Goal: Transaction & Acquisition: Book appointment/travel/reservation

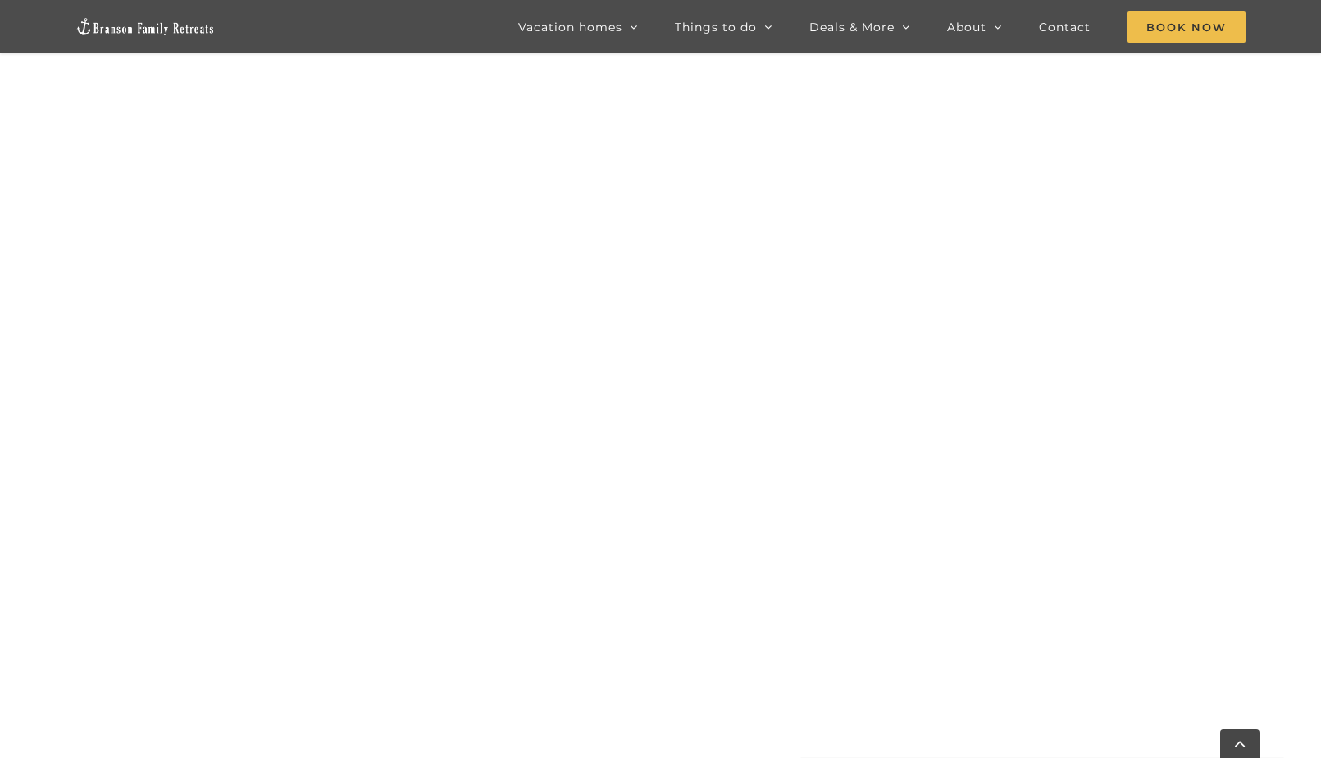
scroll to position [1004, 0]
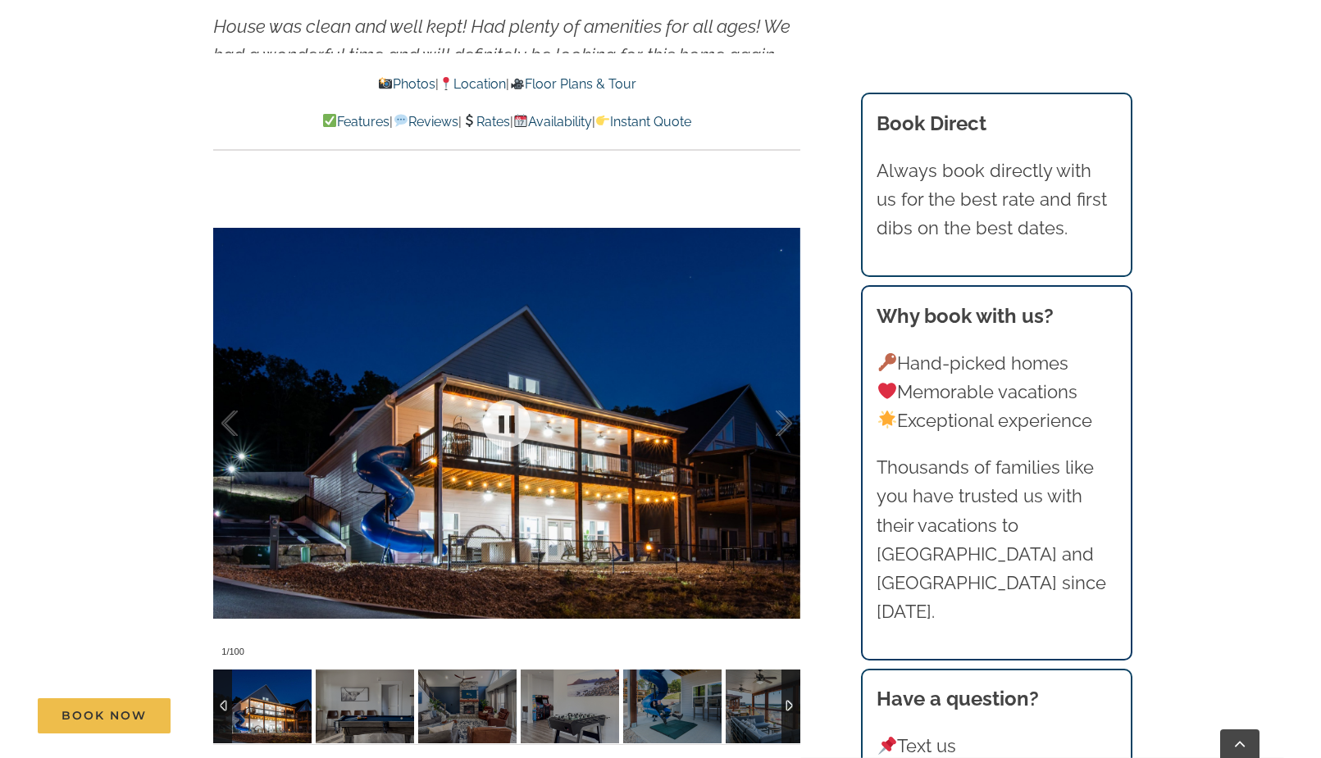
scroll to position [1394, 0]
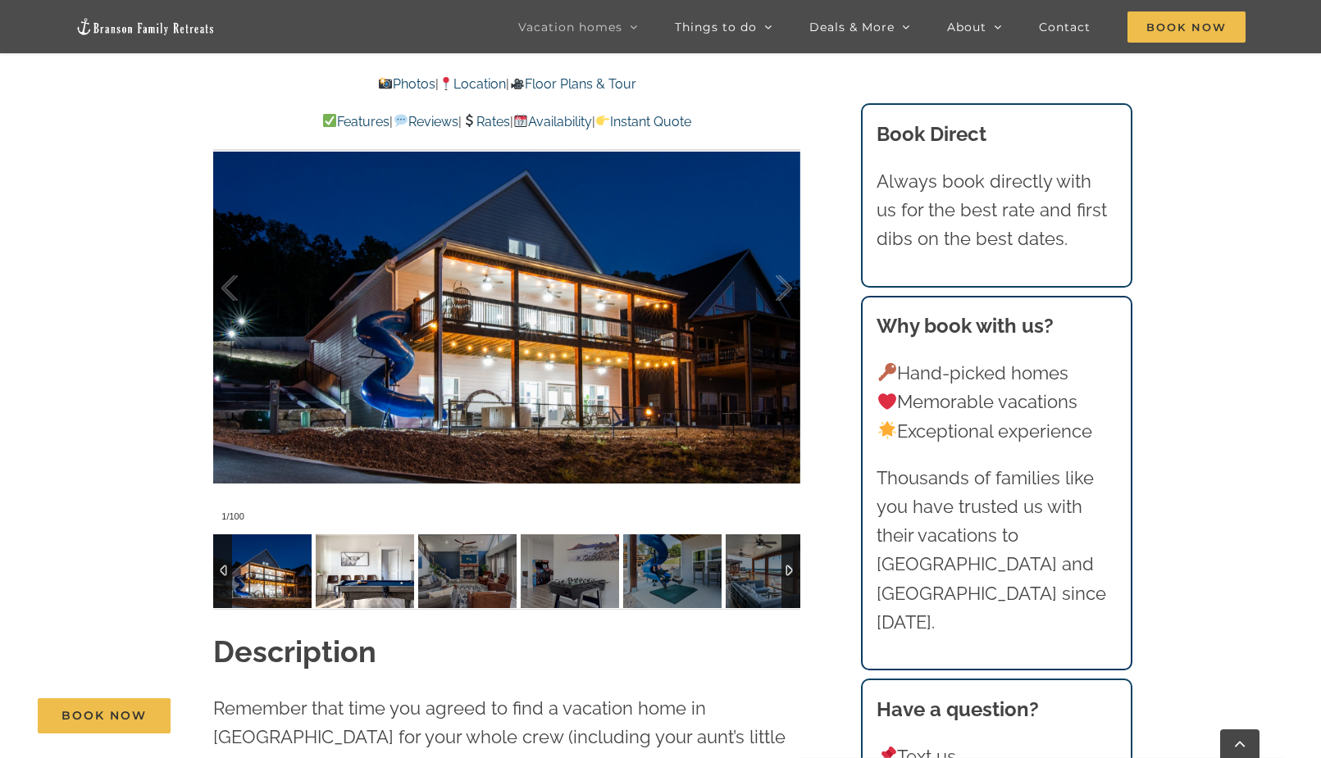
click at [388, 588] on img at bounding box center [365, 572] width 98 height 74
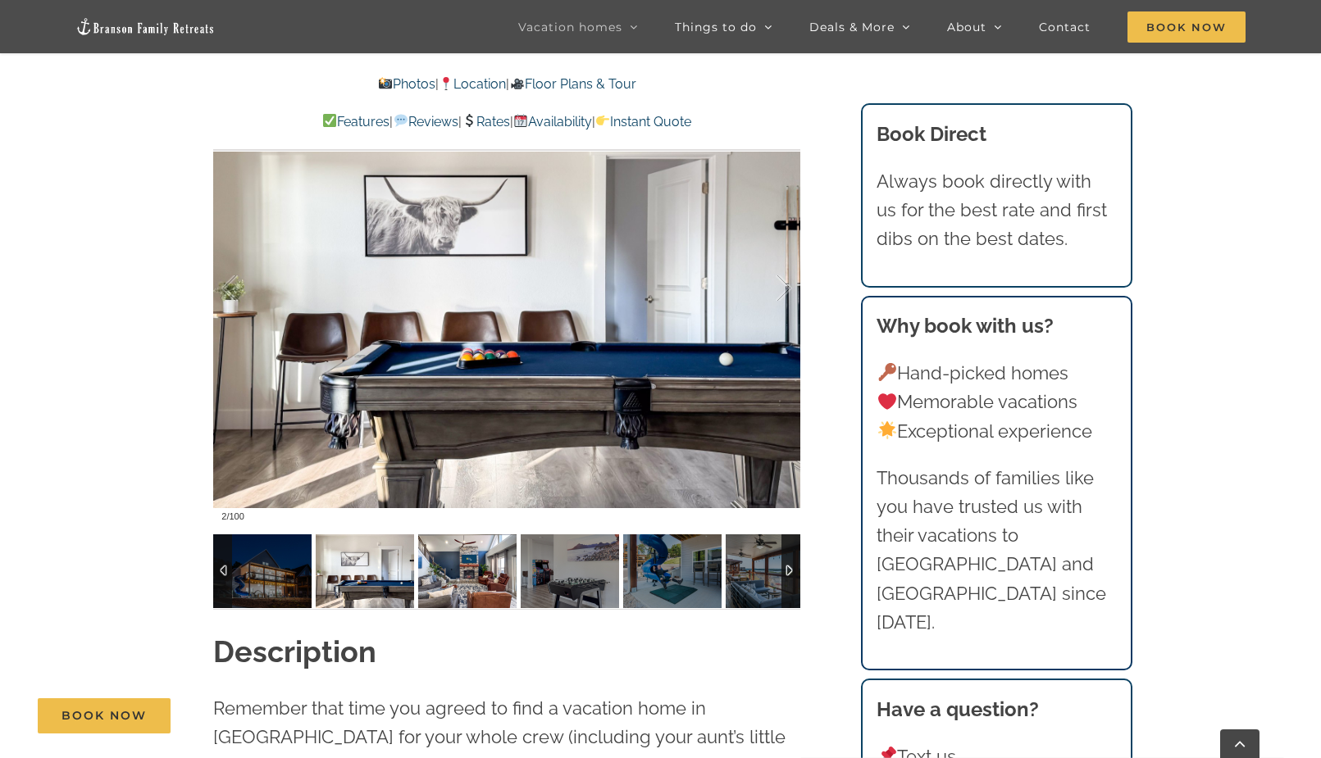
click at [444, 594] on img at bounding box center [467, 572] width 98 height 74
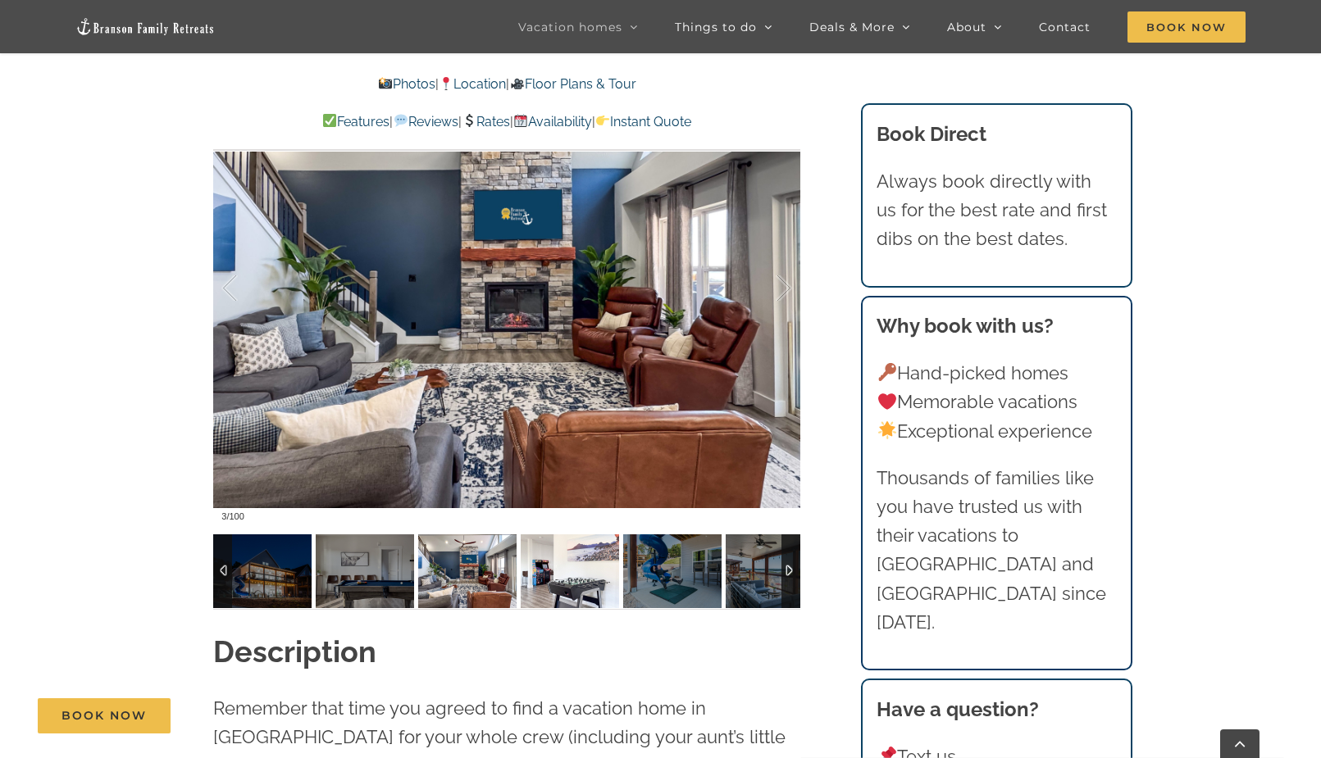
click at [546, 579] on img at bounding box center [570, 572] width 98 height 74
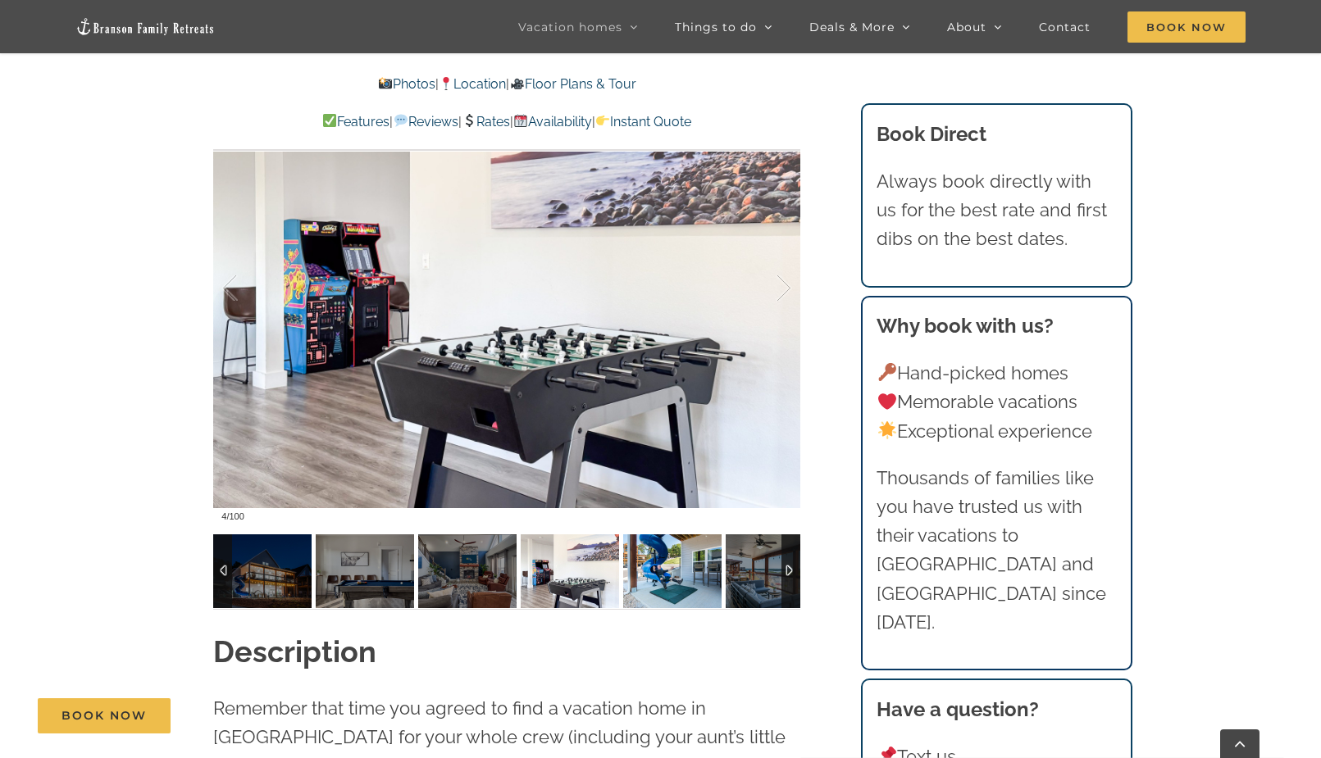
click at [643, 564] on img at bounding box center [672, 572] width 98 height 74
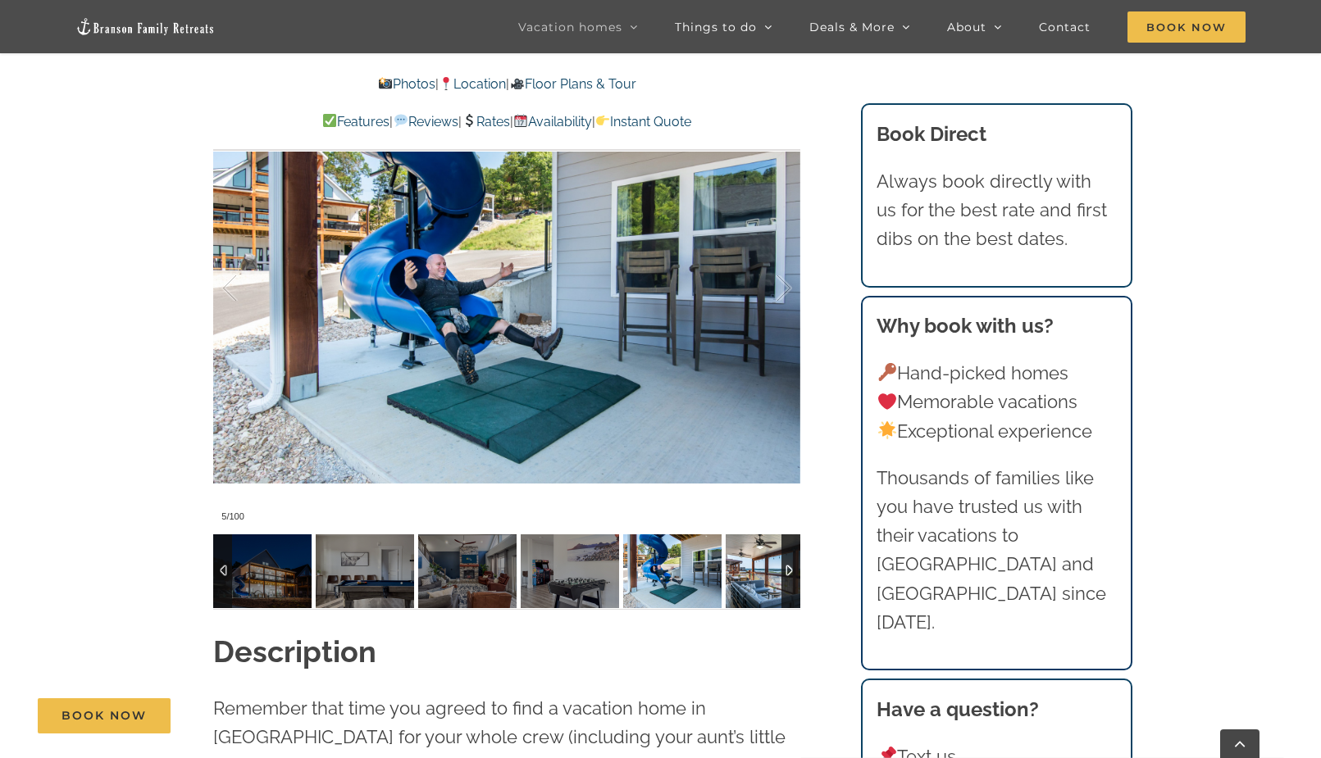
click at [731, 561] on img at bounding box center [775, 572] width 98 height 74
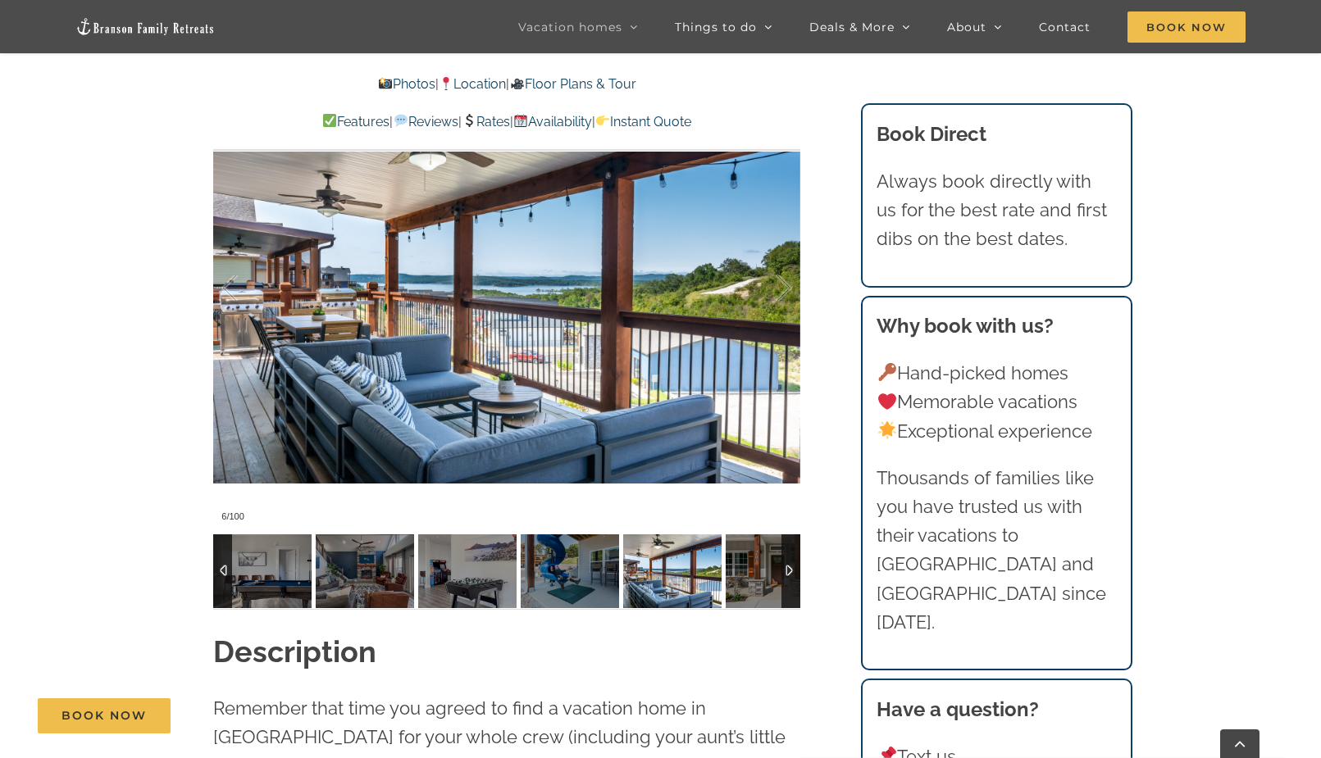
click at [793, 567] on div at bounding box center [790, 572] width 19 height 74
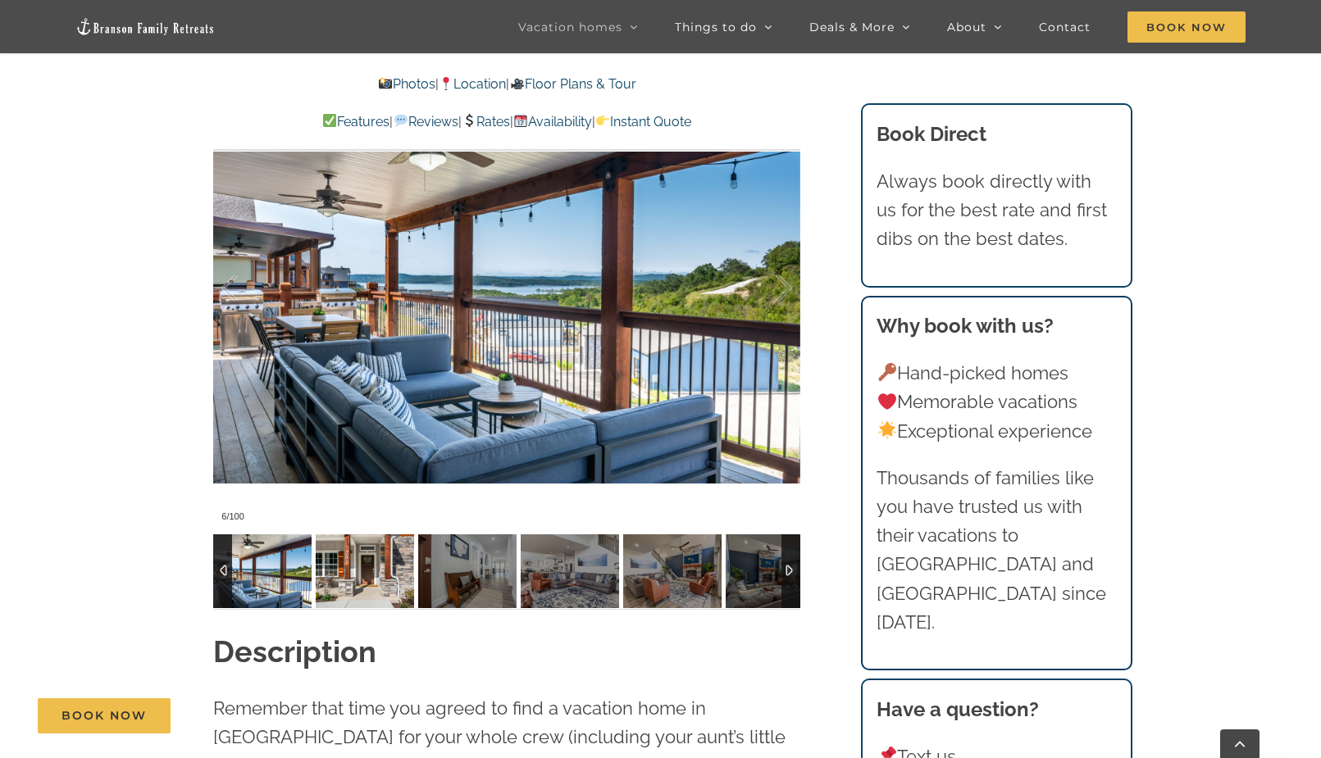
click at [408, 586] on img at bounding box center [365, 572] width 98 height 74
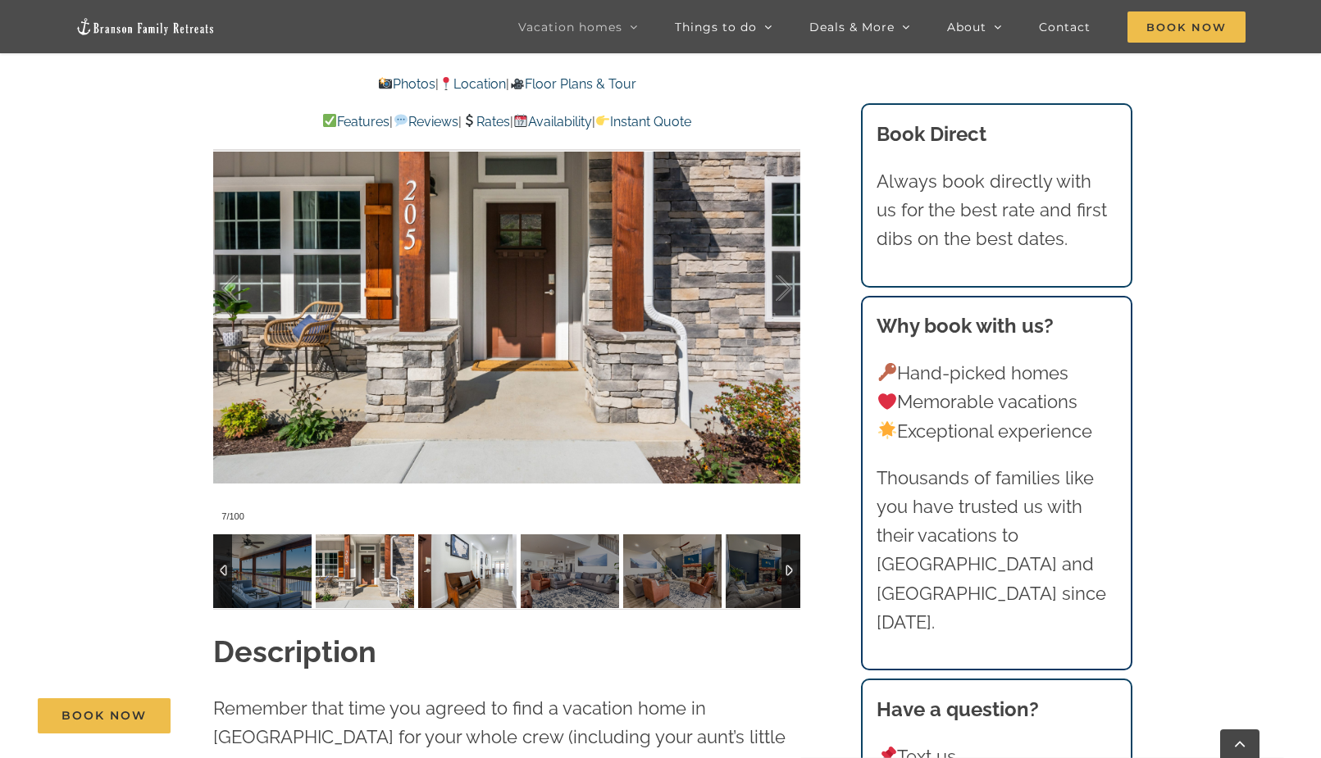
click at [464, 584] on img at bounding box center [467, 572] width 98 height 74
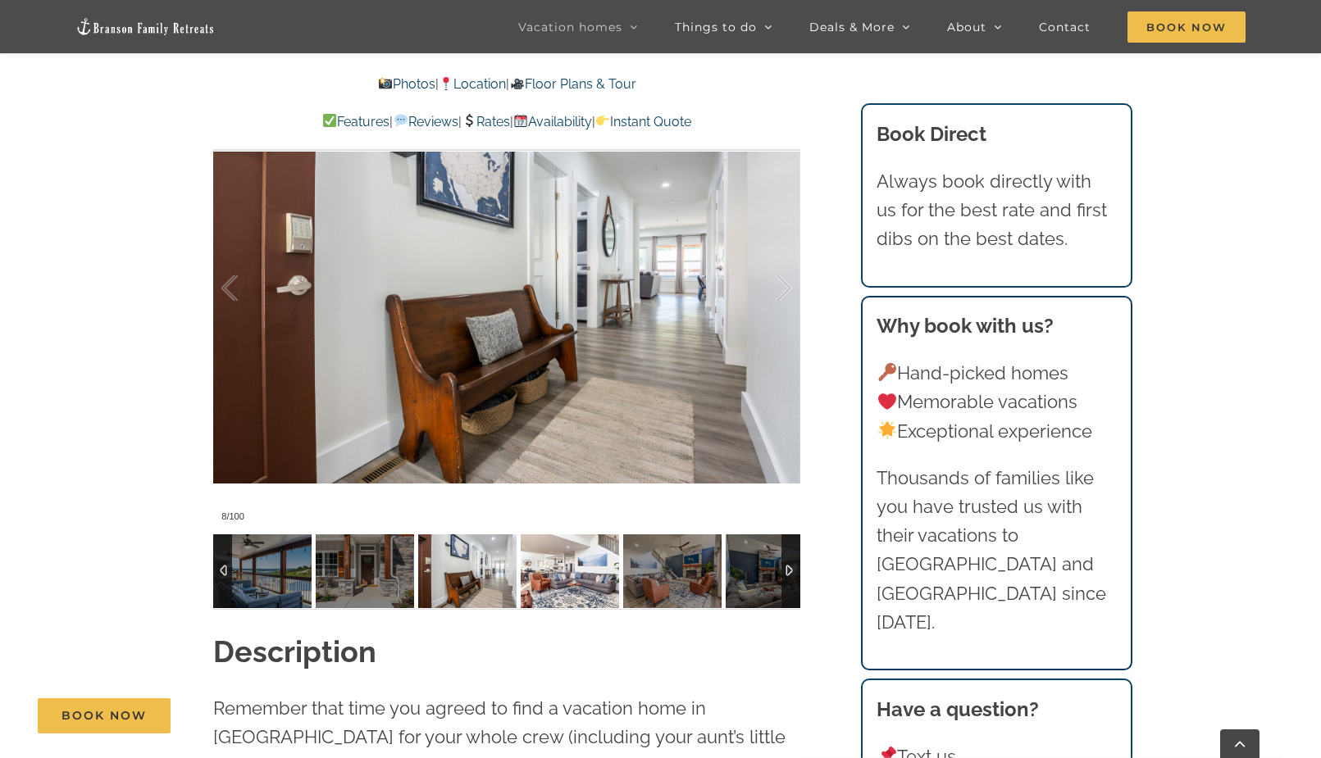
click at [549, 578] on img at bounding box center [570, 572] width 98 height 74
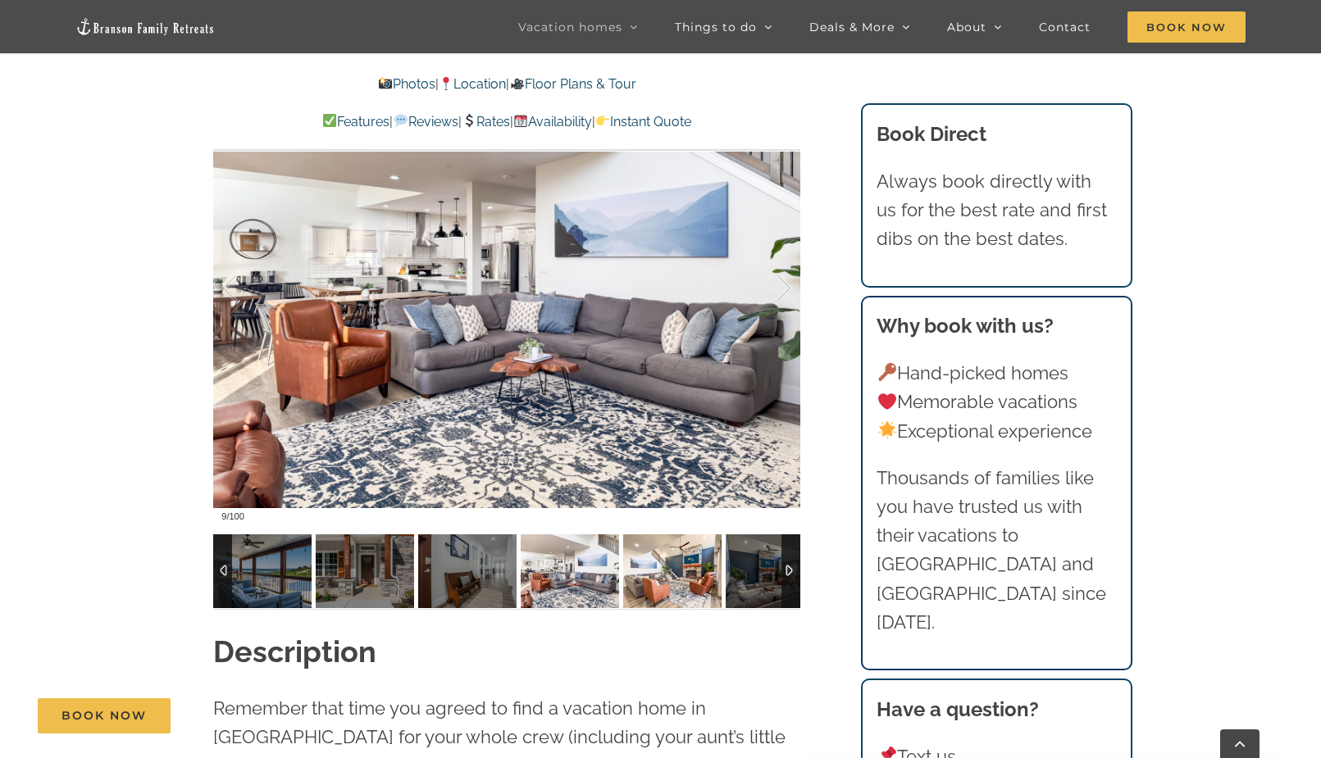
click at [642, 569] on img at bounding box center [672, 572] width 98 height 74
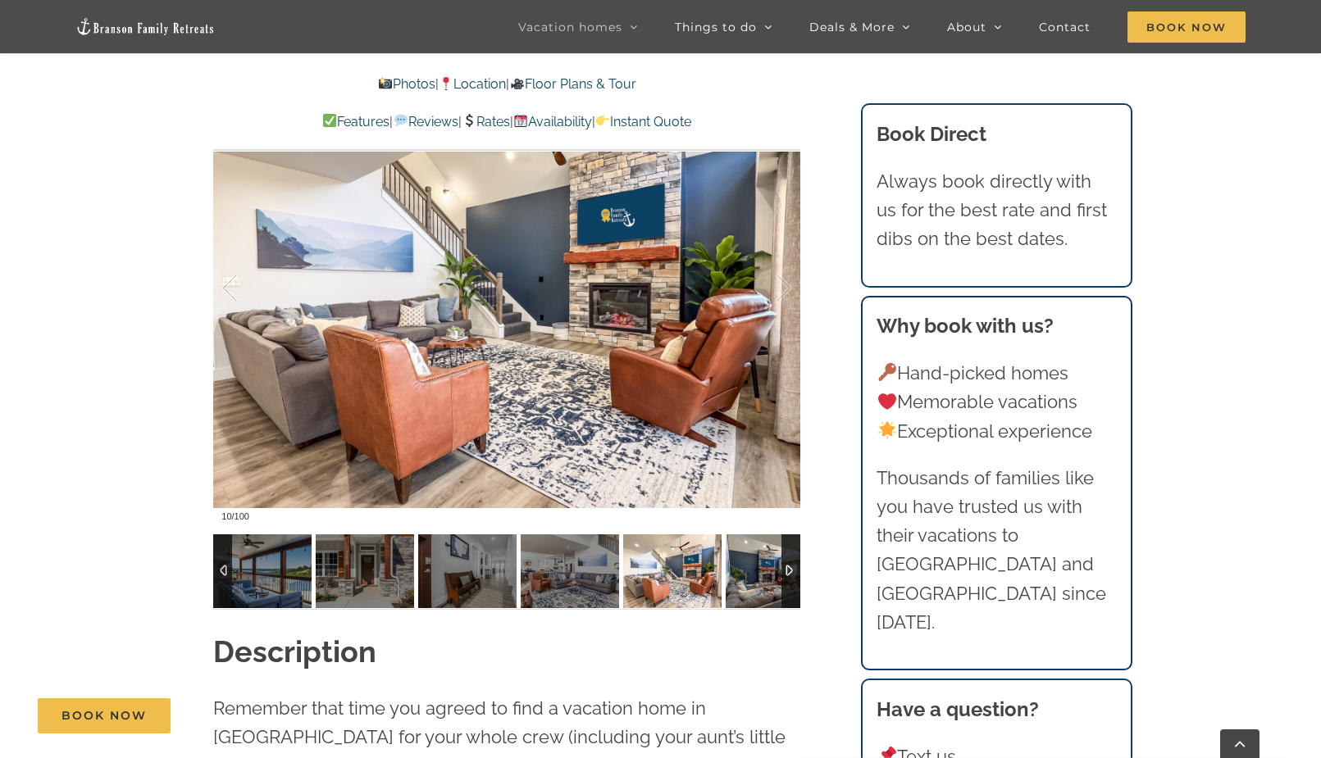
click at [747, 559] on img at bounding box center [775, 572] width 98 height 74
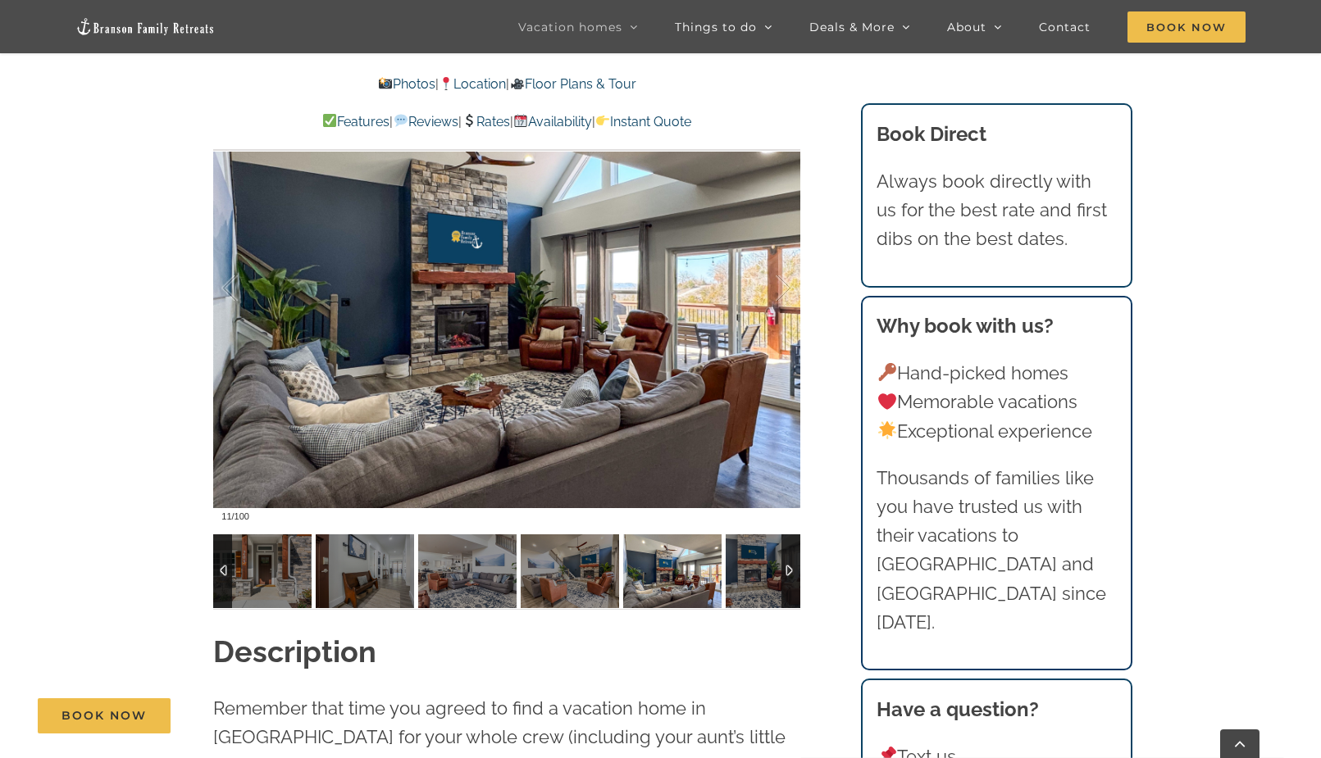
click at [795, 563] on div at bounding box center [790, 572] width 19 height 74
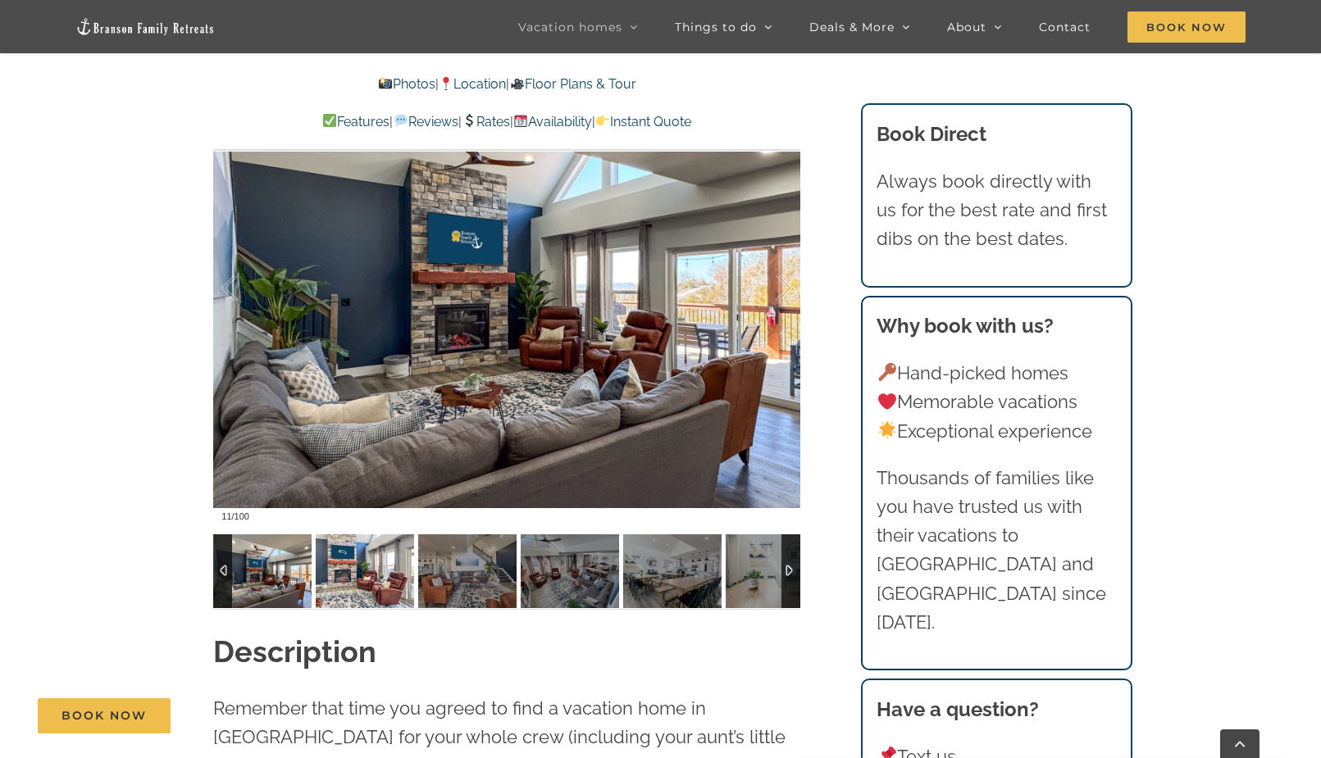
click at [387, 585] on img at bounding box center [365, 572] width 98 height 74
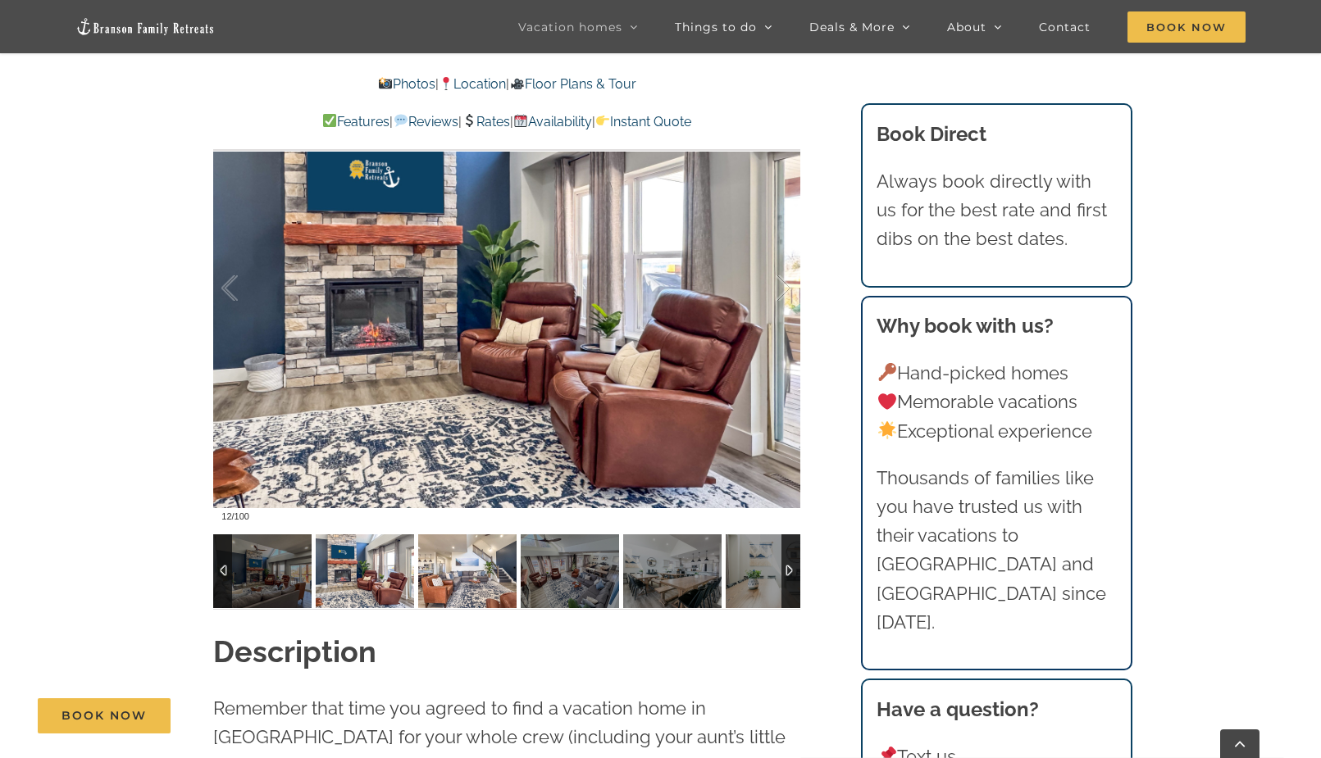
click at [452, 580] on img at bounding box center [467, 572] width 98 height 74
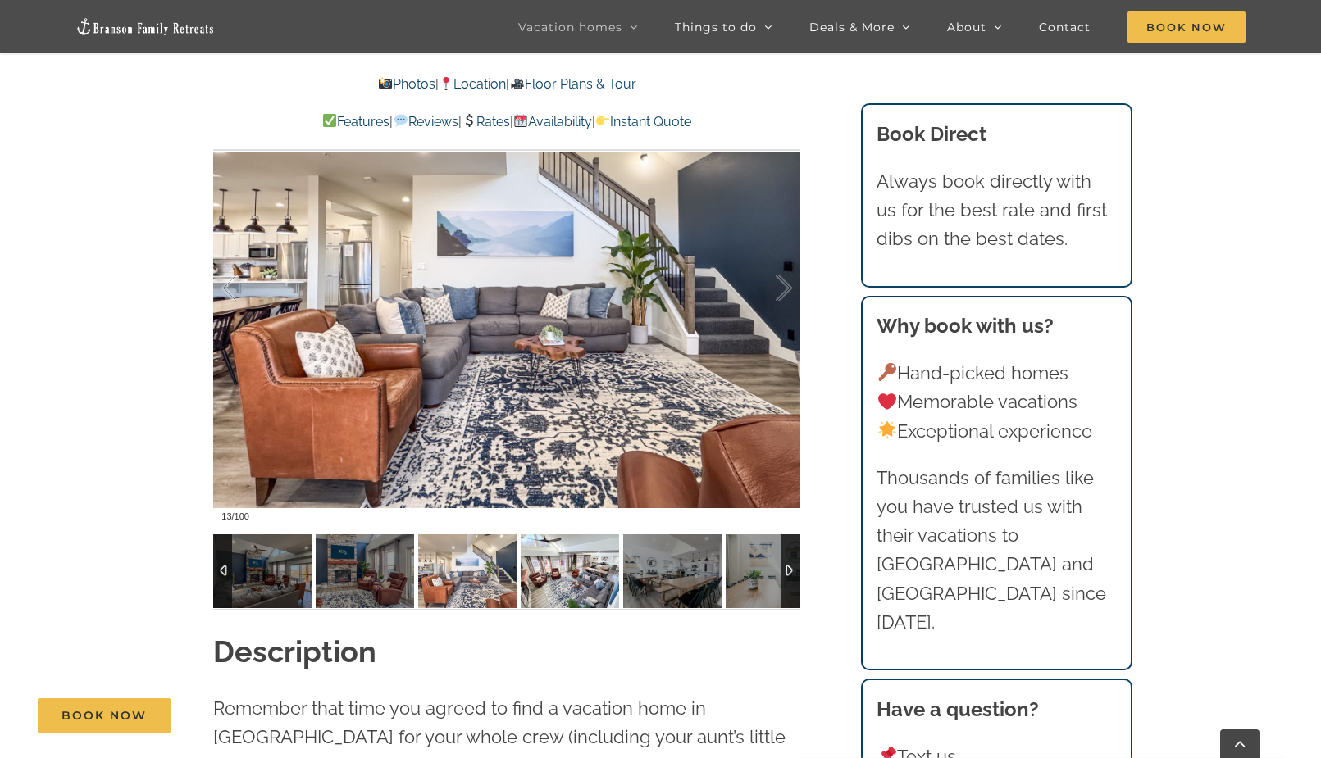
click at [572, 563] on img at bounding box center [570, 572] width 98 height 74
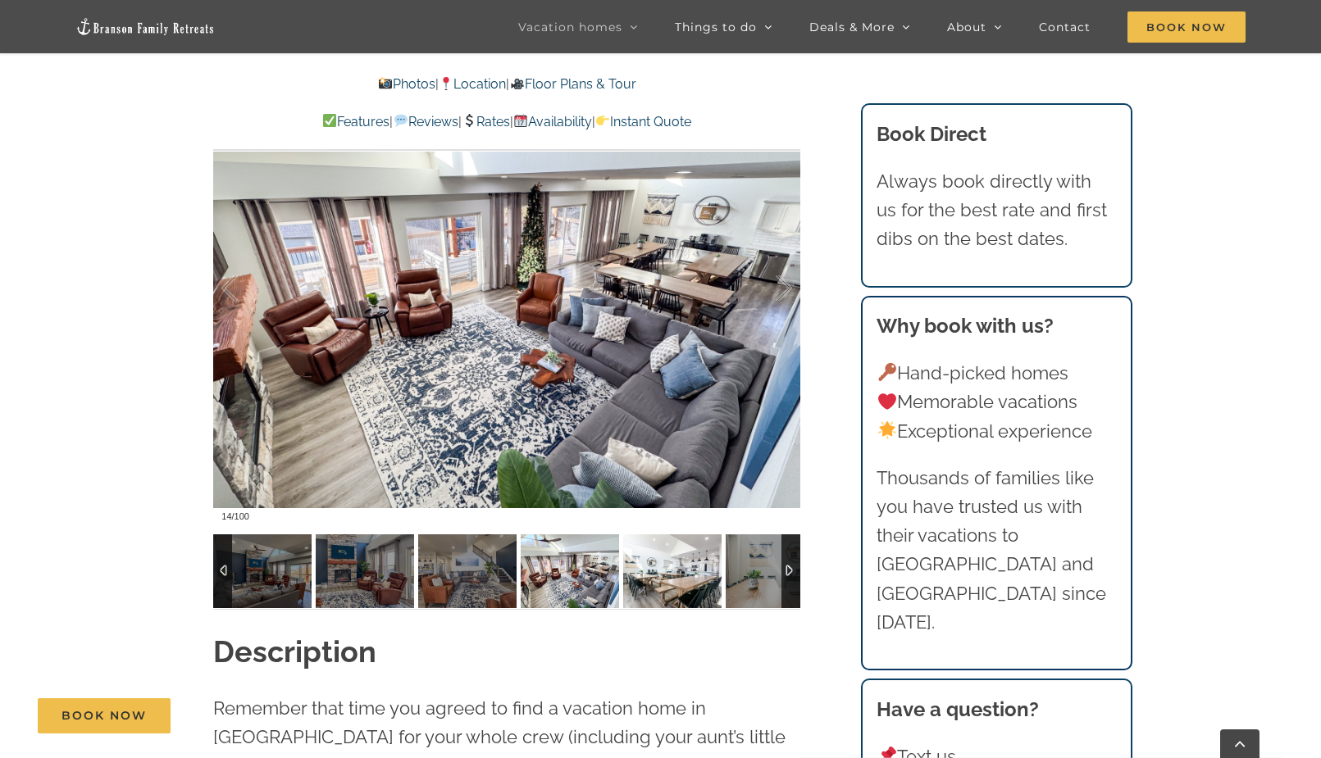
click at [658, 571] on img at bounding box center [672, 572] width 98 height 74
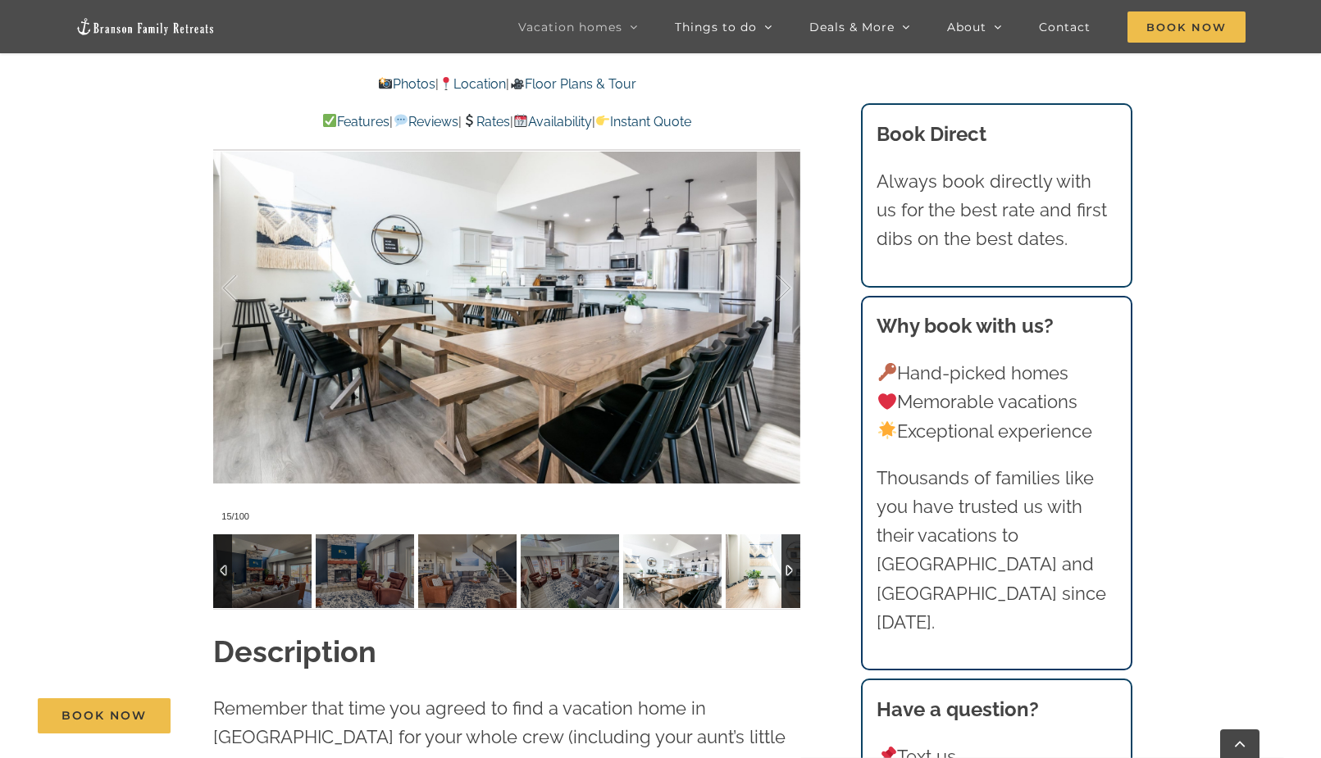
click at [752, 572] on img at bounding box center [775, 572] width 98 height 74
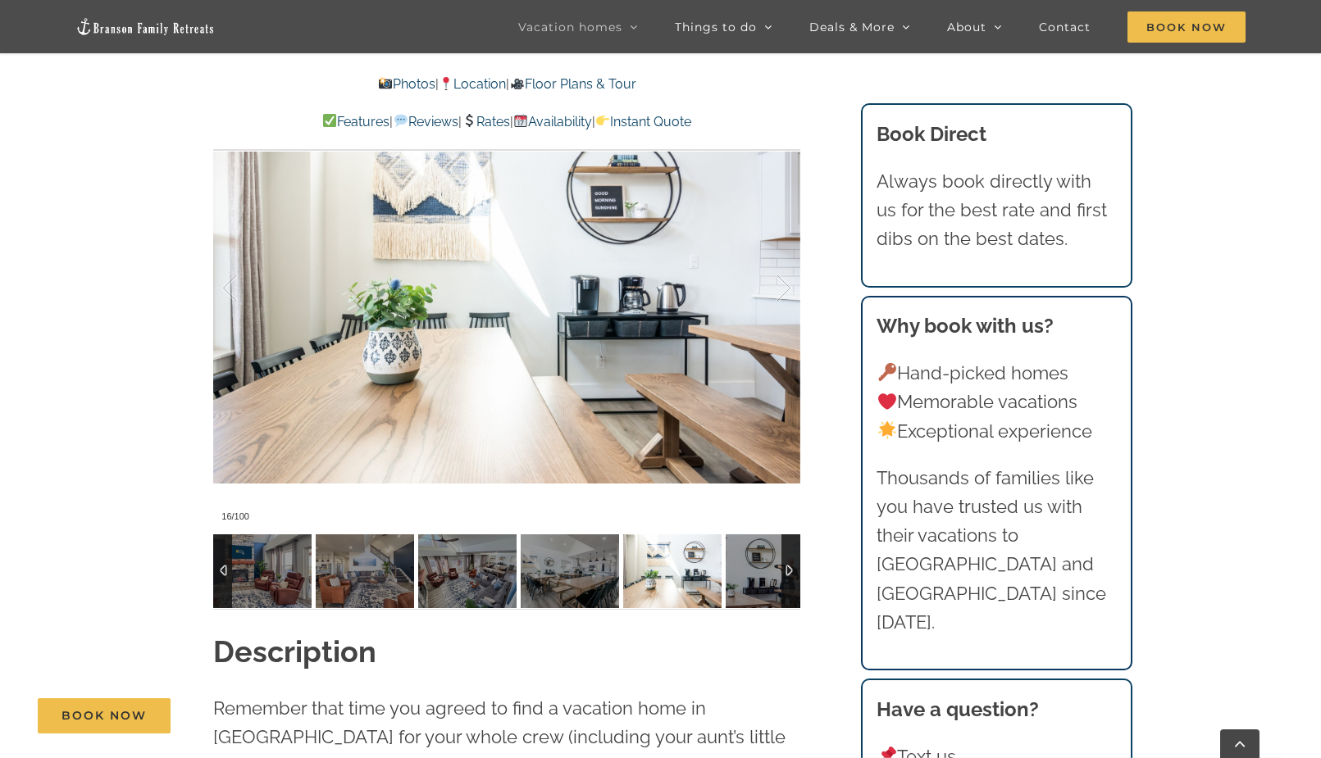
click at [787, 568] on div at bounding box center [790, 572] width 19 height 74
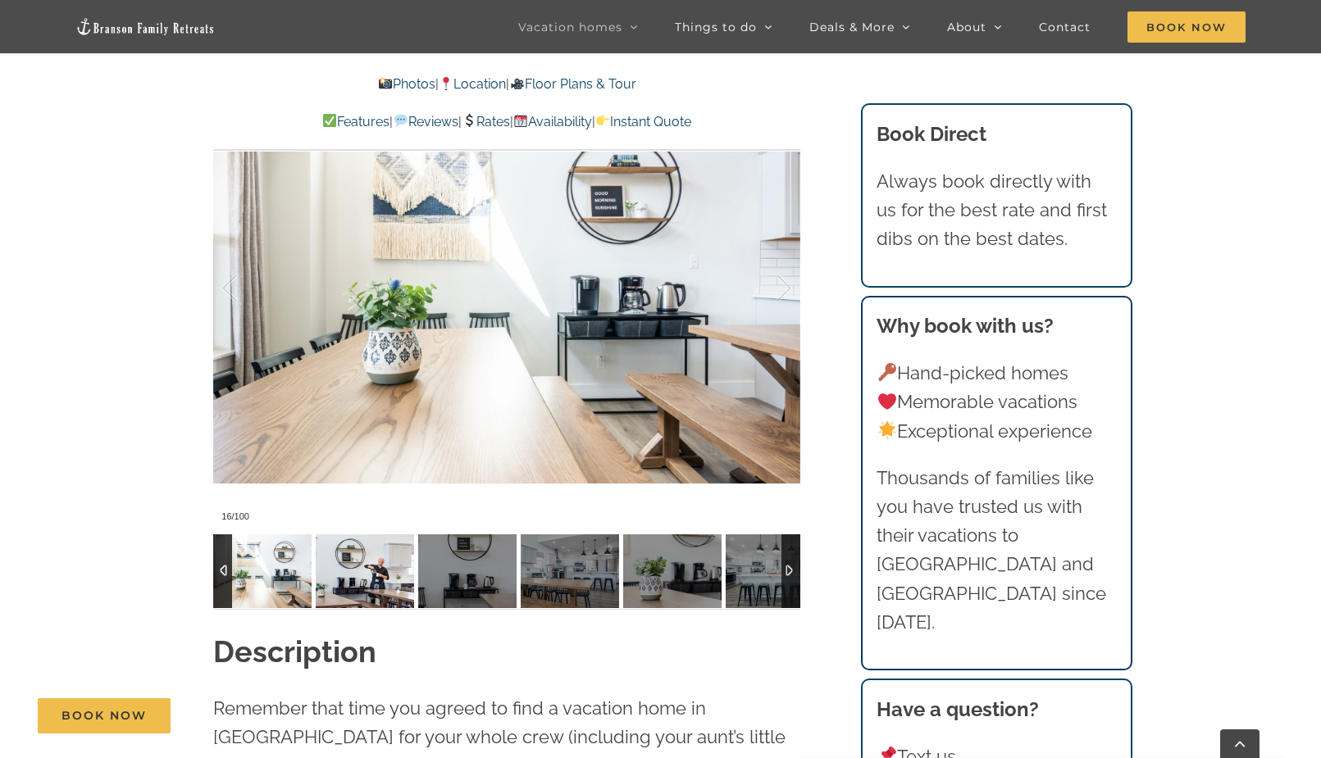
click at [389, 581] on img at bounding box center [365, 572] width 98 height 74
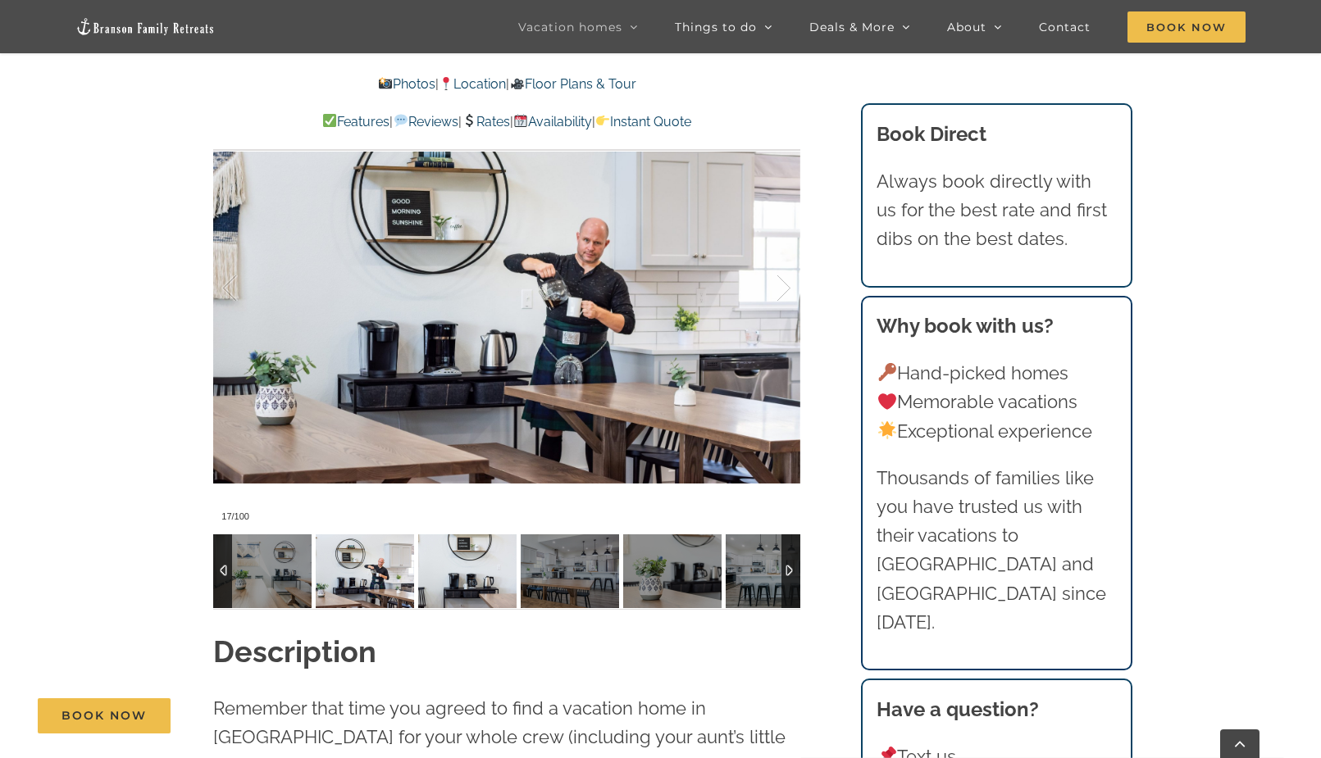
click at [450, 581] on img at bounding box center [467, 572] width 98 height 74
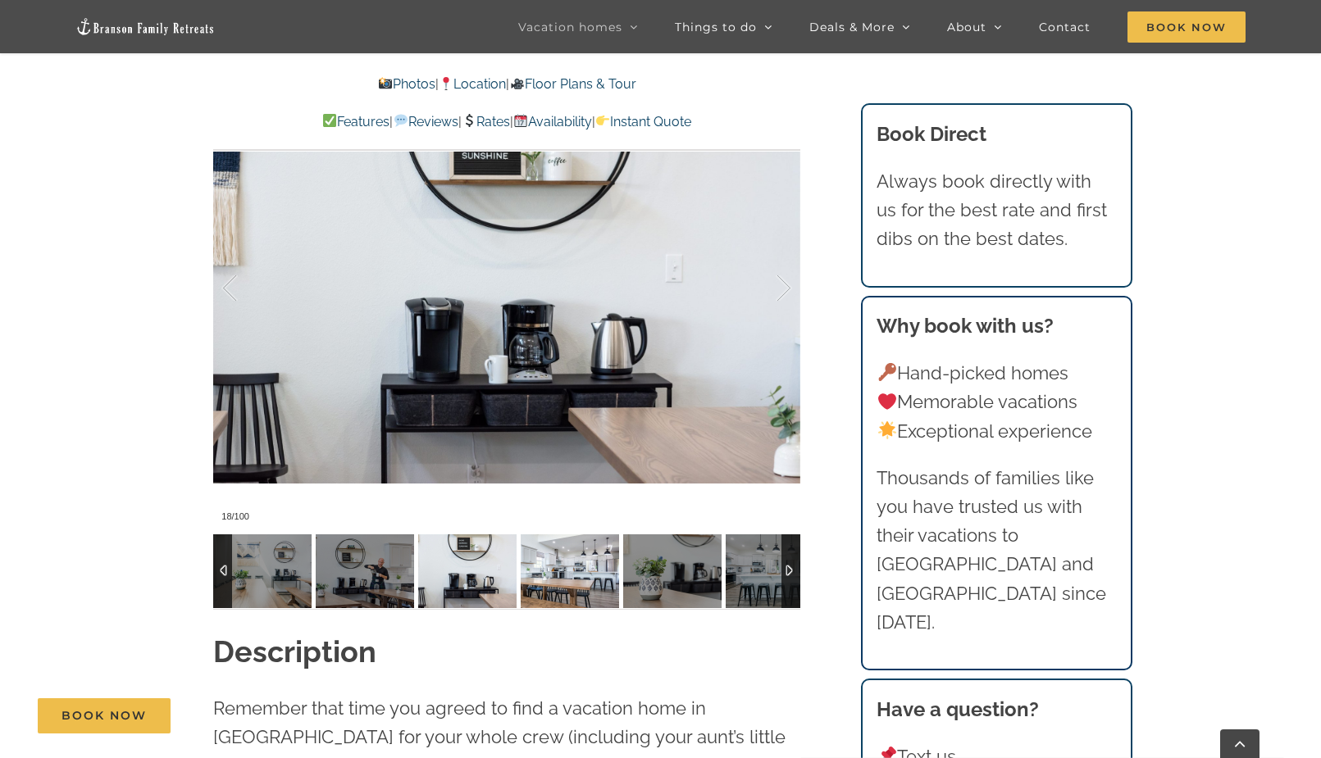
click at [558, 576] on img at bounding box center [570, 572] width 98 height 74
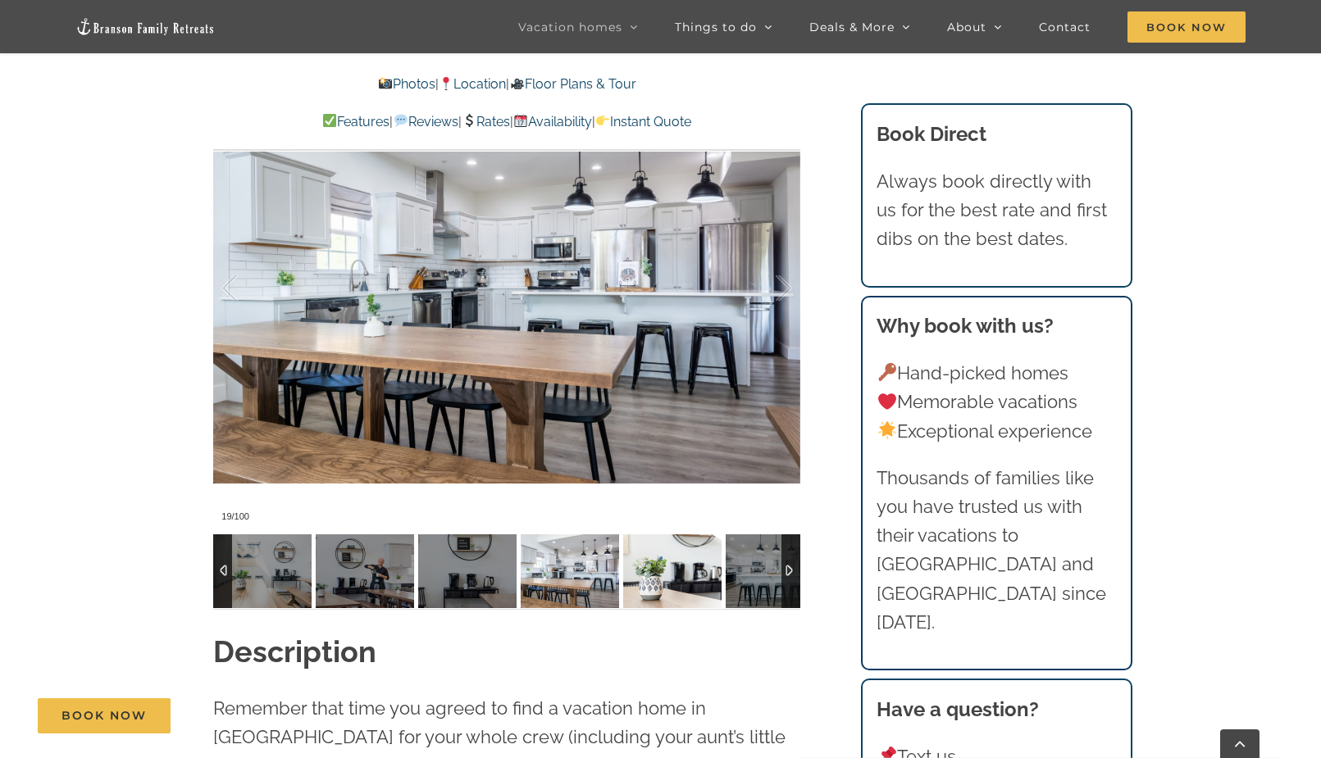
click at [648, 563] on img at bounding box center [672, 572] width 98 height 74
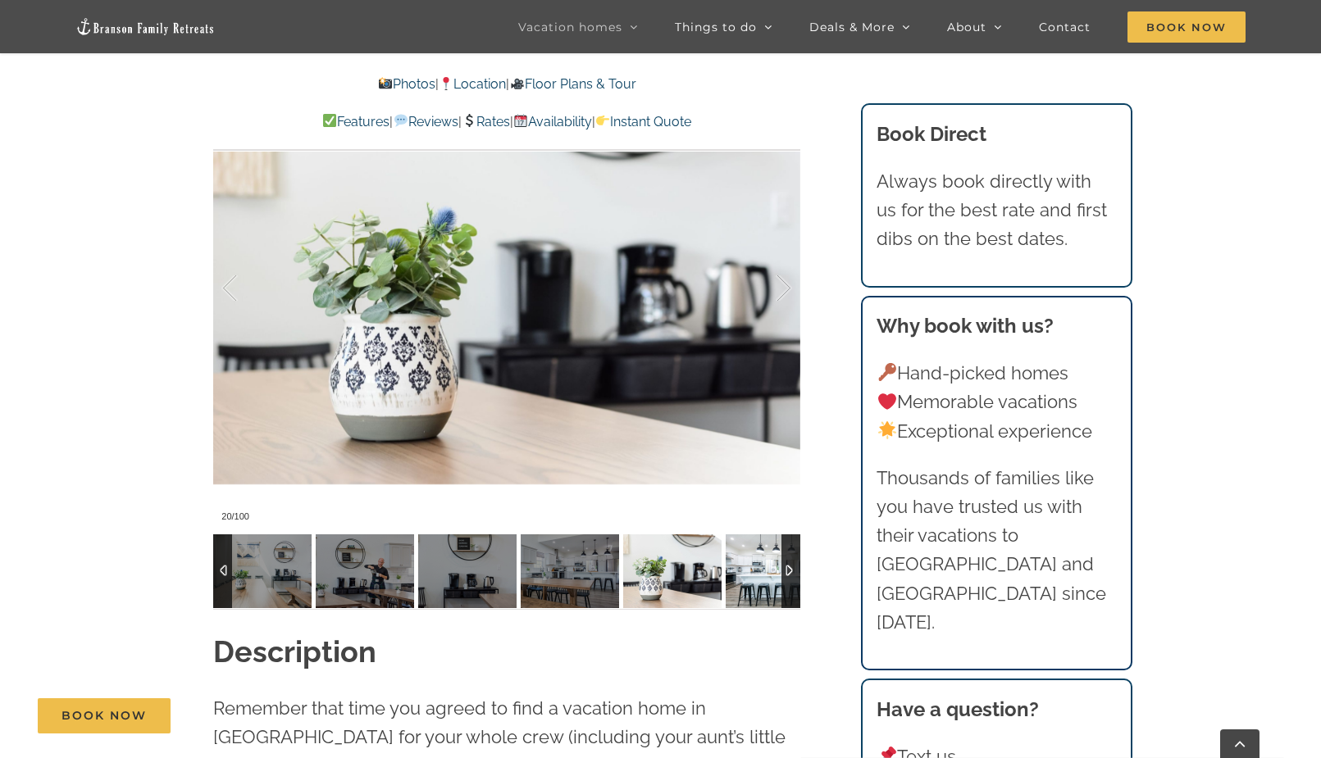
click at [762, 562] on img at bounding box center [775, 572] width 98 height 74
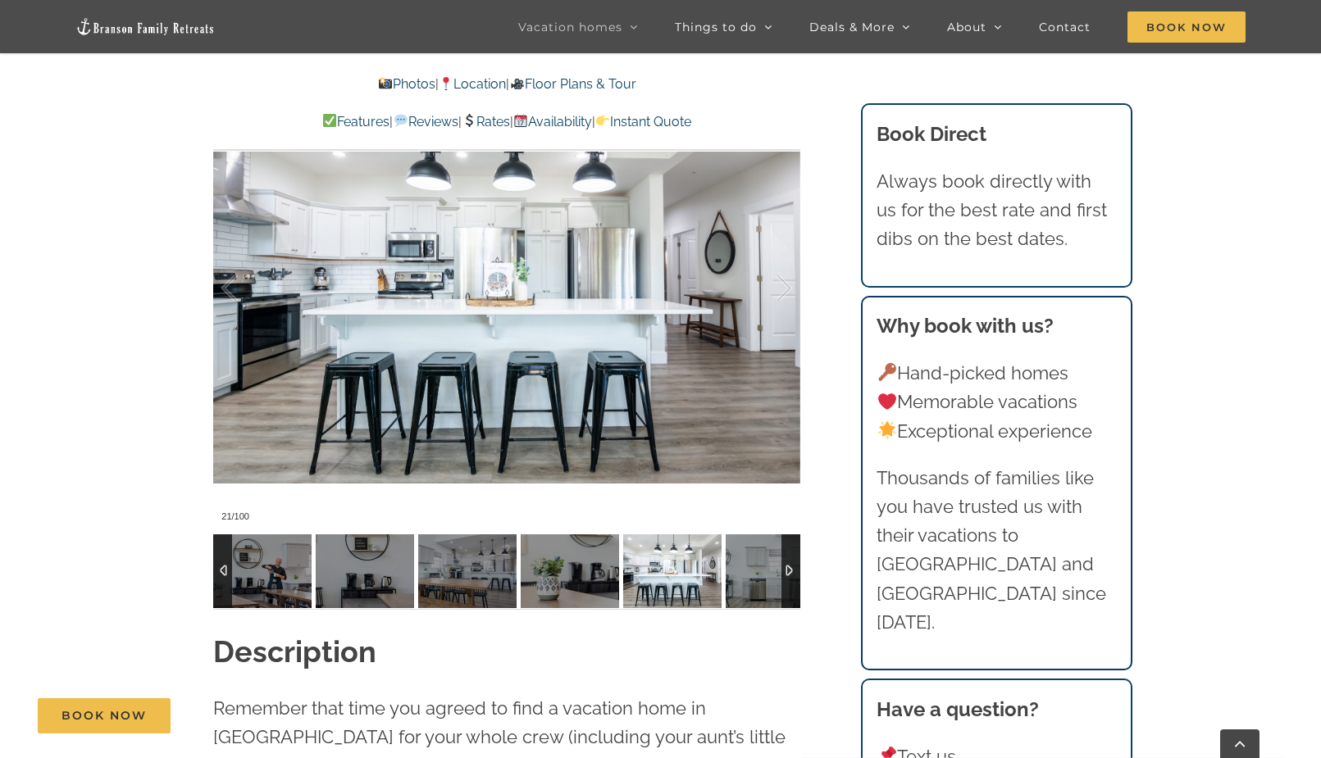
click at [790, 559] on div at bounding box center [790, 572] width 19 height 74
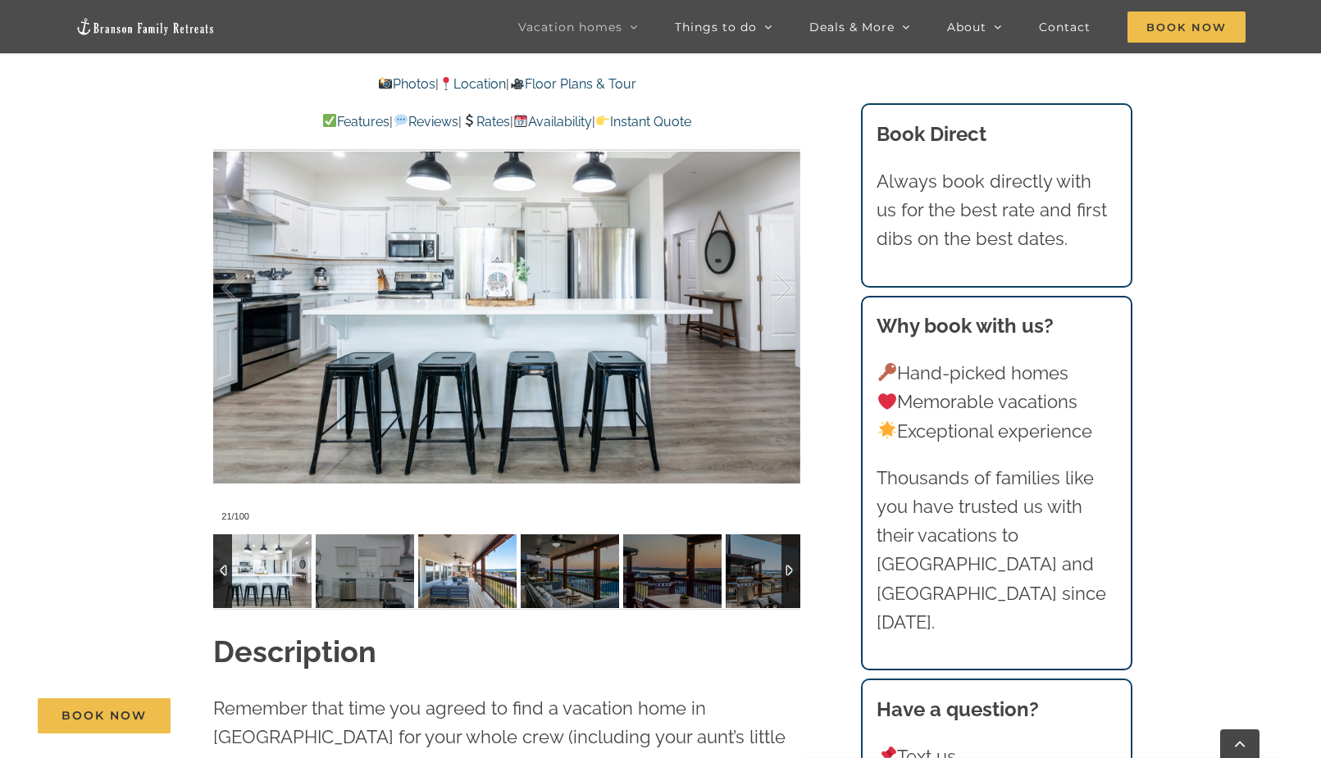
click at [397, 579] on img at bounding box center [365, 572] width 98 height 74
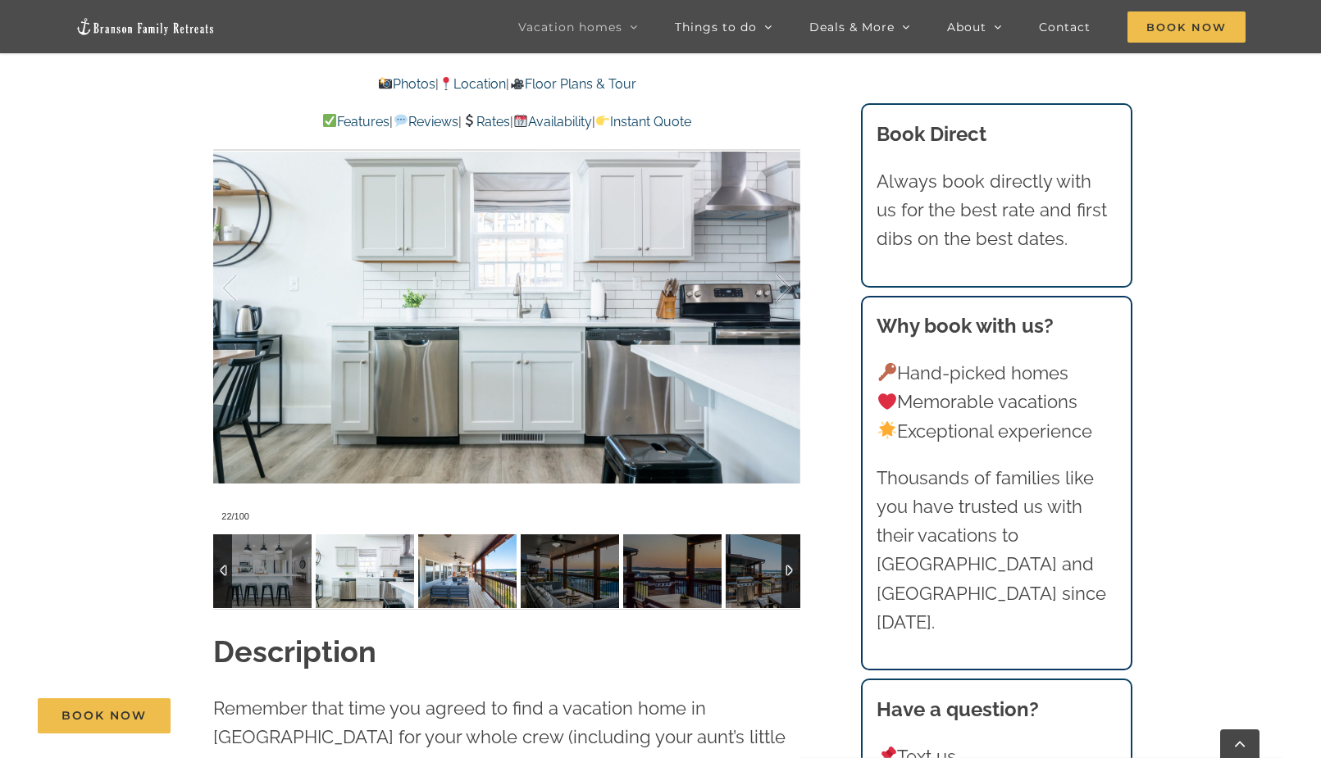
click at [465, 583] on img at bounding box center [467, 572] width 98 height 74
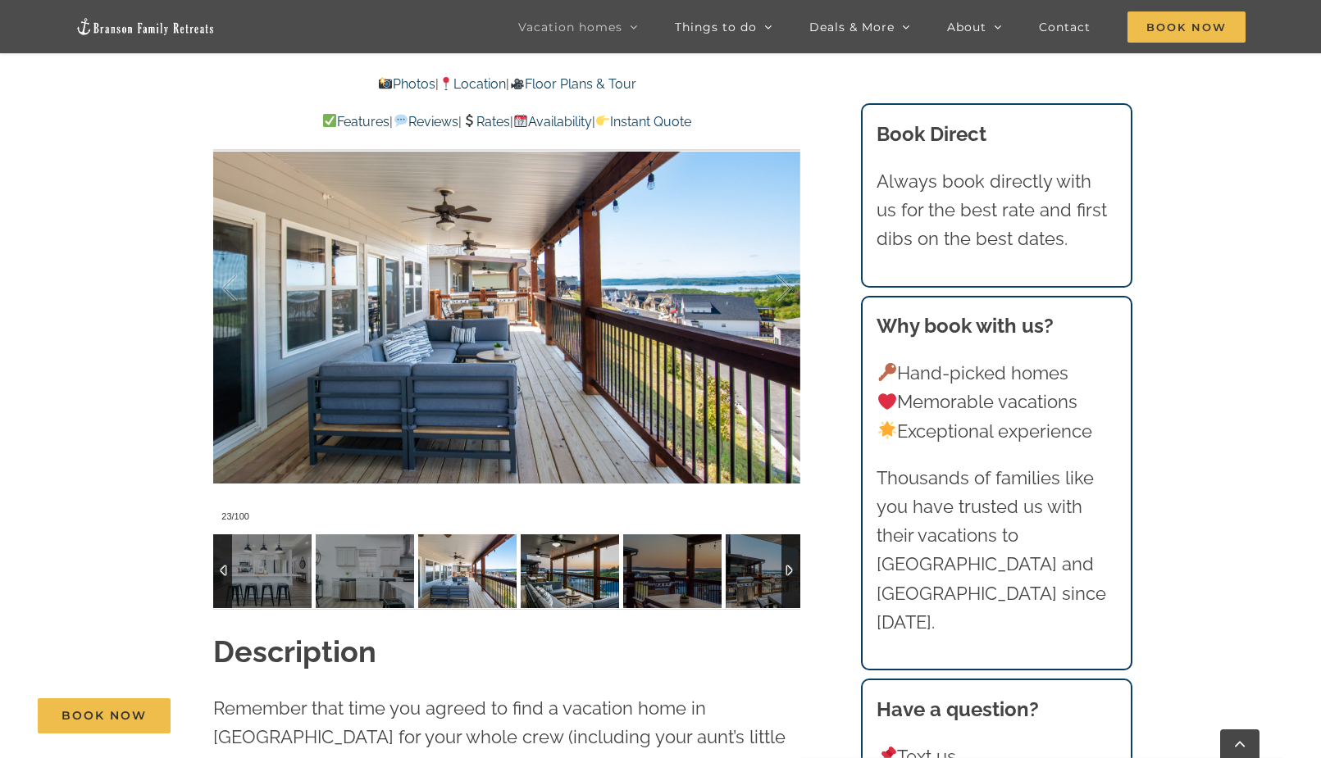
click at [556, 585] on img at bounding box center [570, 572] width 98 height 74
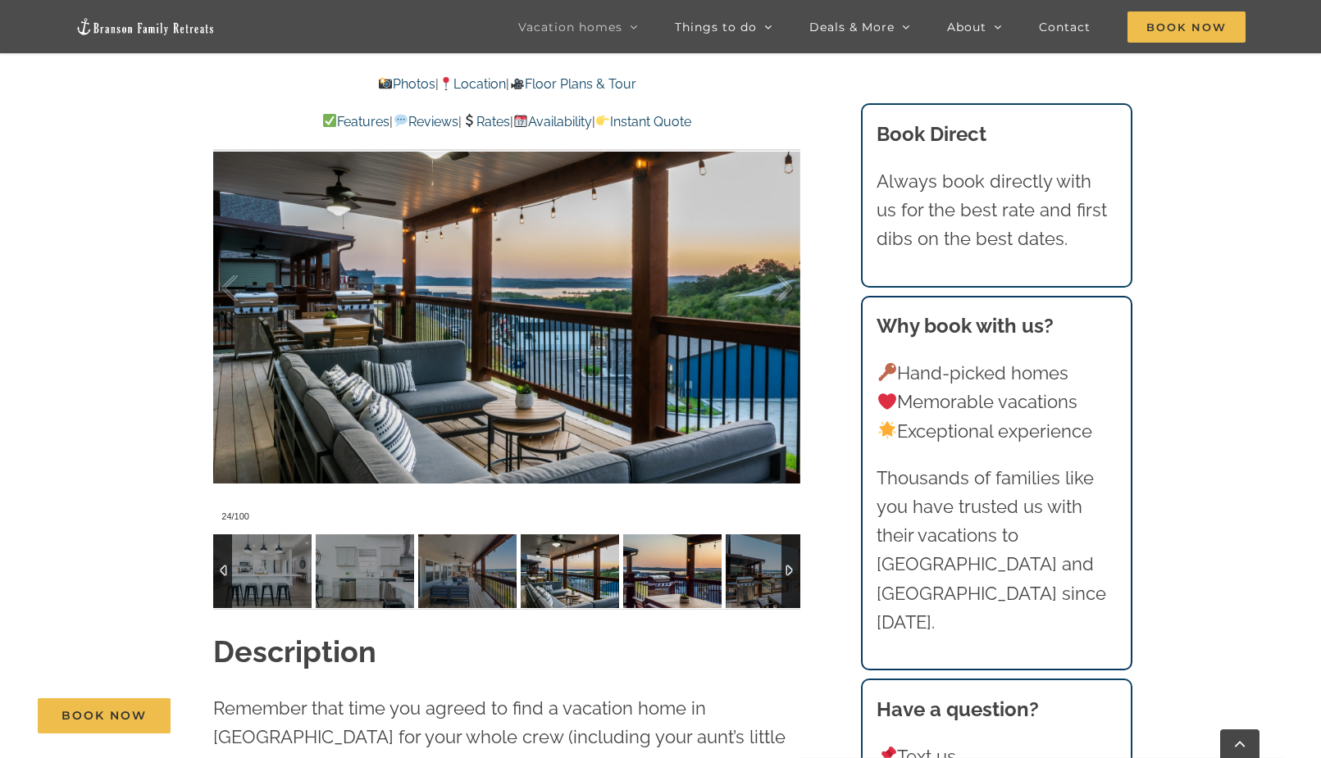
click at [651, 581] on img at bounding box center [672, 572] width 98 height 74
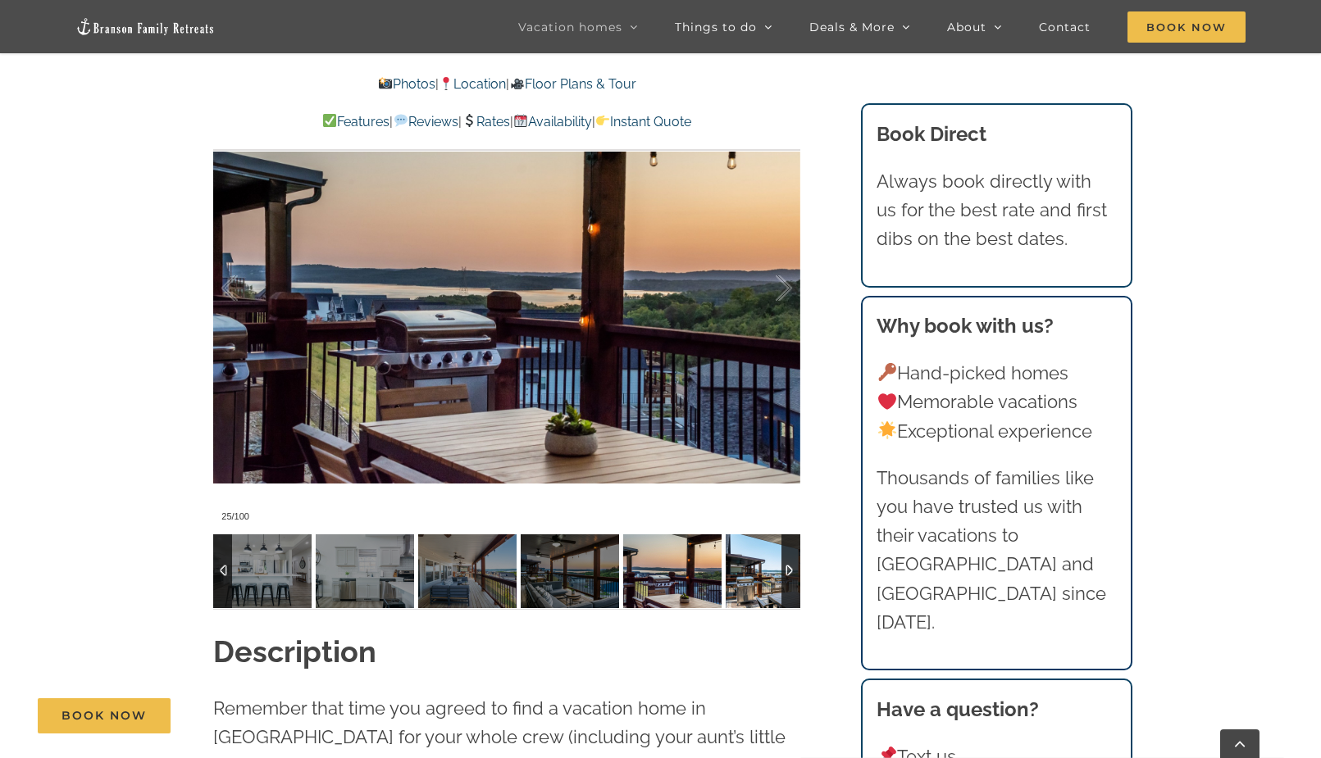
click at [742, 579] on img at bounding box center [775, 572] width 98 height 74
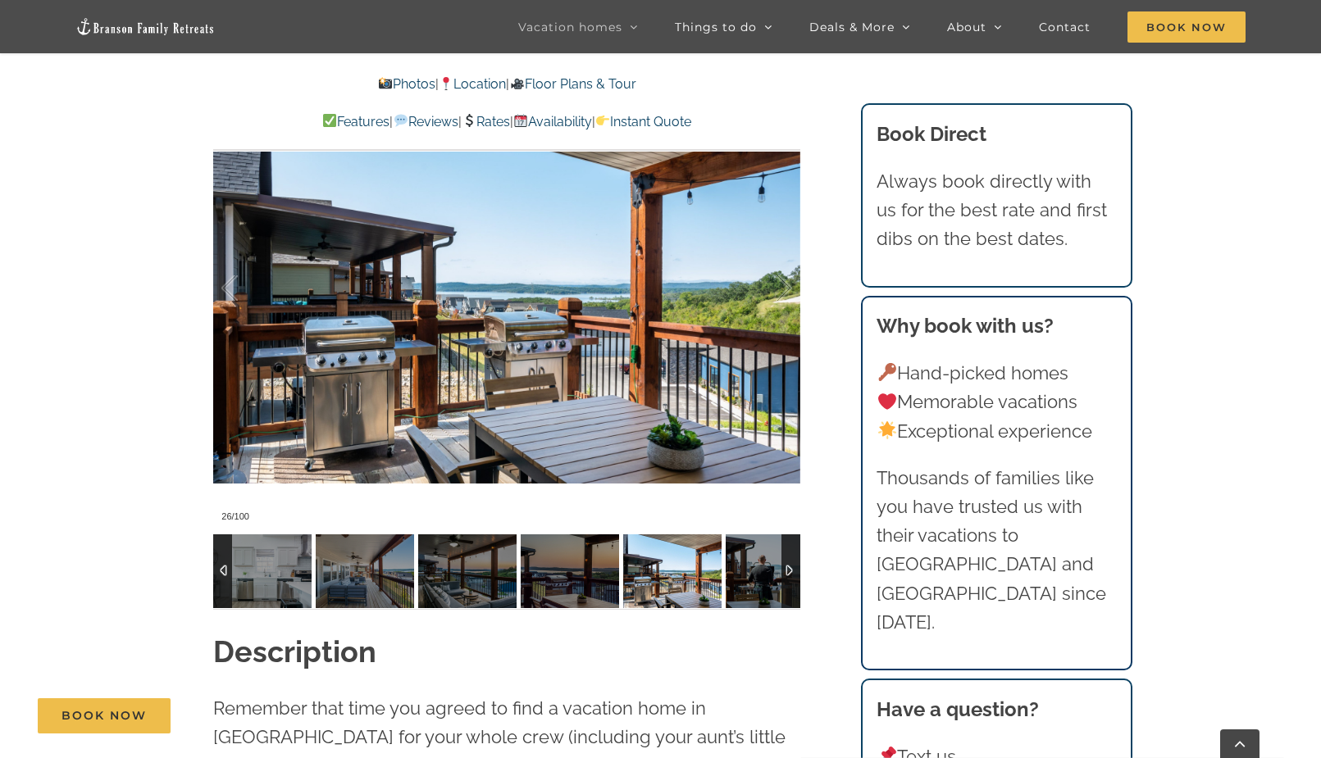
click at [798, 579] on div at bounding box center [790, 572] width 19 height 74
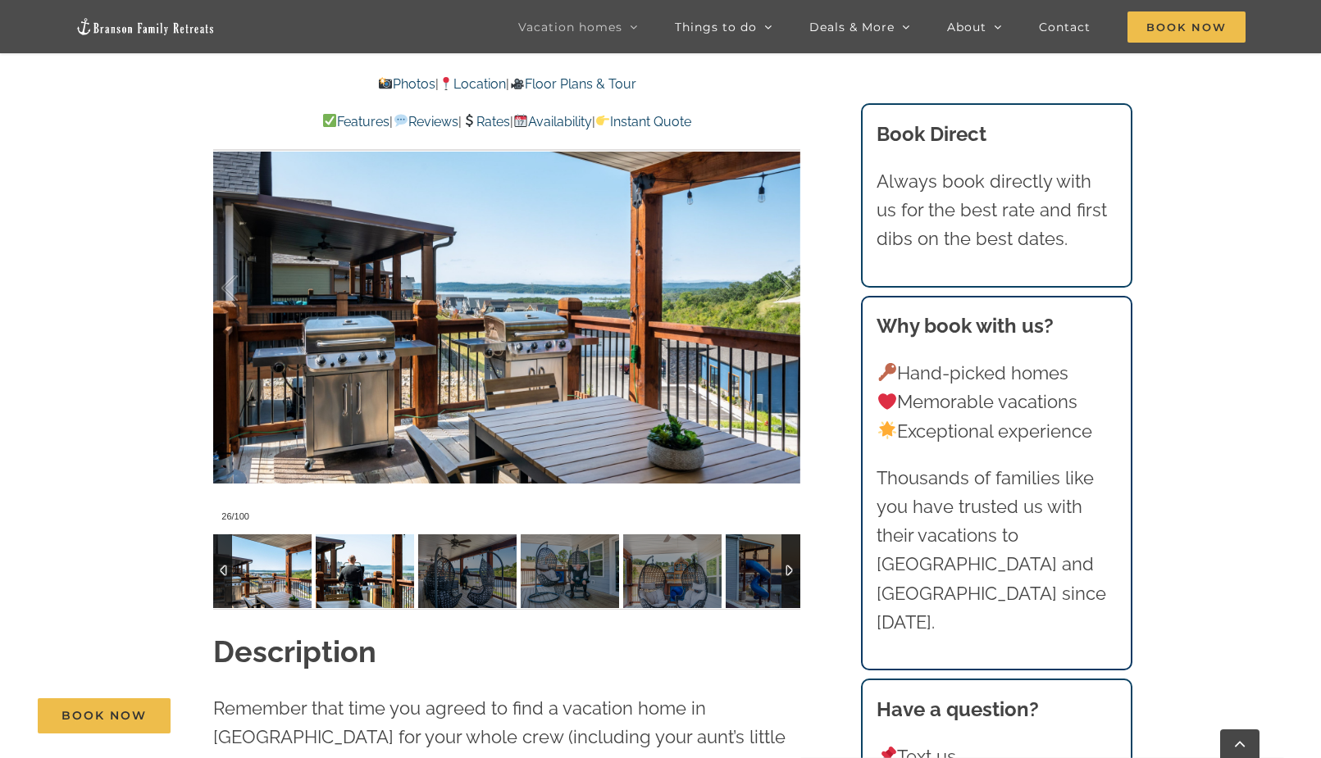
click at [349, 590] on img at bounding box center [365, 572] width 98 height 74
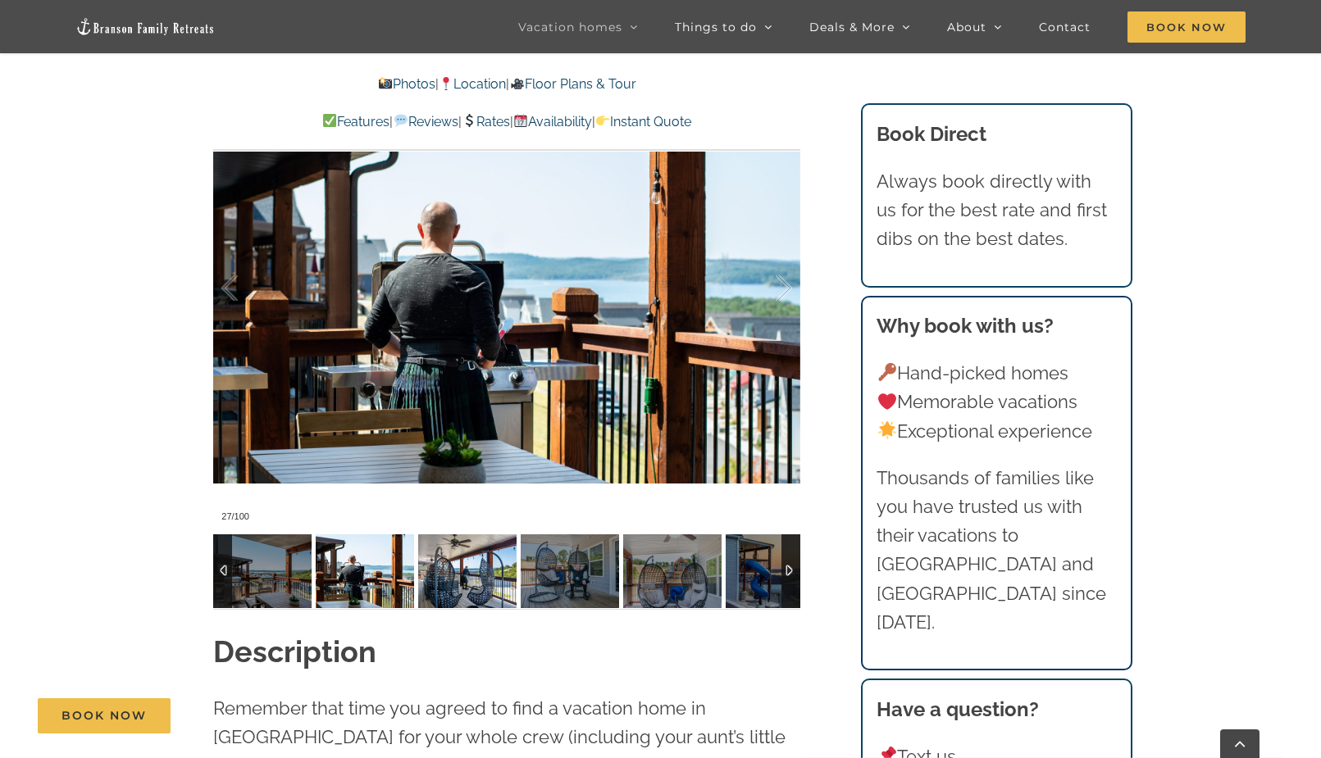
click at [468, 587] on img at bounding box center [467, 572] width 98 height 74
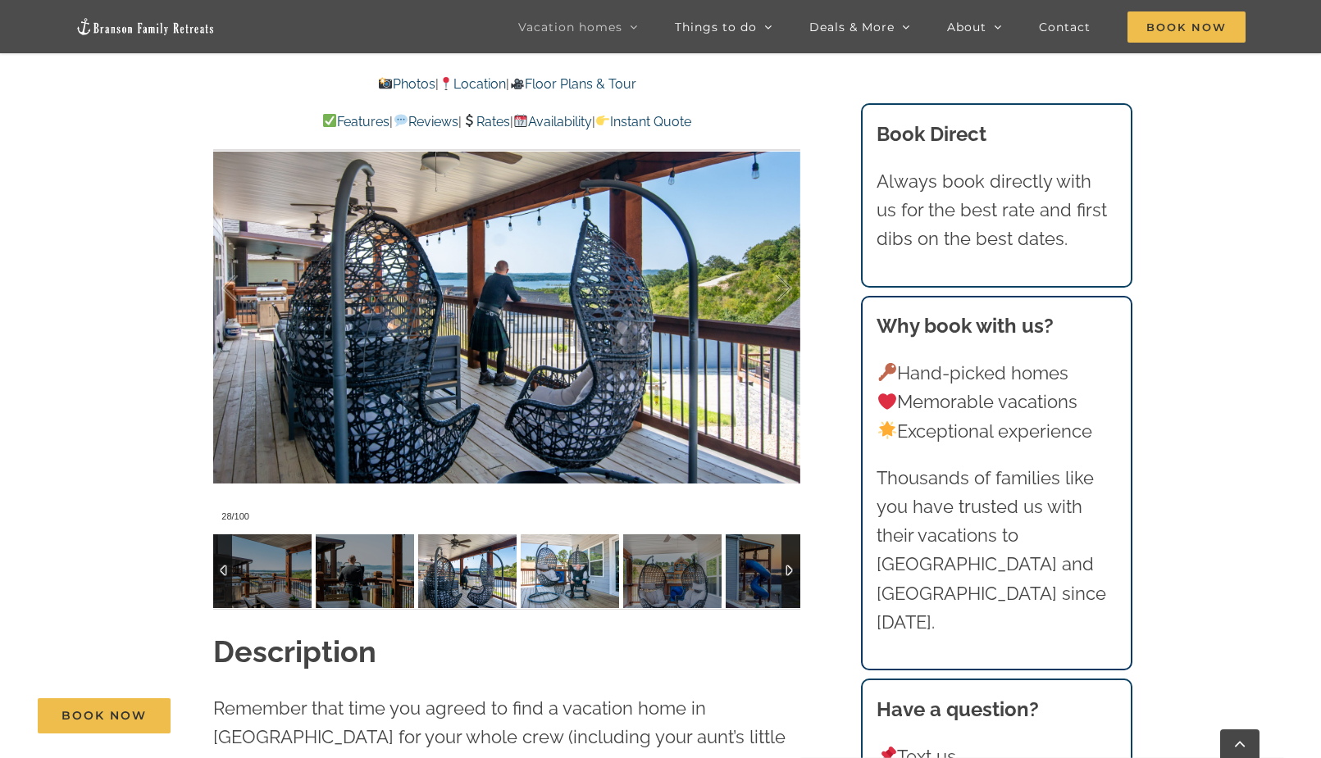
click at [535, 572] on img at bounding box center [570, 572] width 98 height 74
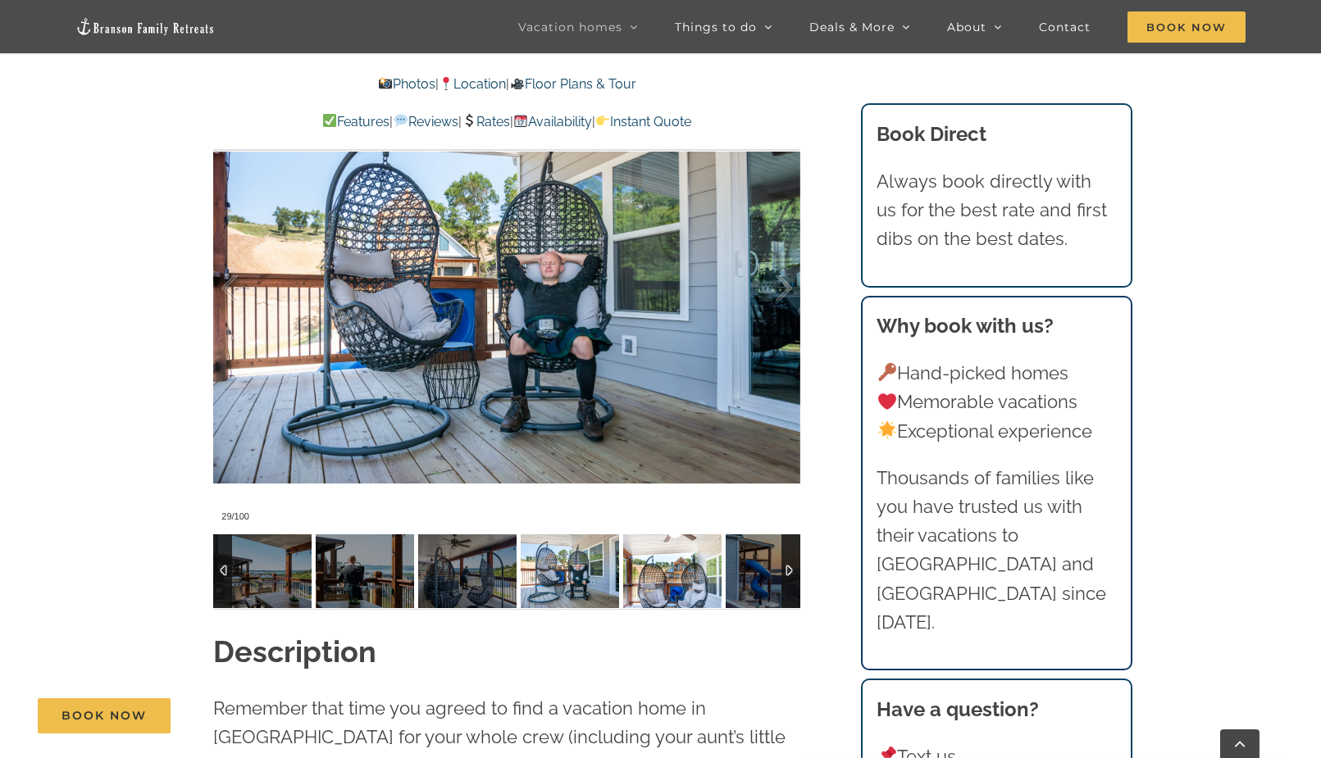
click at [653, 577] on img at bounding box center [672, 572] width 98 height 74
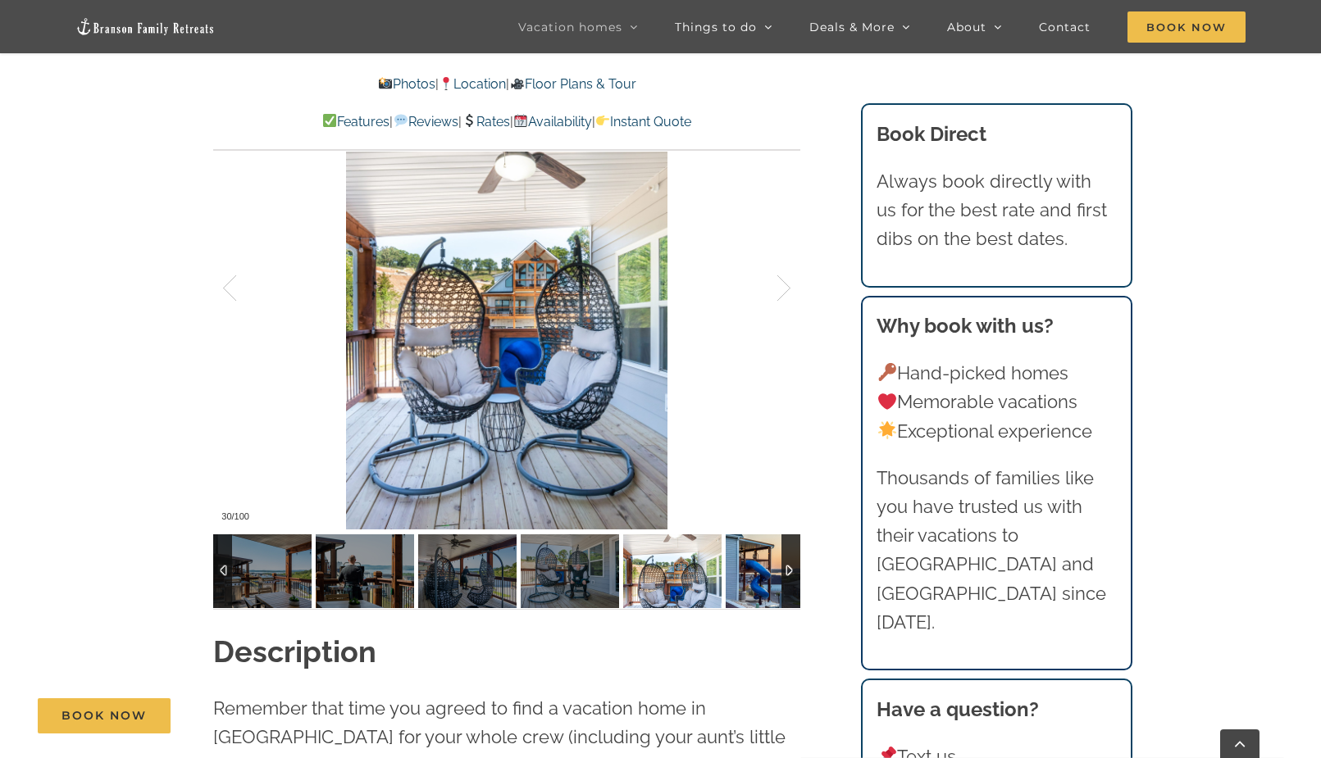
click at [775, 575] on img at bounding box center [775, 572] width 98 height 74
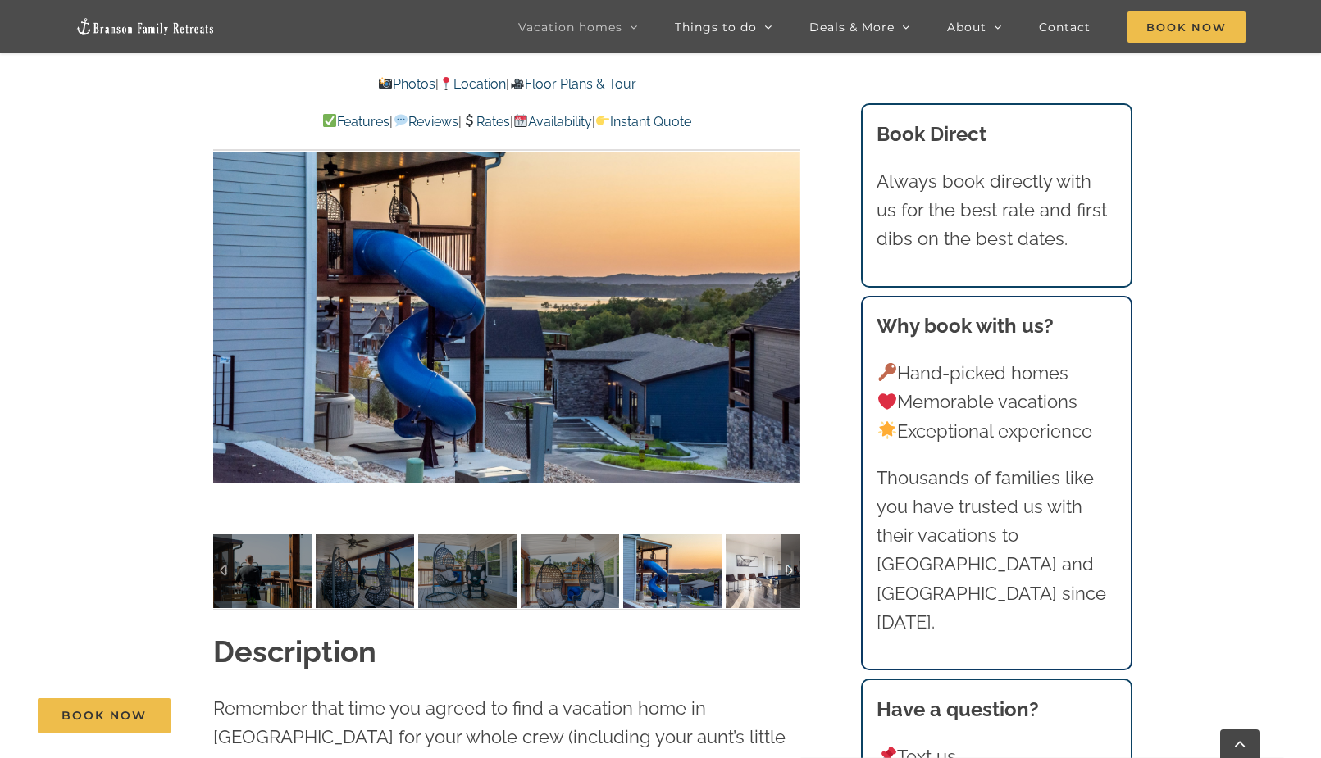
click at [774, 592] on img at bounding box center [775, 572] width 98 height 74
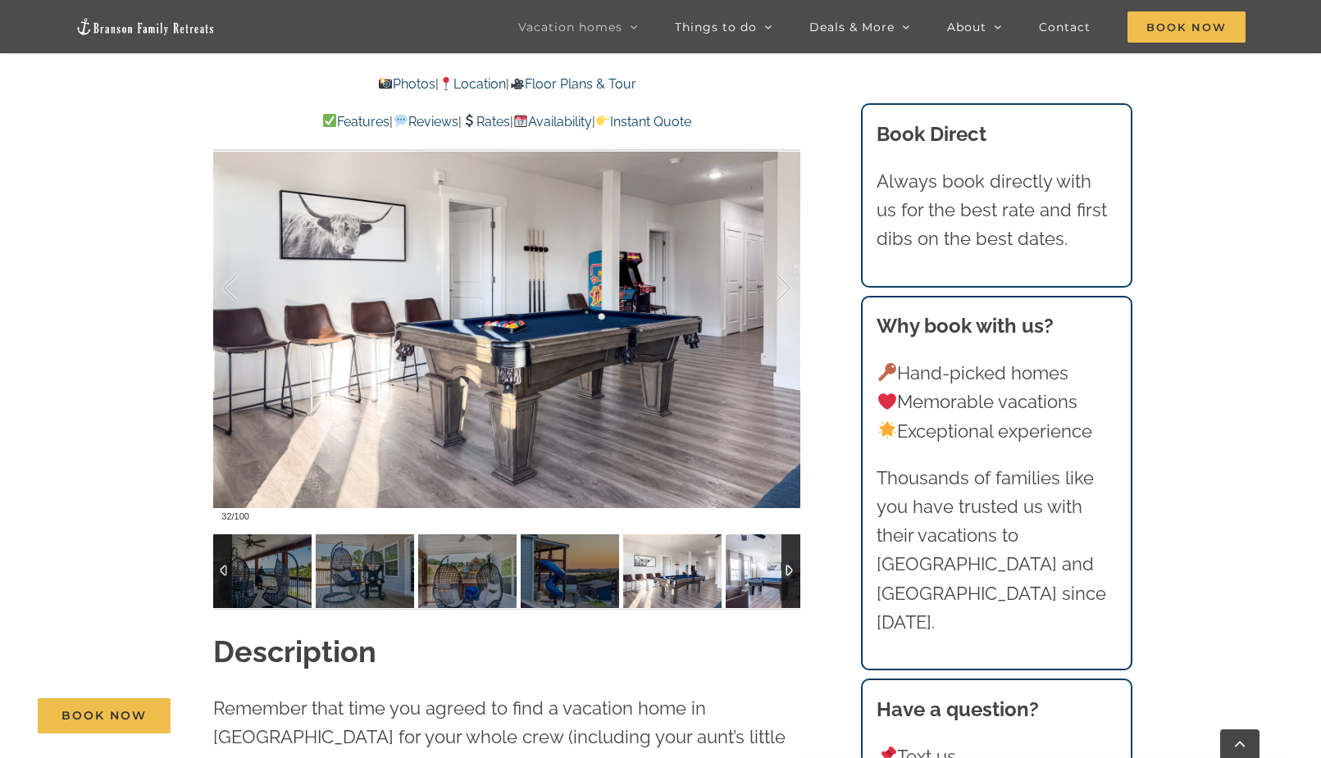
click at [755, 589] on img at bounding box center [775, 572] width 98 height 74
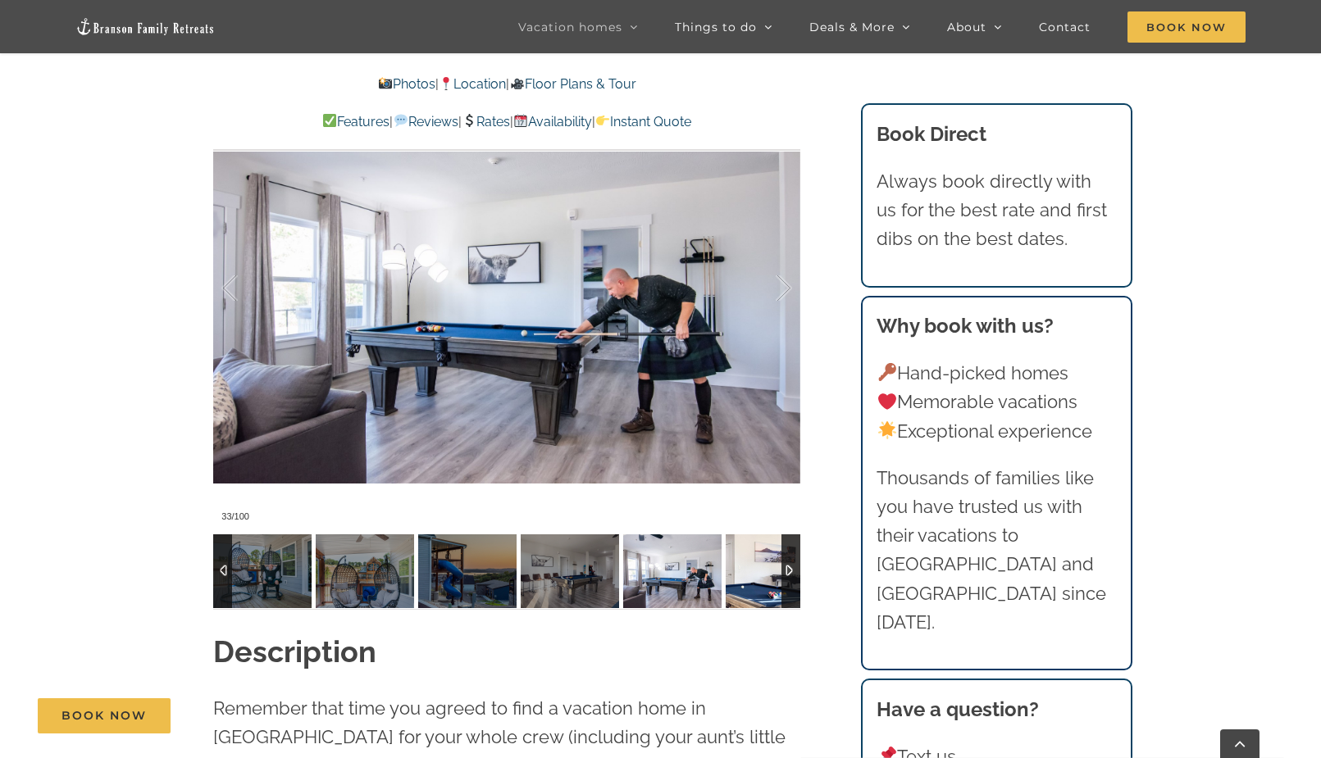
click at [755, 589] on img at bounding box center [775, 572] width 98 height 74
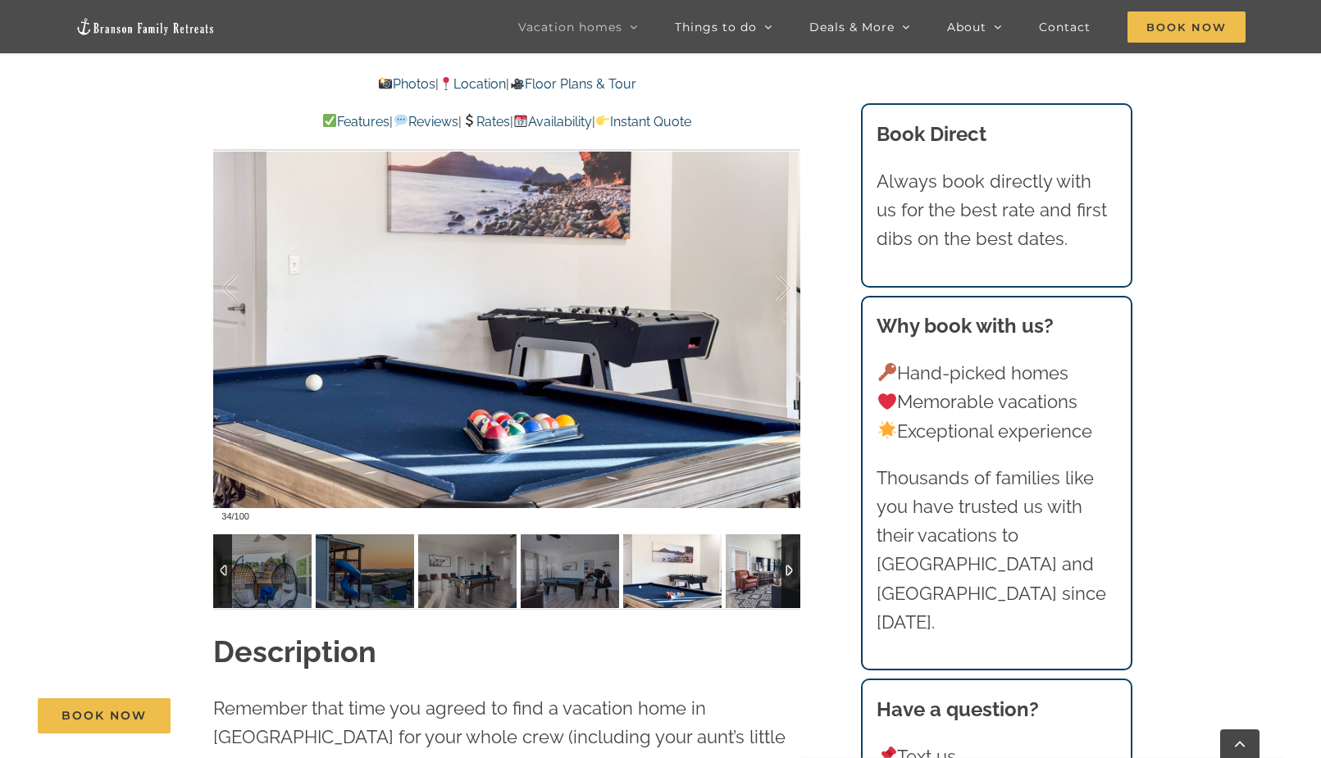
click at [772, 586] on img at bounding box center [775, 572] width 98 height 74
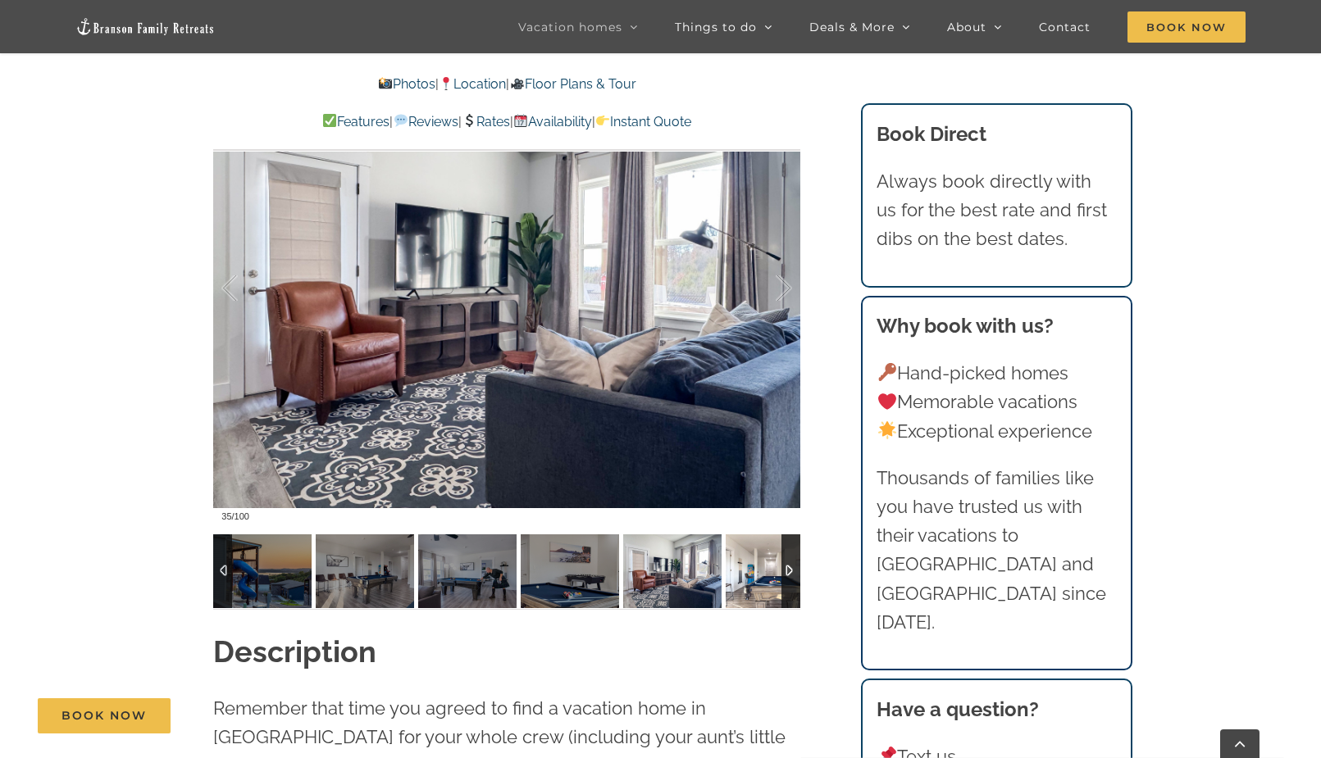
click at [769, 588] on img at bounding box center [775, 572] width 98 height 74
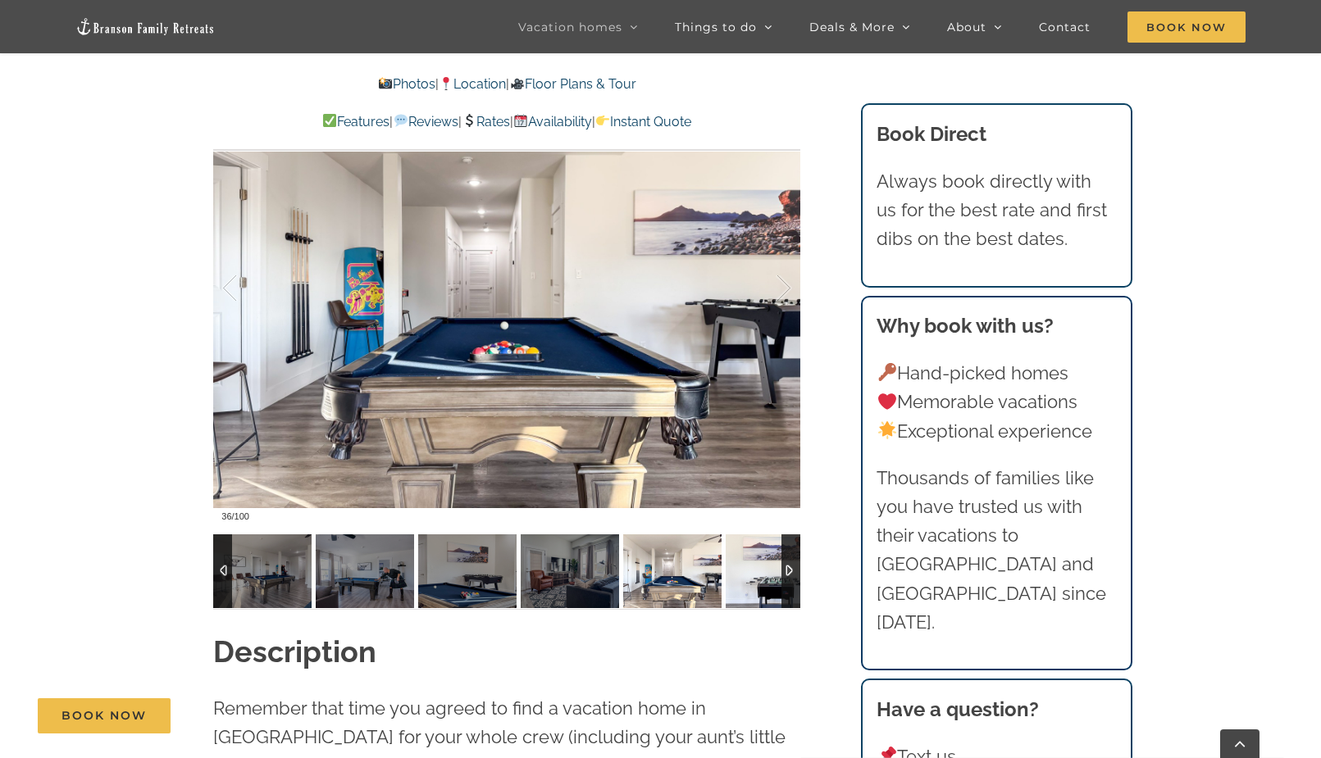
click at [769, 588] on img at bounding box center [775, 572] width 98 height 74
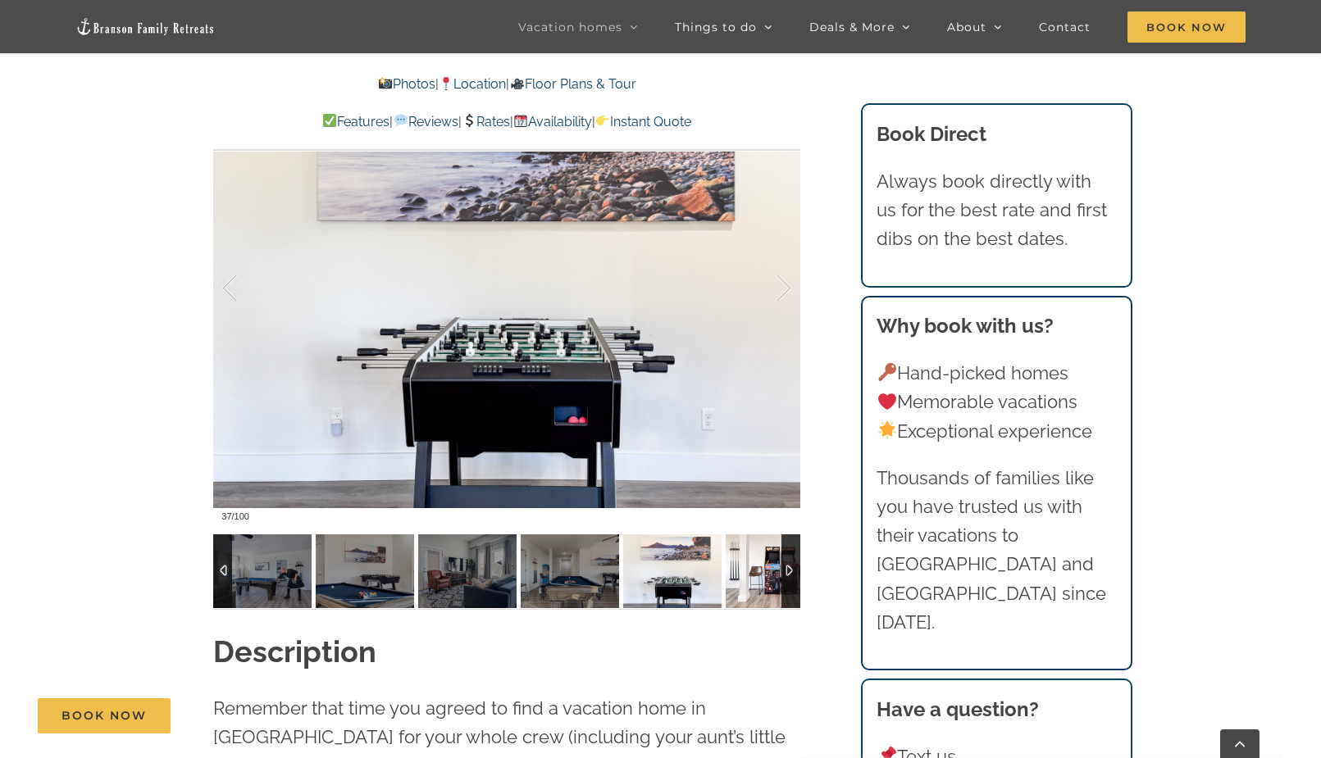
click at [769, 588] on img at bounding box center [775, 572] width 98 height 74
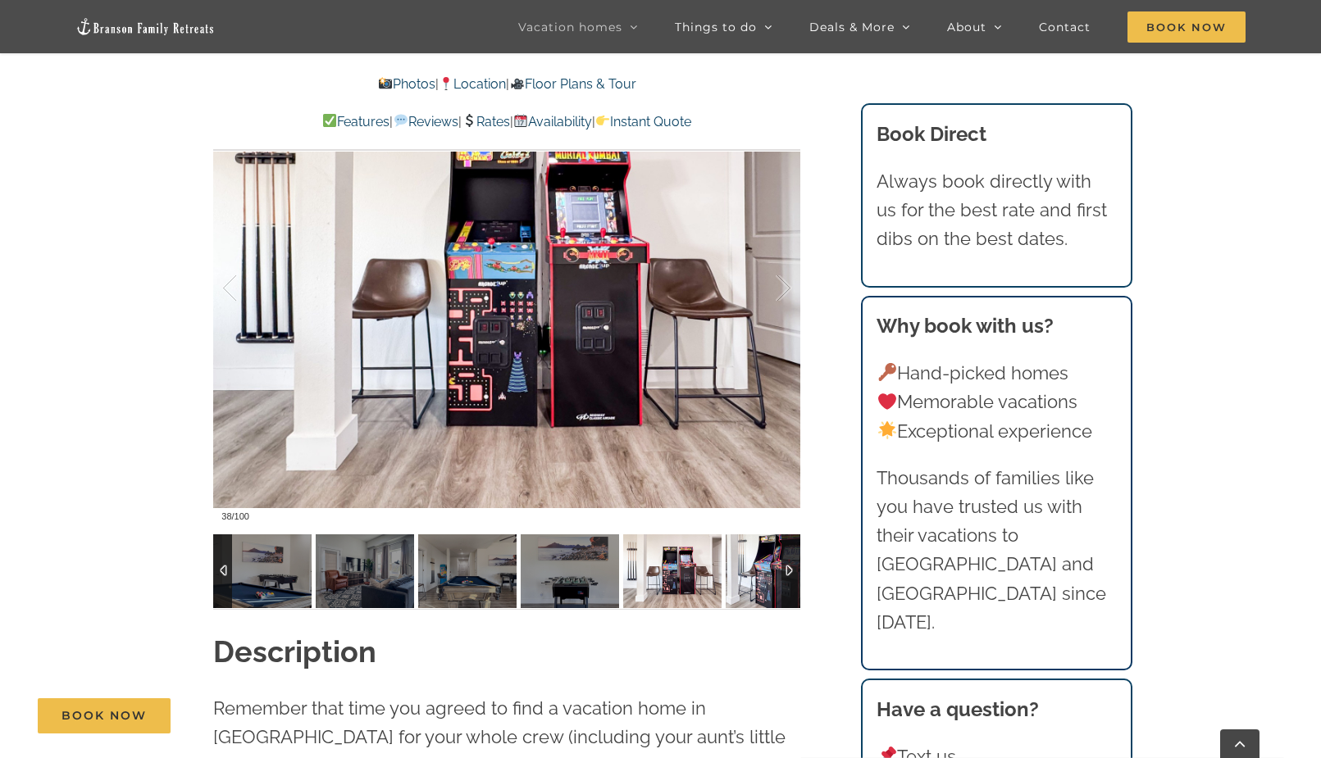
click at [769, 588] on img at bounding box center [775, 572] width 98 height 74
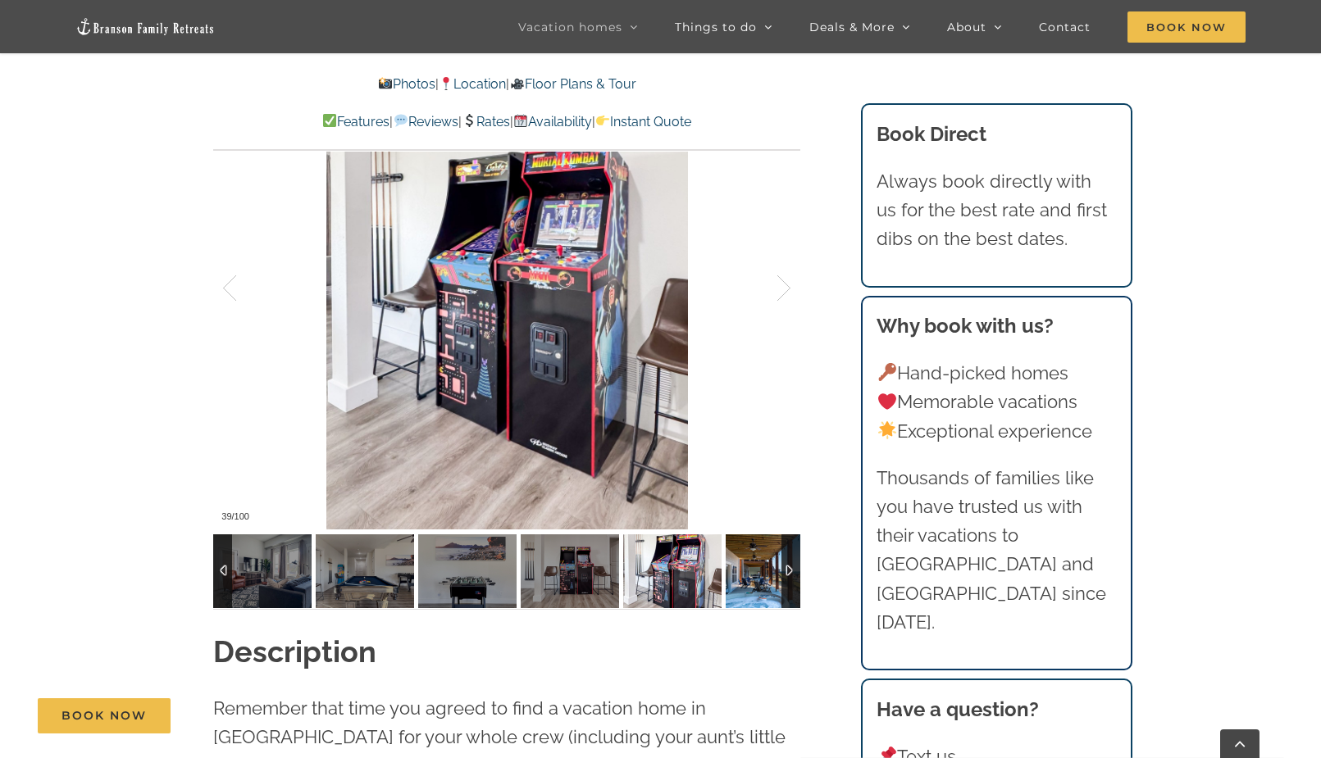
click at [769, 588] on img at bounding box center [775, 572] width 98 height 74
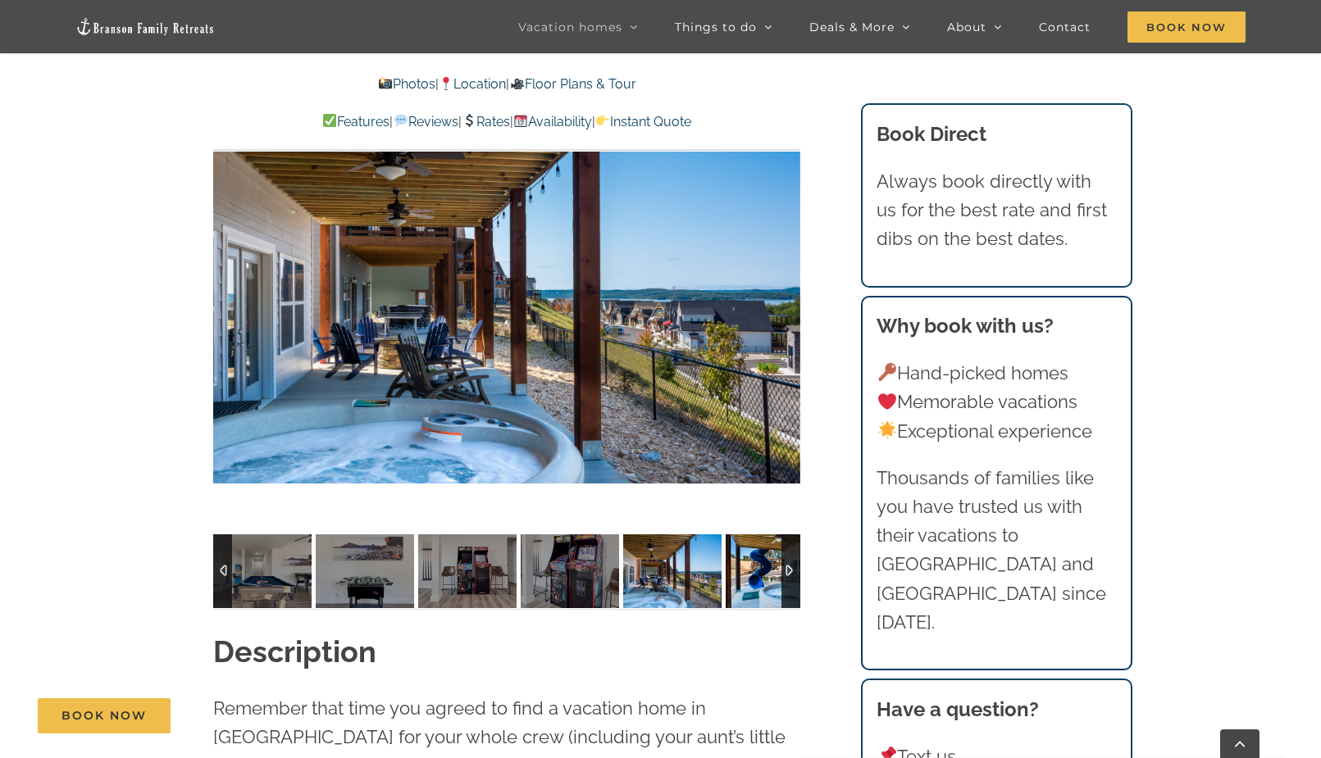
click at [769, 588] on img at bounding box center [775, 572] width 98 height 74
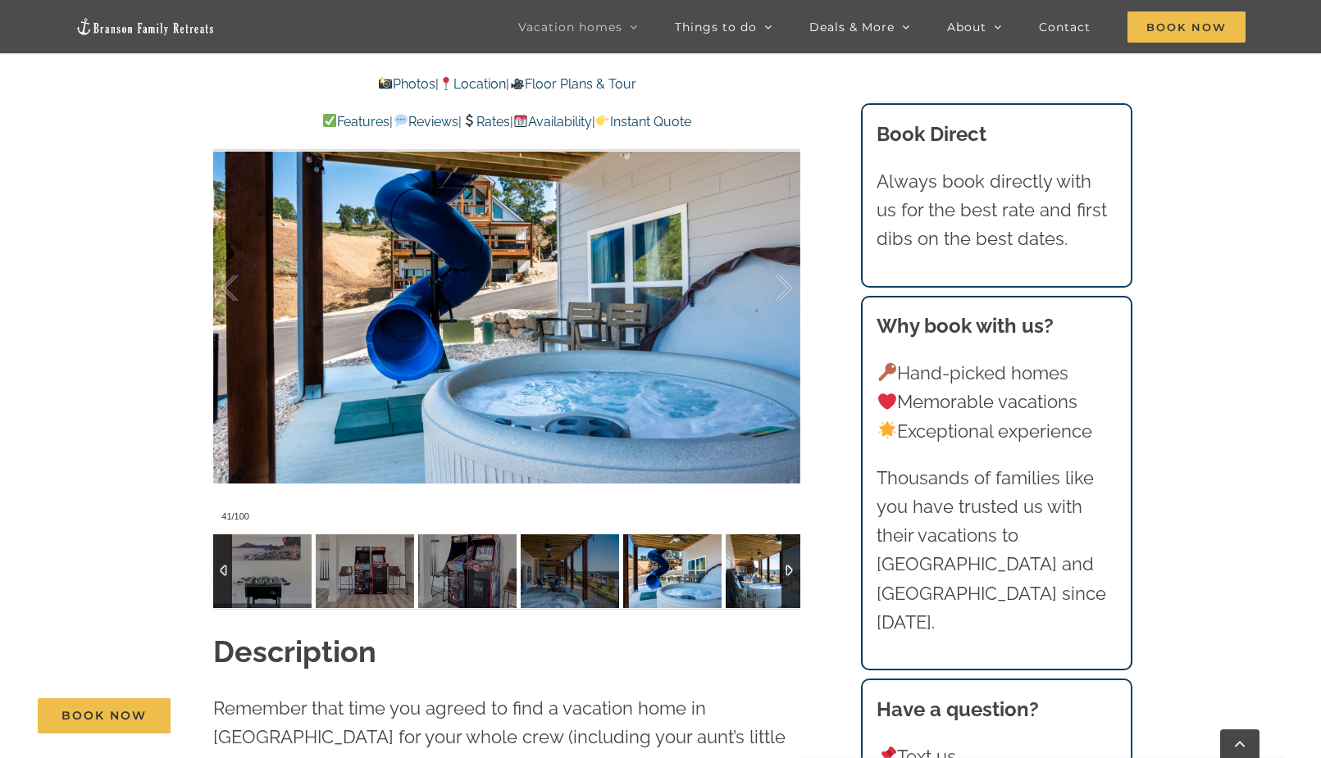
click at [769, 588] on img at bounding box center [775, 572] width 98 height 74
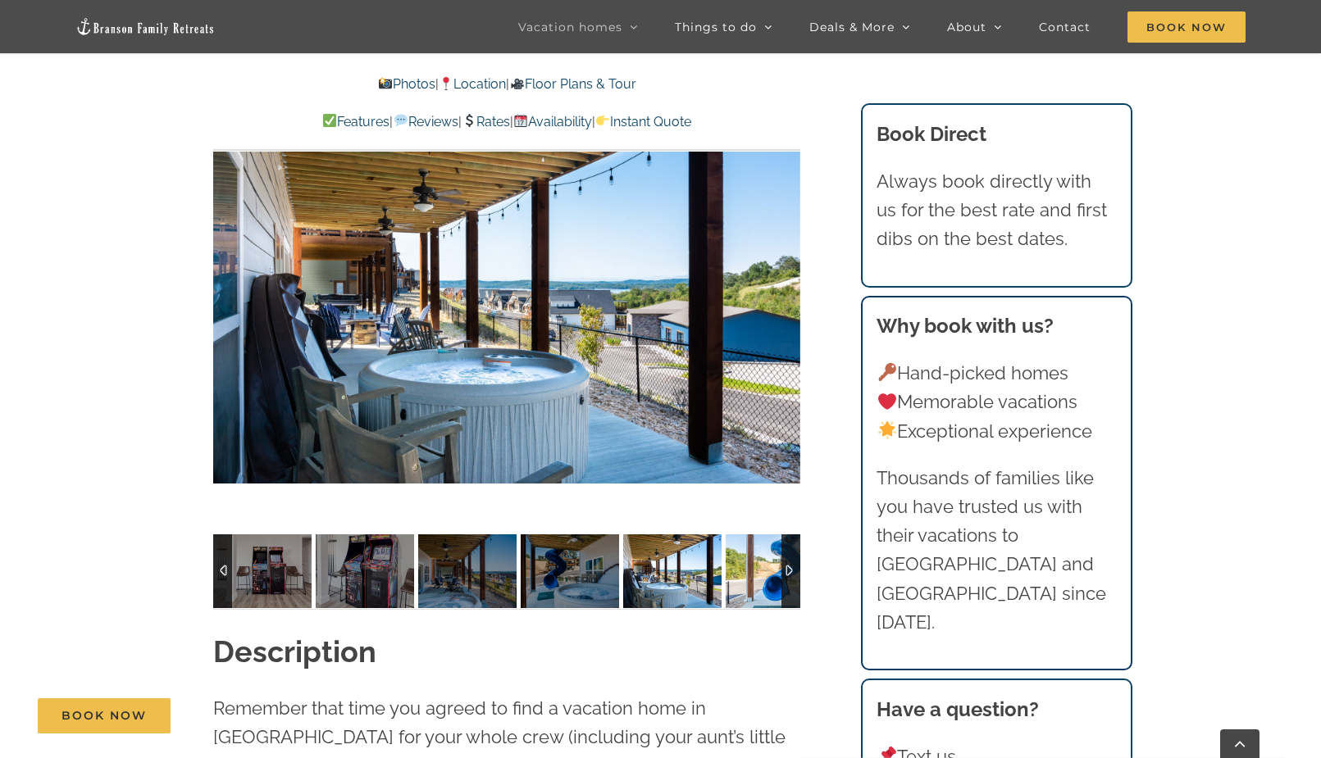
click at [769, 588] on img at bounding box center [775, 572] width 98 height 74
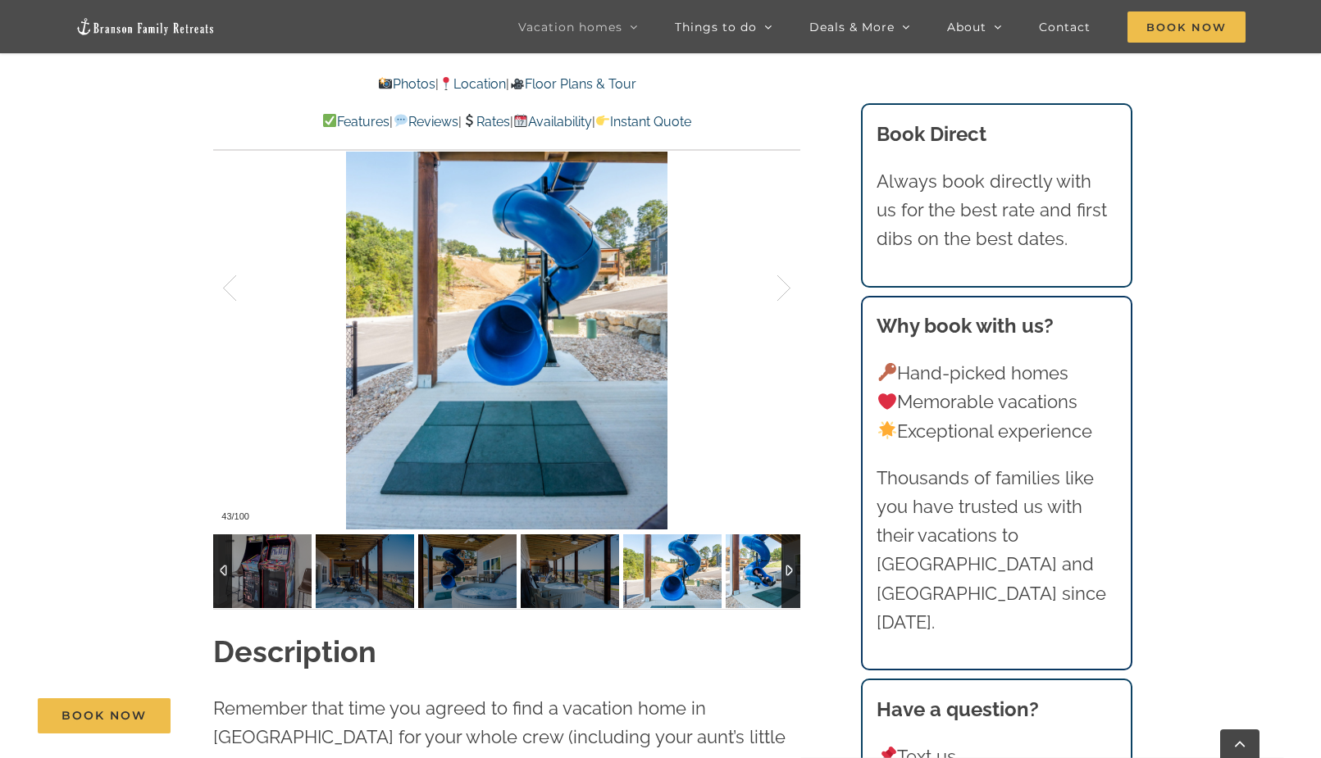
click at [769, 588] on img at bounding box center [775, 572] width 98 height 74
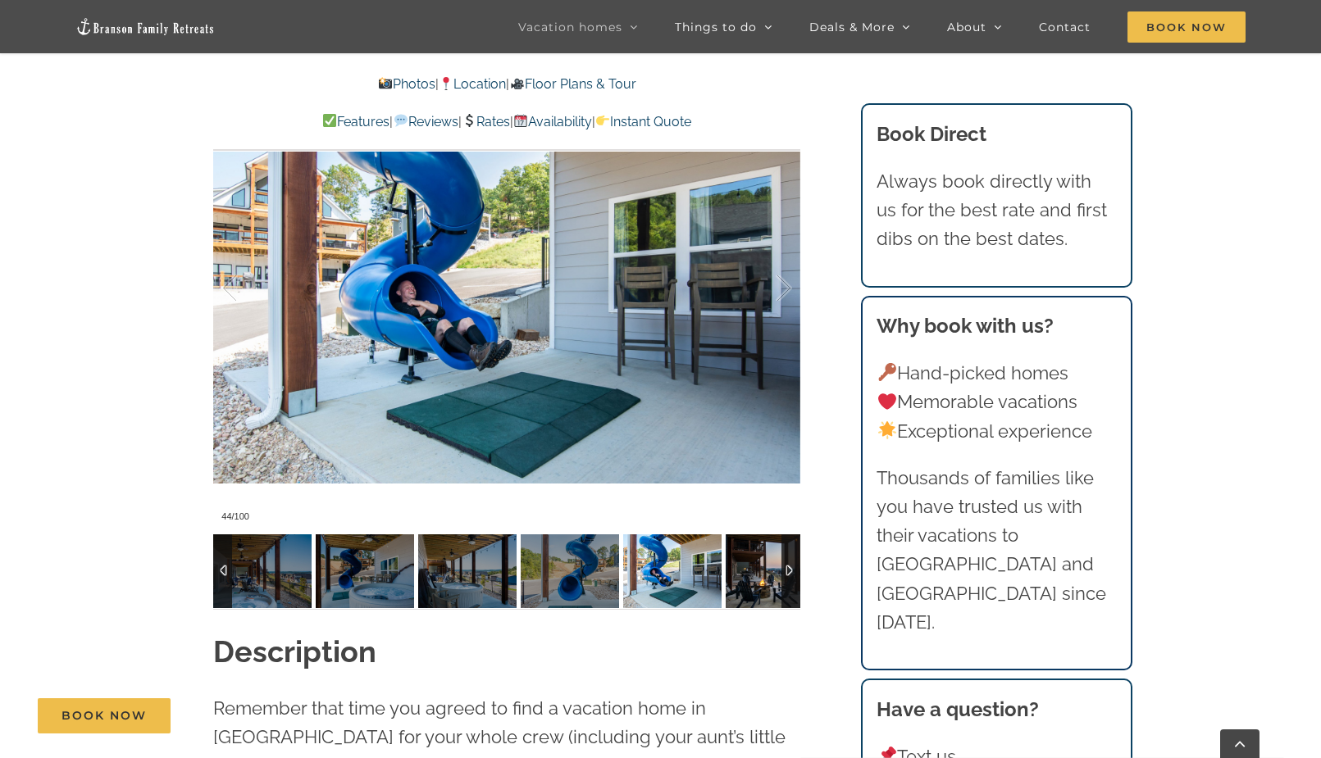
click at [754, 595] on img at bounding box center [775, 572] width 98 height 74
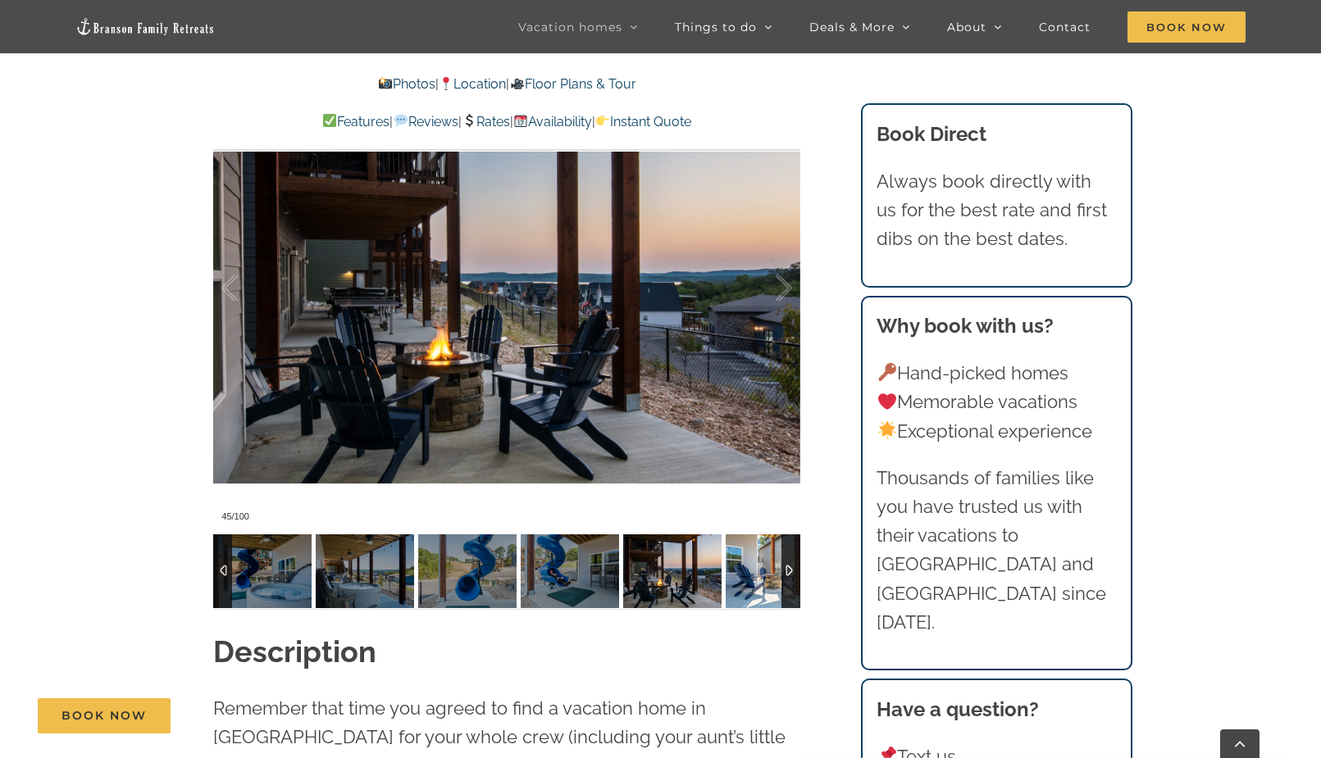
click at [754, 595] on img at bounding box center [775, 572] width 98 height 74
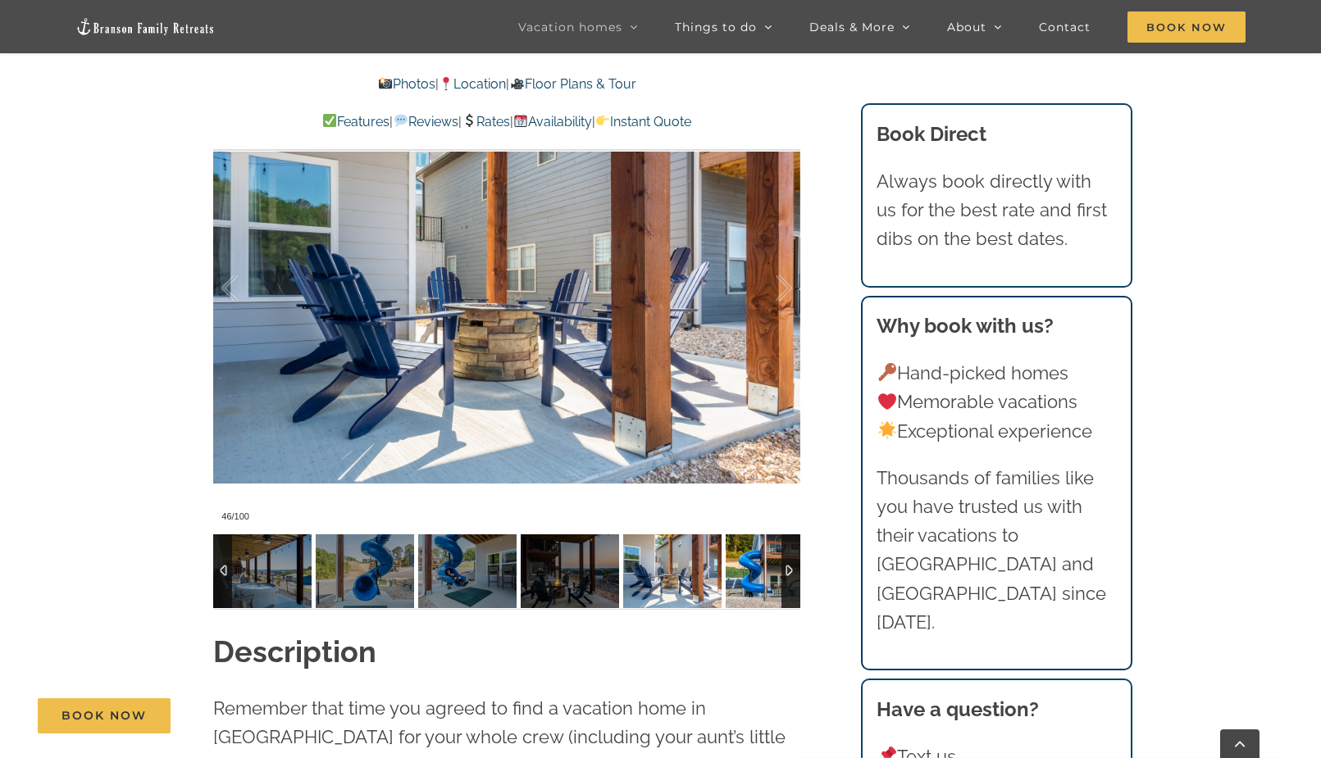
click at [754, 595] on img at bounding box center [775, 572] width 98 height 74
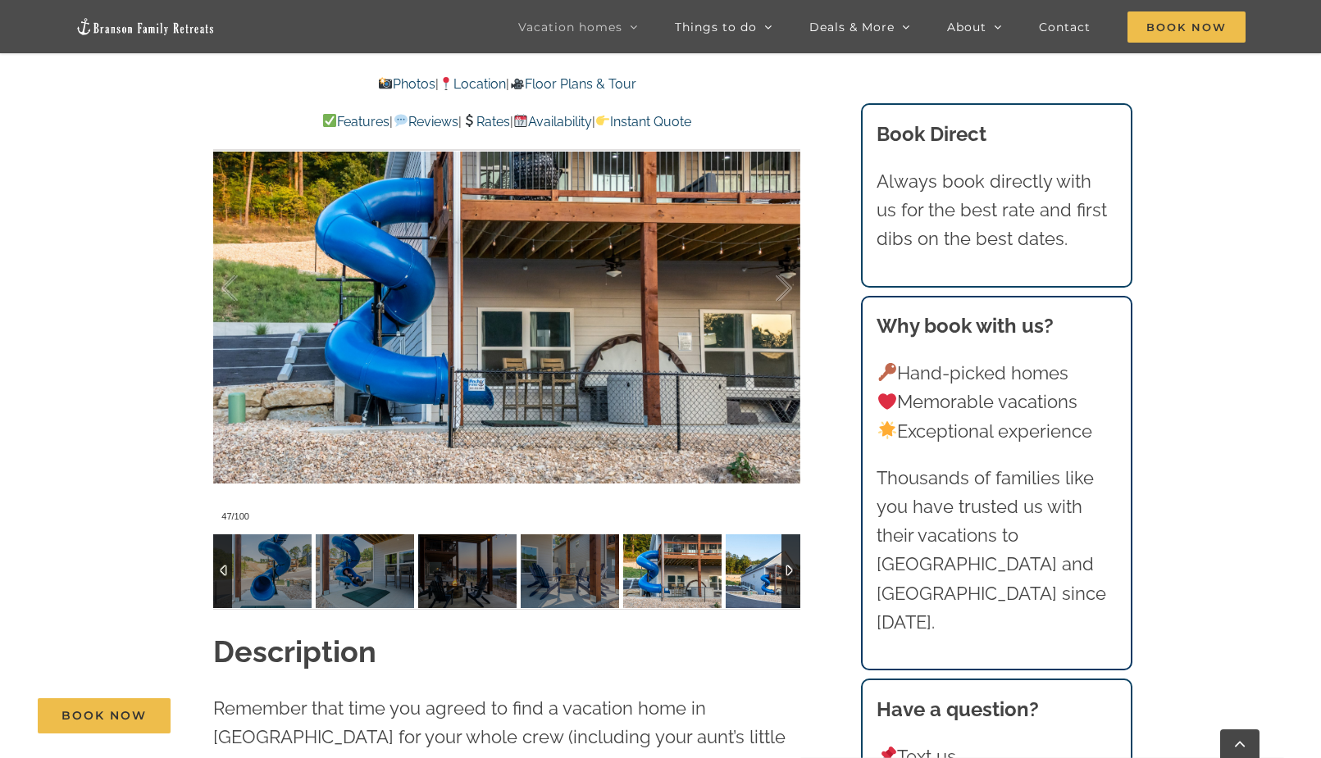
click at [754, 595] on img at bounding box center [775, 572] width 98 height 74
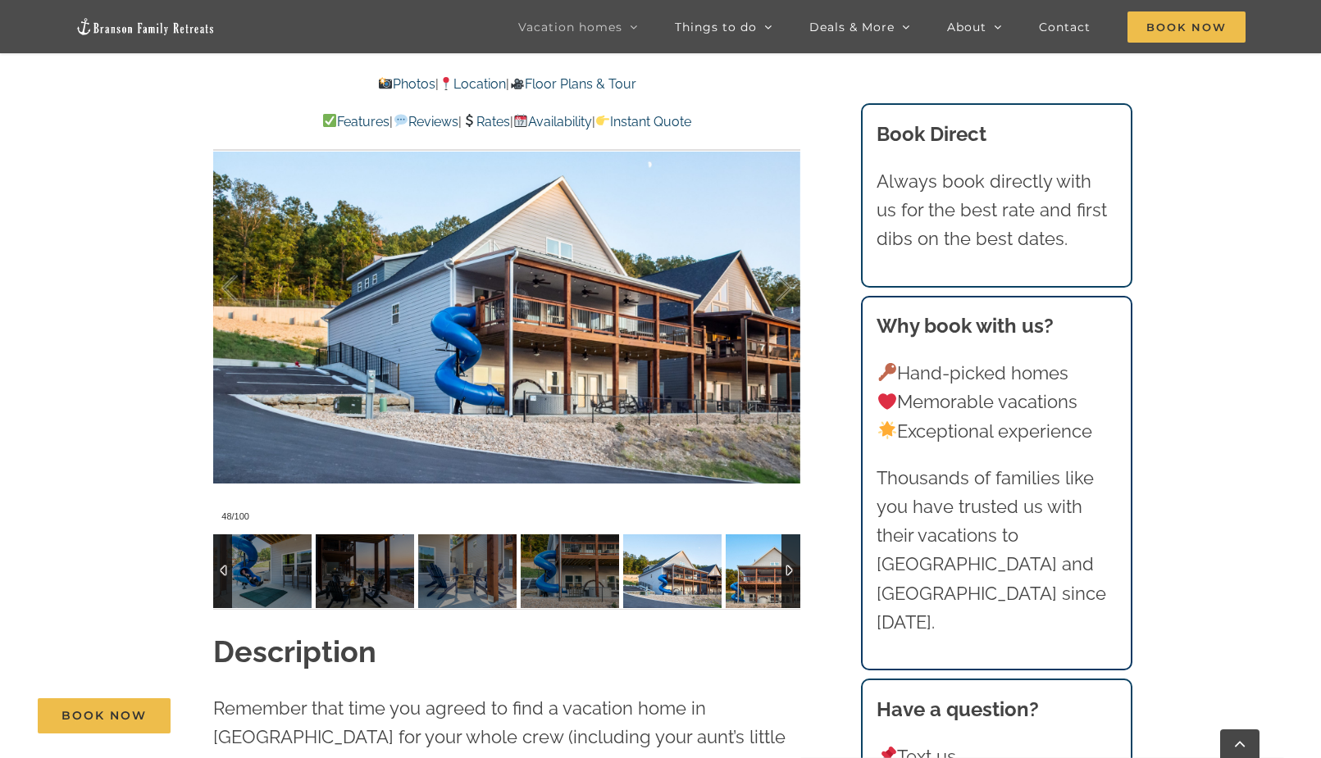
click at [754, 595] on img at bounding box center [775, 572] width 98 height 74
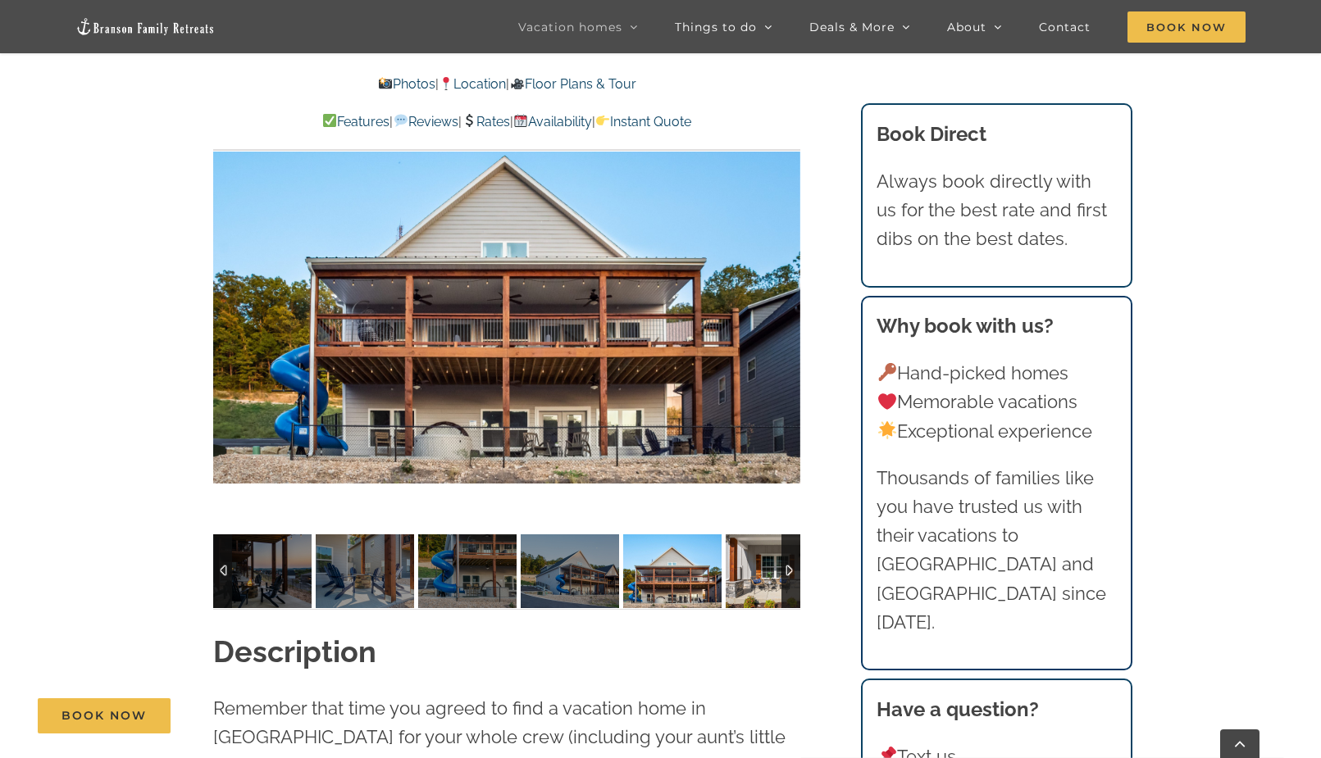
click at [754, 595] on img at bounding box center [775, 572] width 98 height 74
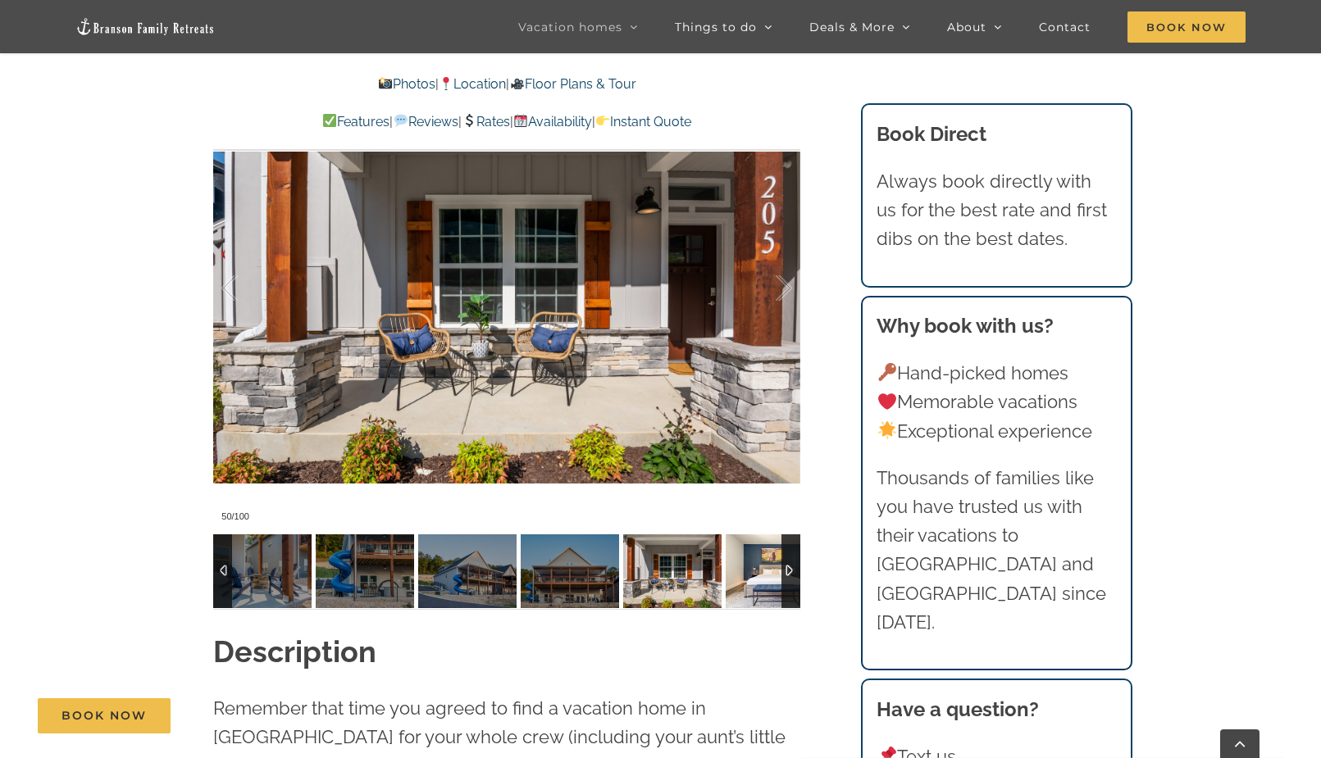
click at [754, 595] on img at bounding box center [775, 572] width 98 height 74
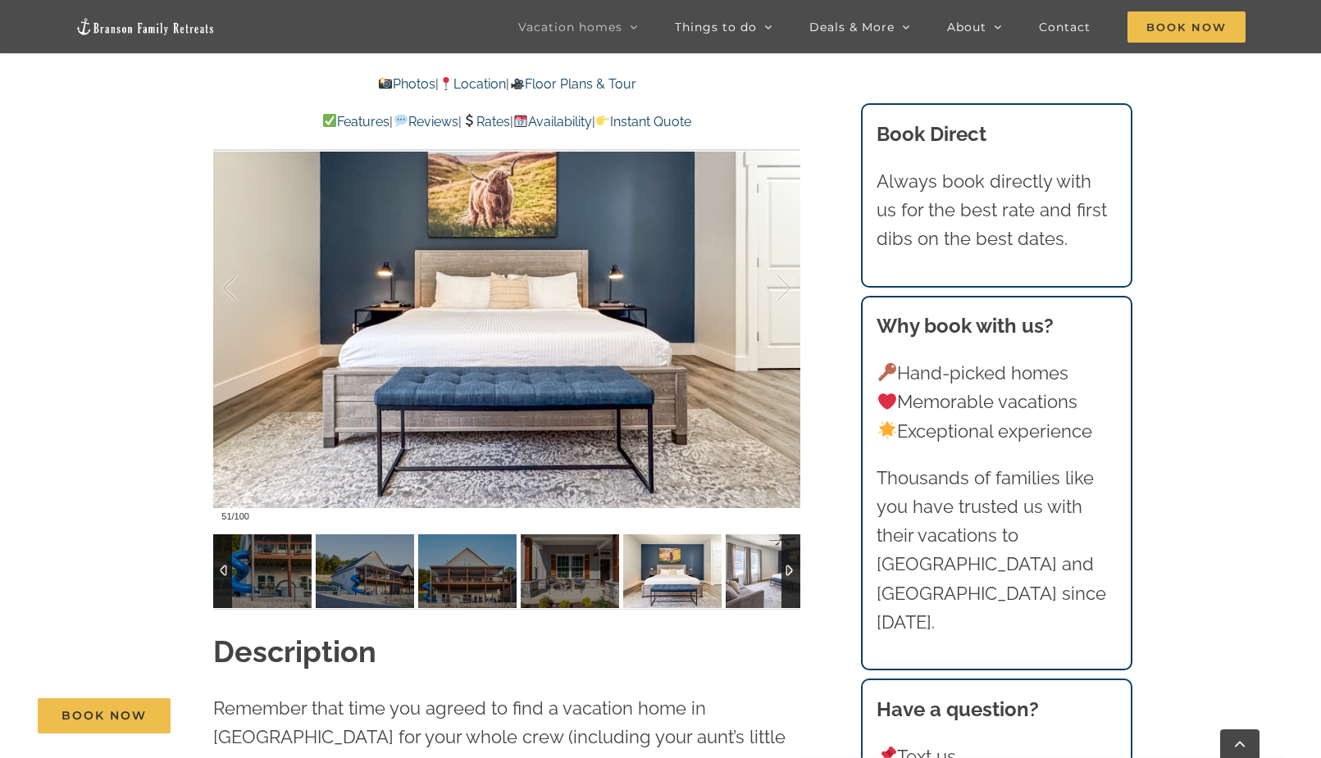
click at [754, 595] on img at bounding box center [775, 572] width 98 height 74
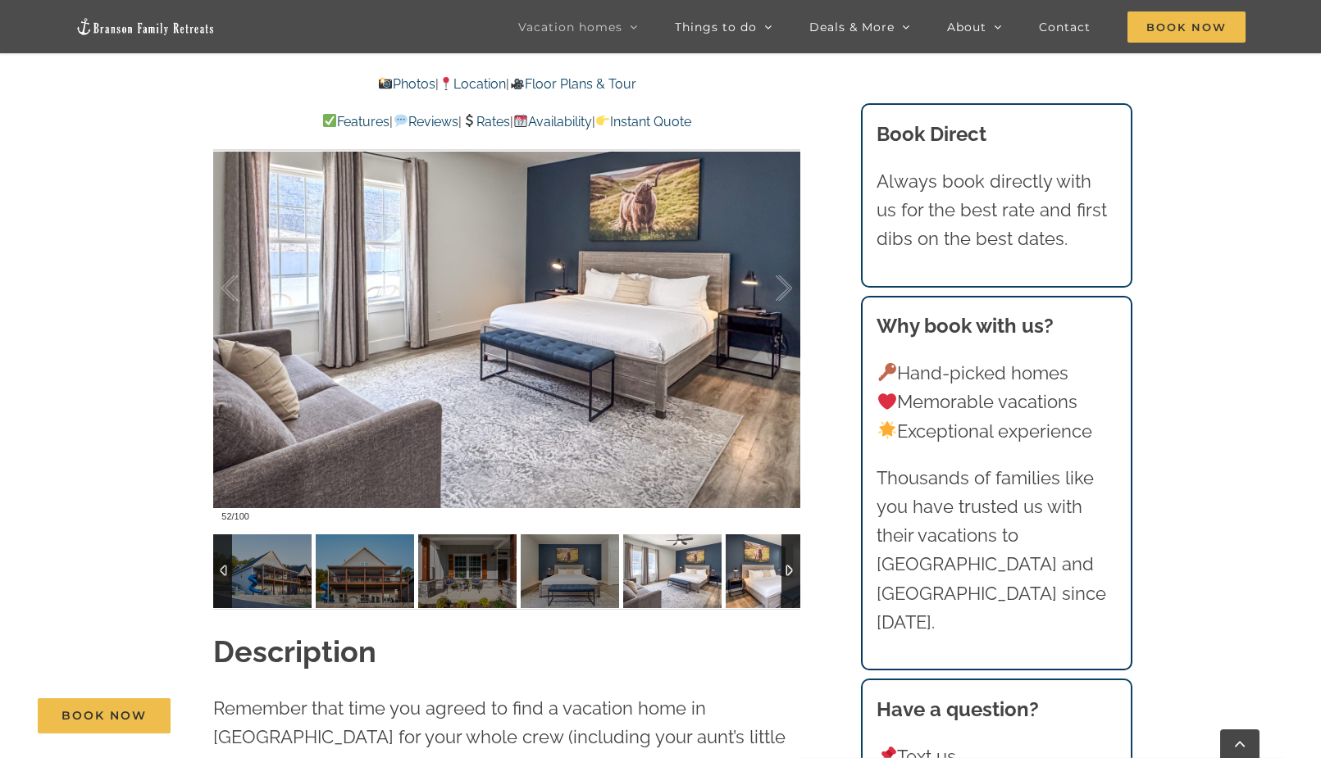
click at [754, 595] on img at bounding box center [775, 572] width 98 height 74
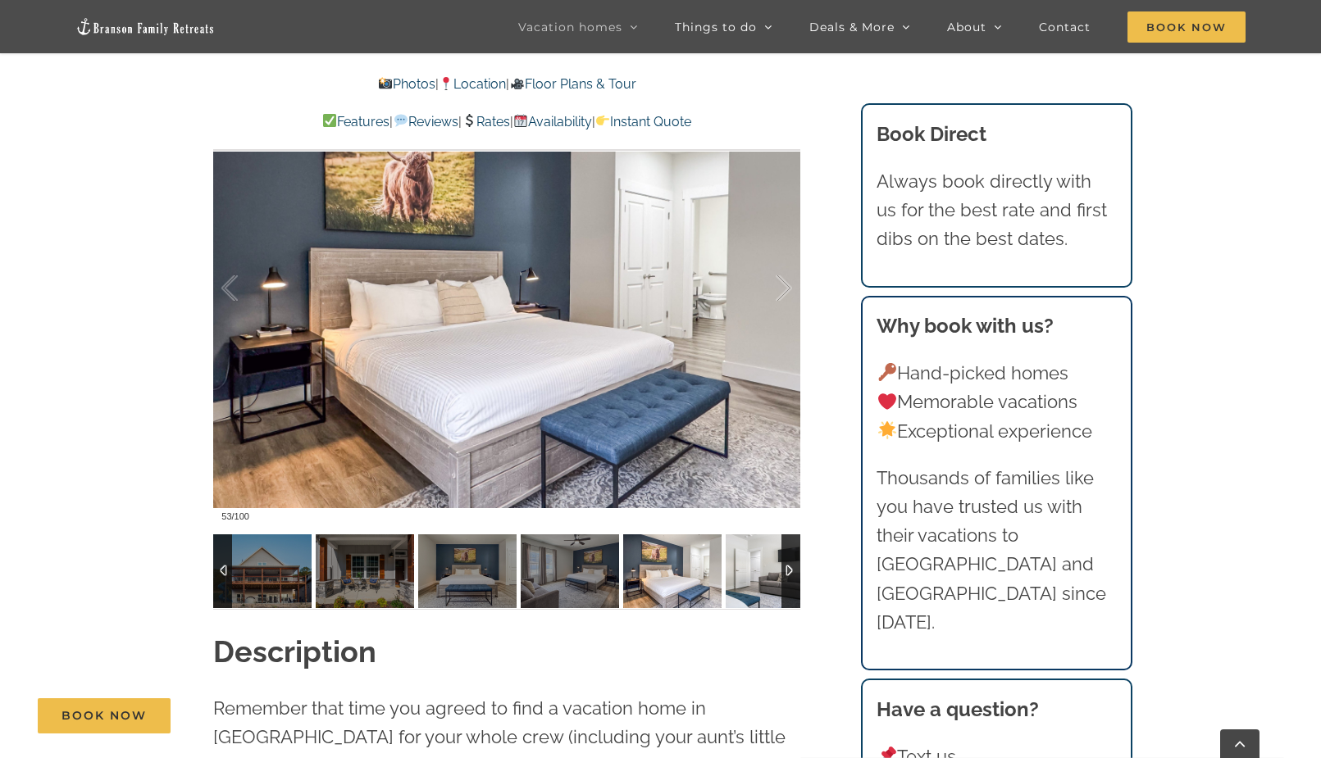
click at [754, 595] on img at bounding box center [775, 572] width 98 height 74
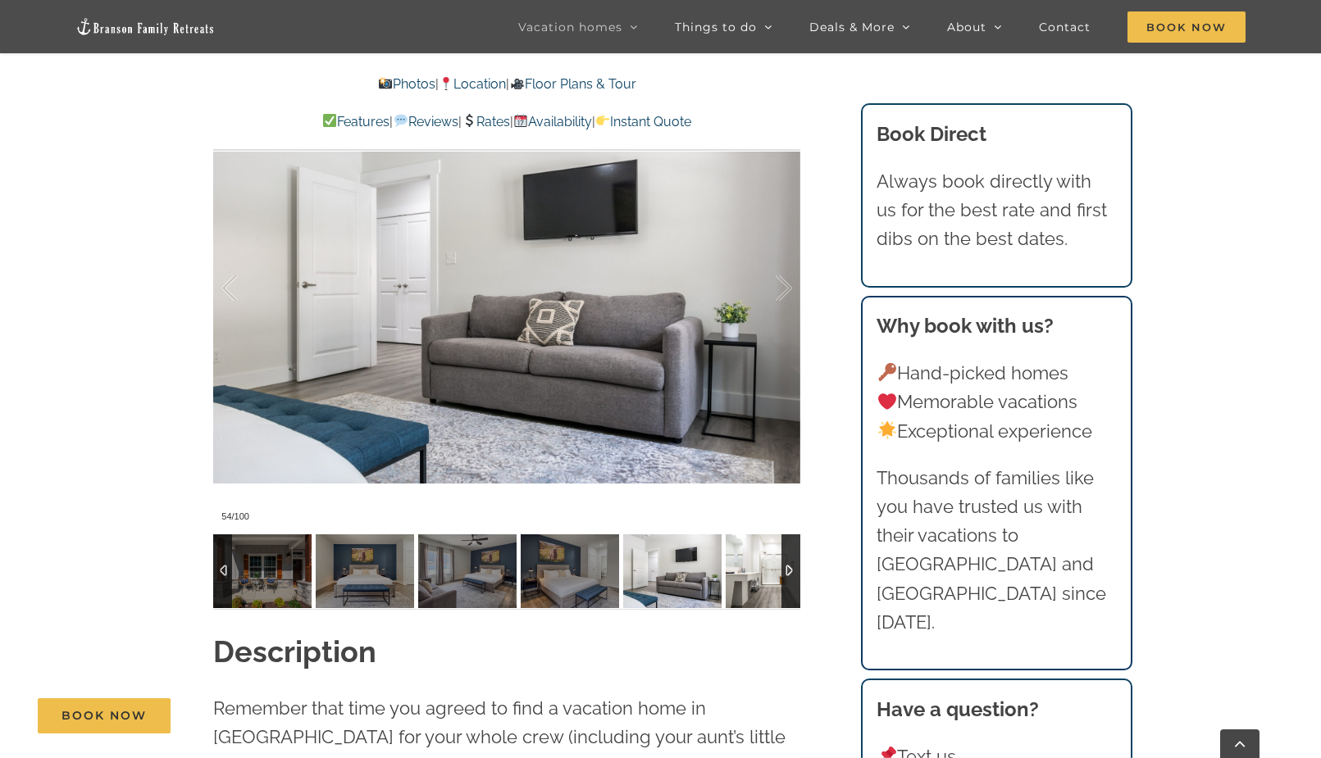
click at [754, 595] on img at bounding box center [775, 572] width 98 height 74
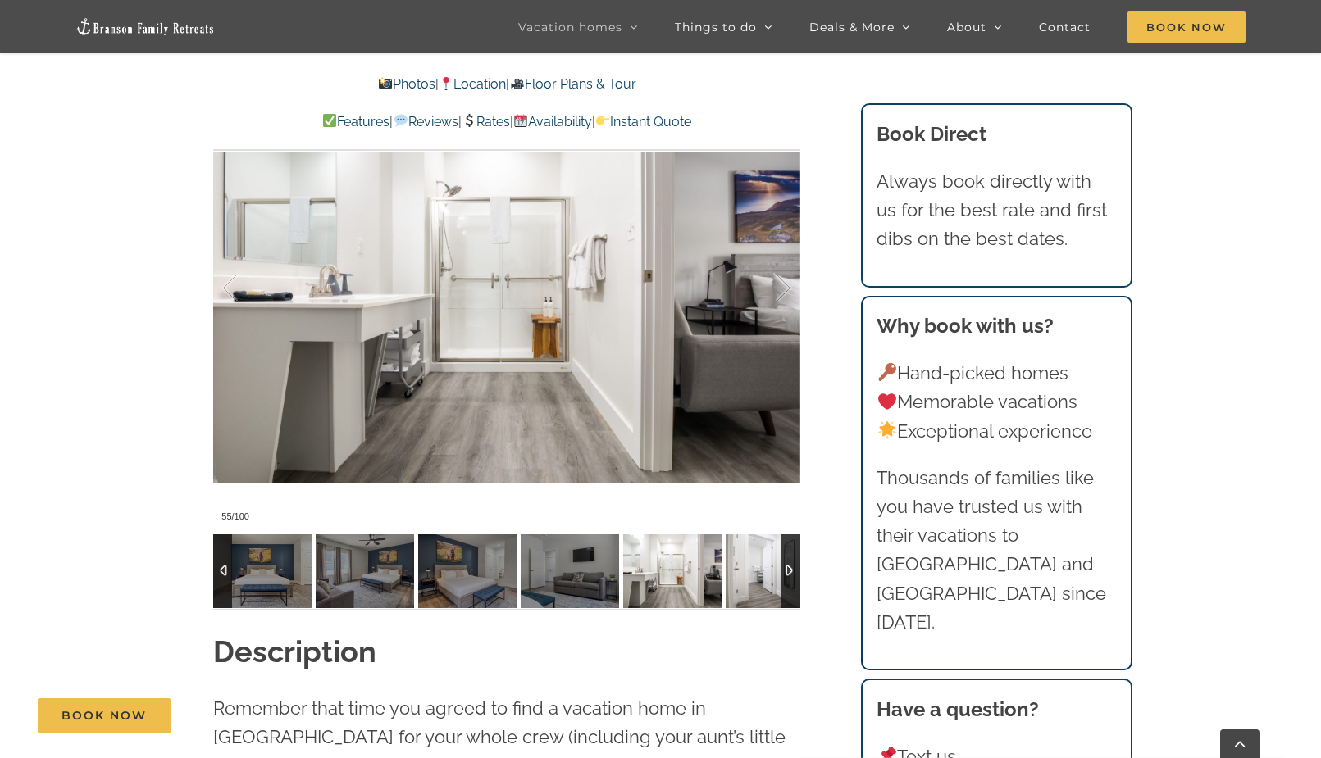
click at [754, 595] on img at bounding box center [775, 572] width 98 height 74
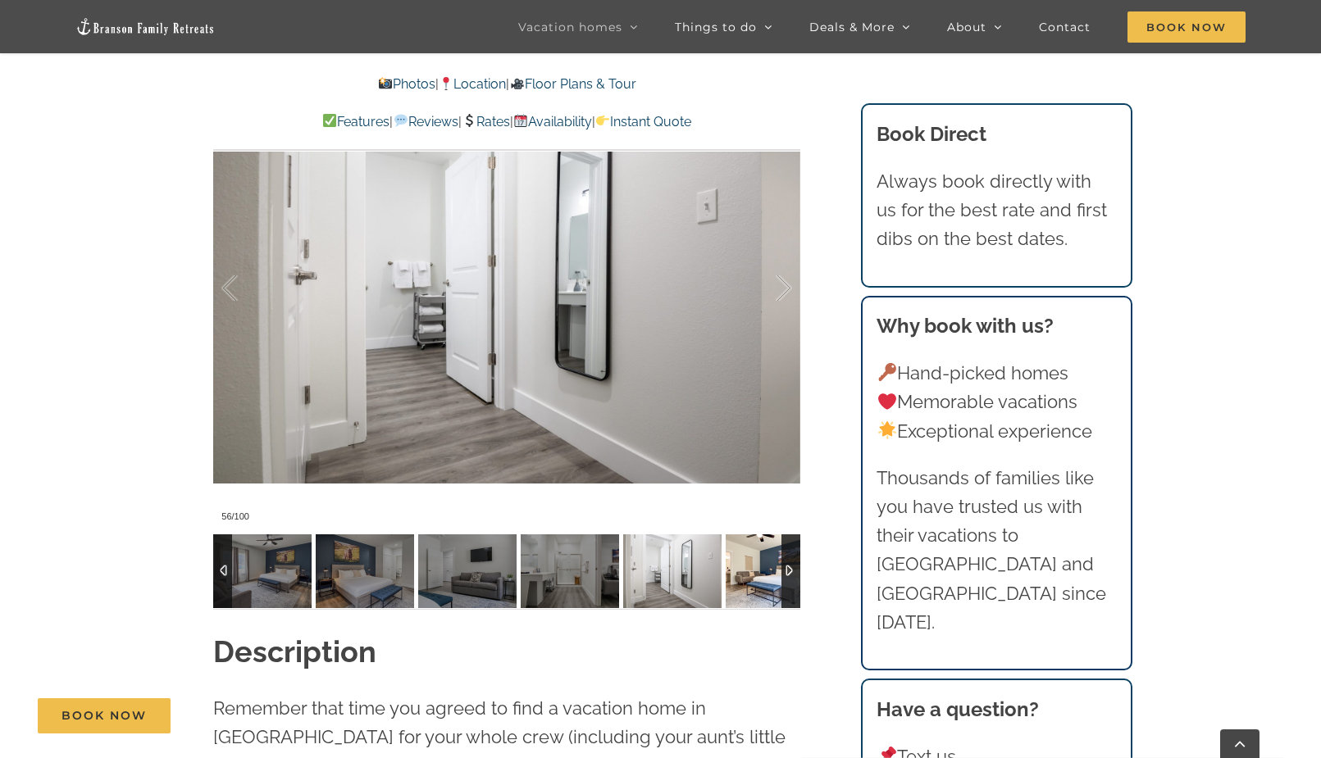
click at [754, 595] on img at bounding box center [775, 572] width 98 height 74
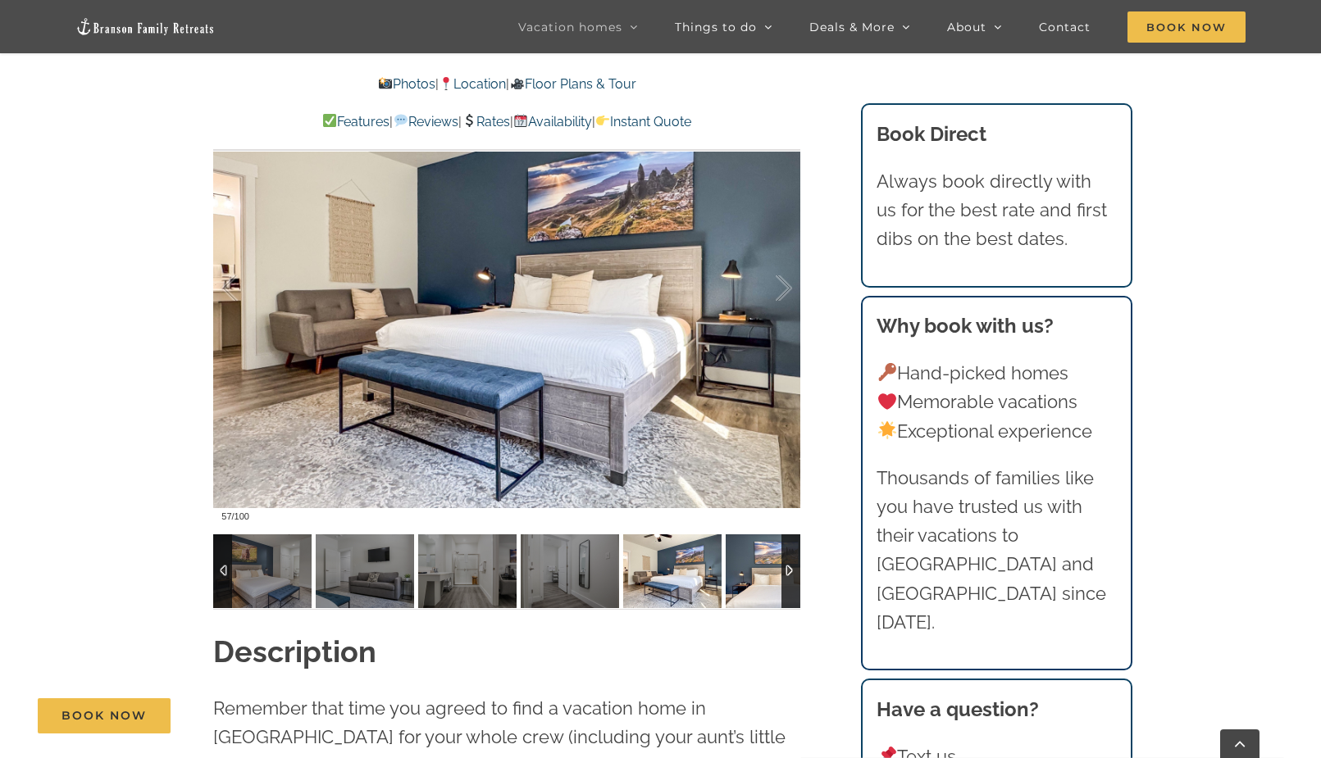
click at [754, 595] on img at bounding box center [775, 572] width 98 height 74
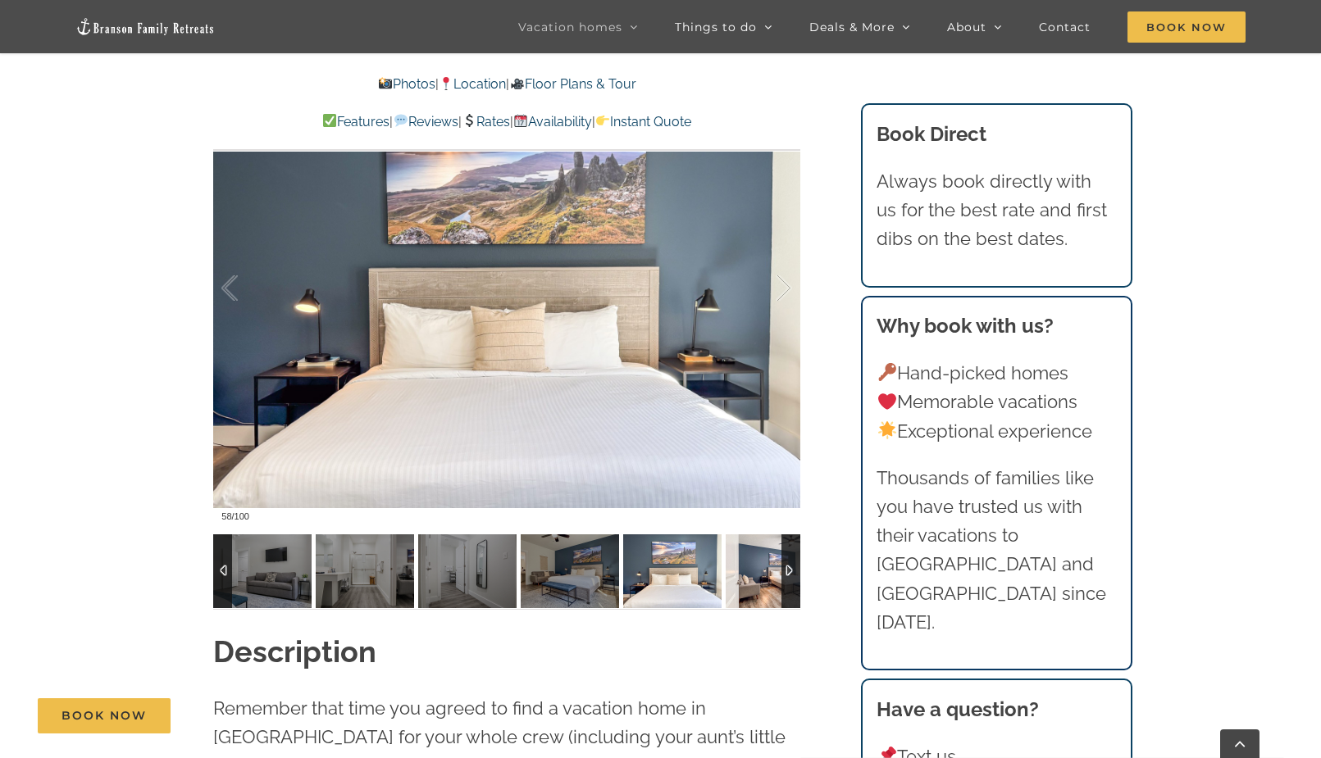
click at [754, 595] on img at bounding box center [775, 572] width 98 height 74
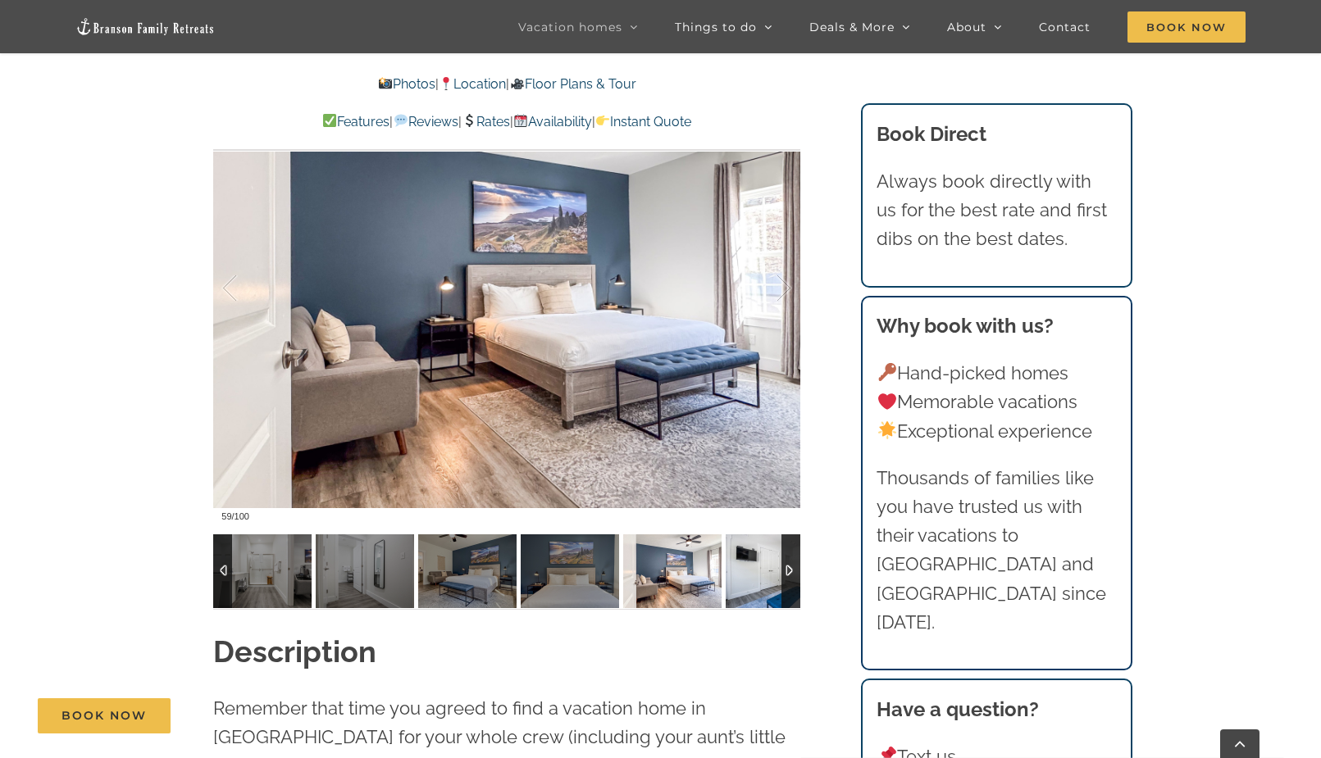
click at [754, 595] on img at bounding box center [775, 572] width 98 height 74
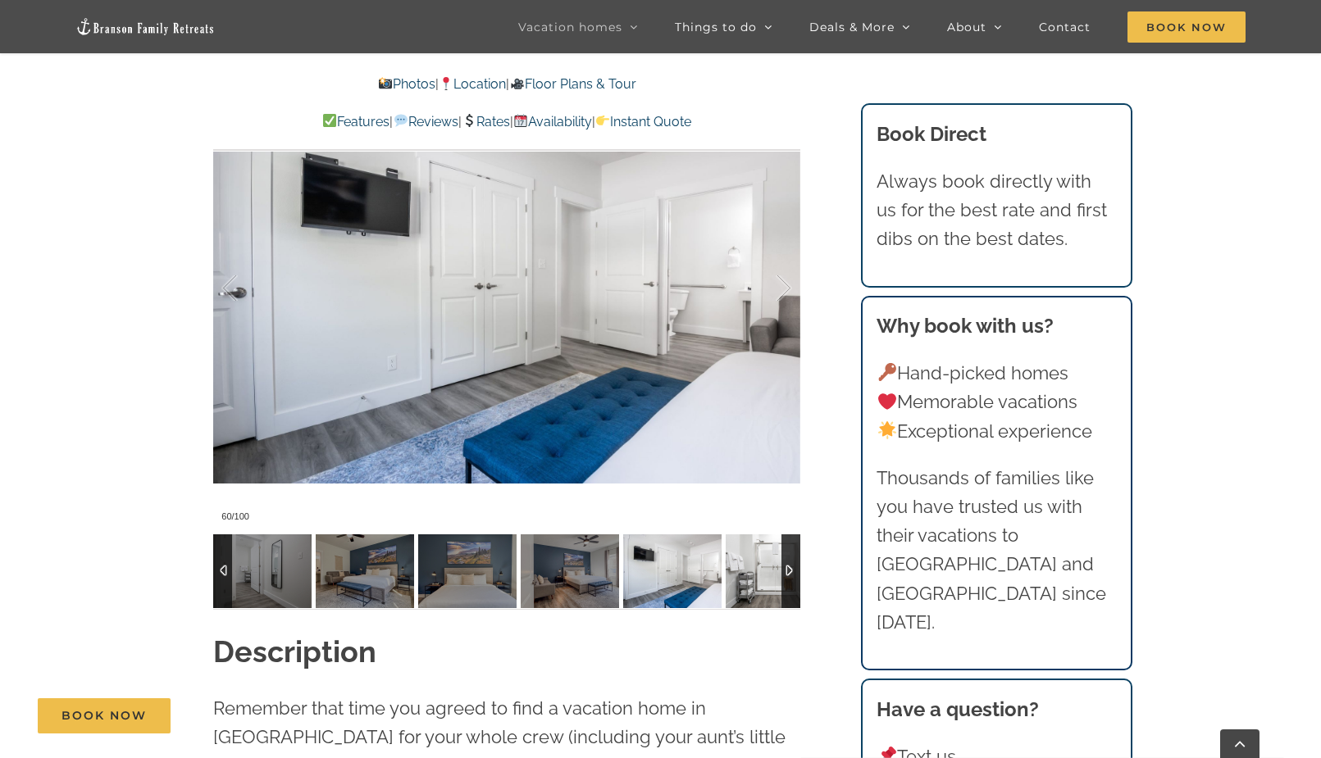
click at [754, 595] on img at bounding box center [775, 572] width 98 height 74
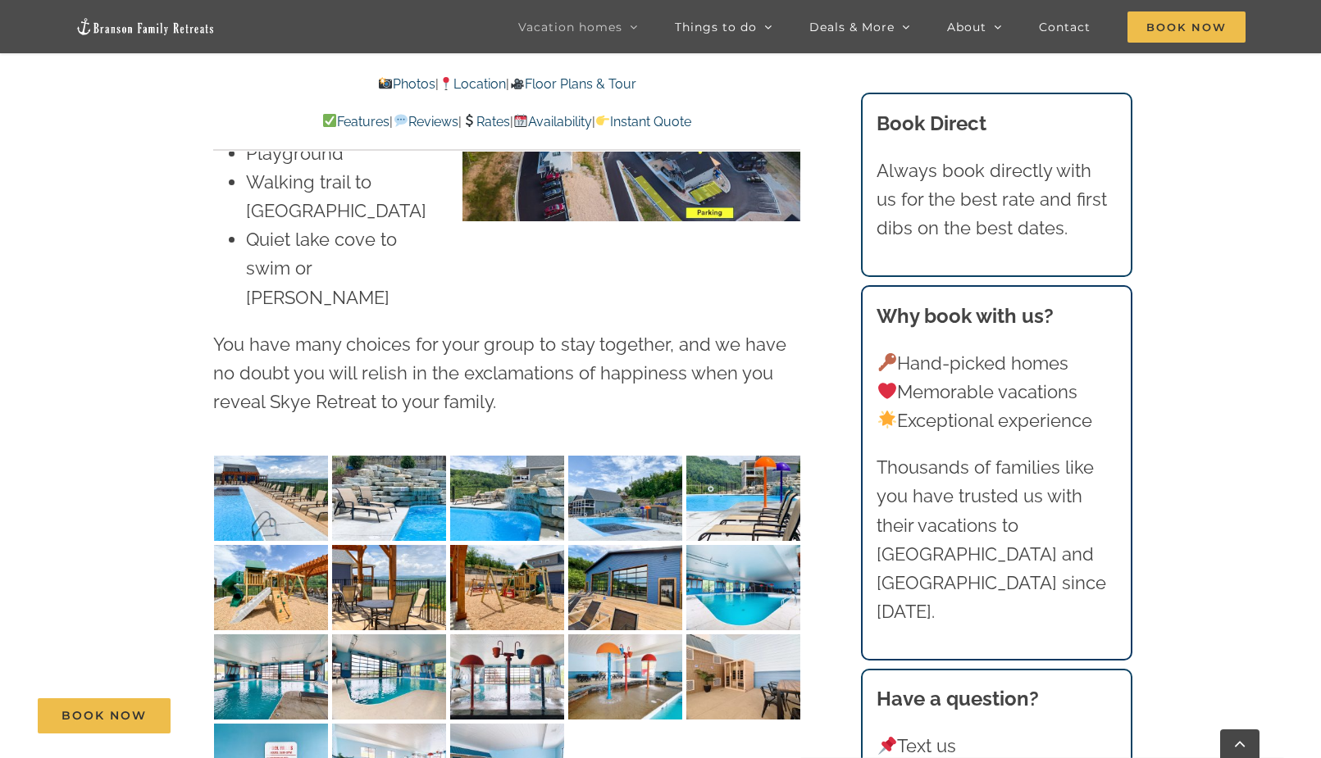
scroll to position [4264, 0]
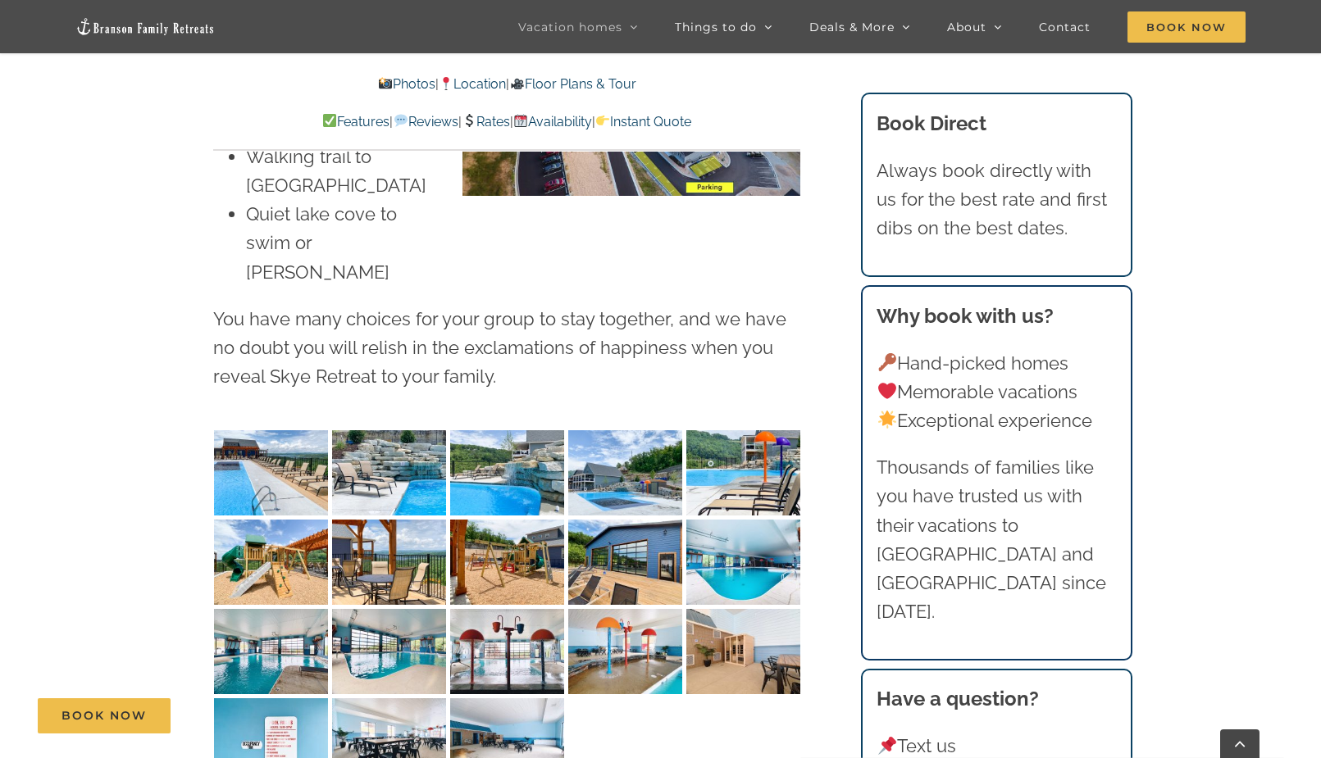
click at [251, 430] on img "Skye-Retreat-1051" at bounding box center [271, 472] width 114 height 85
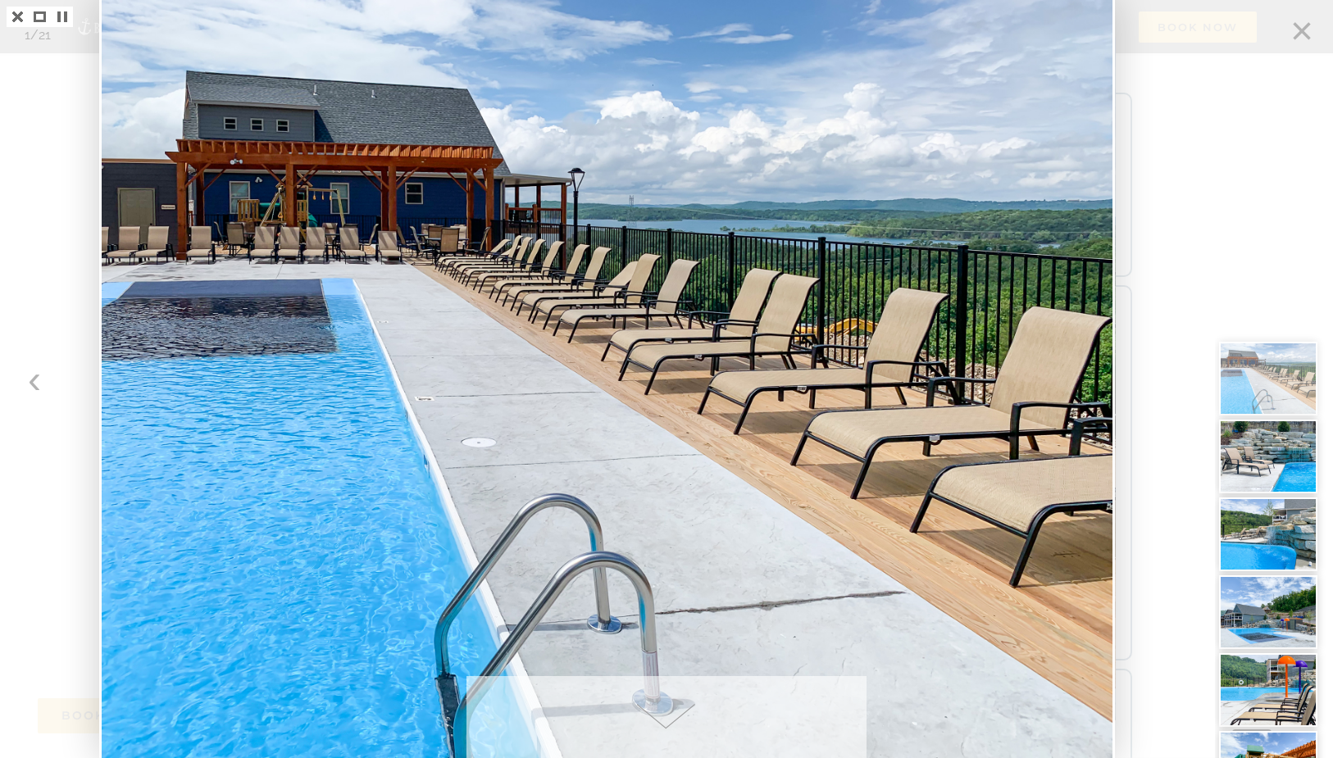
click at [1305, 33] on div at bounding box center [1274, 379] width 118 height 758
click at [11, 14] on link at bounding box center [18, 17] width 22 height 20
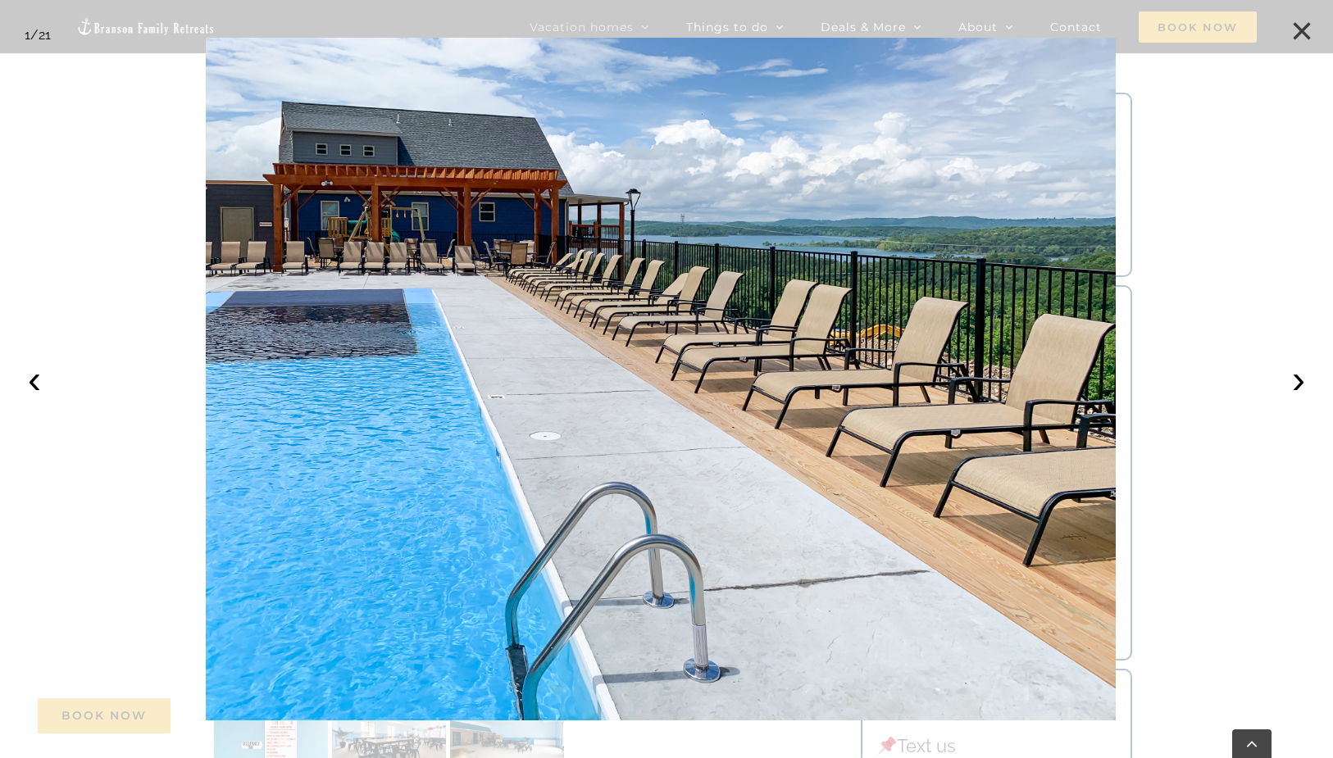
click at [1296, 29] on button "×" at bounding box center [1302, 31] width 36 height 36
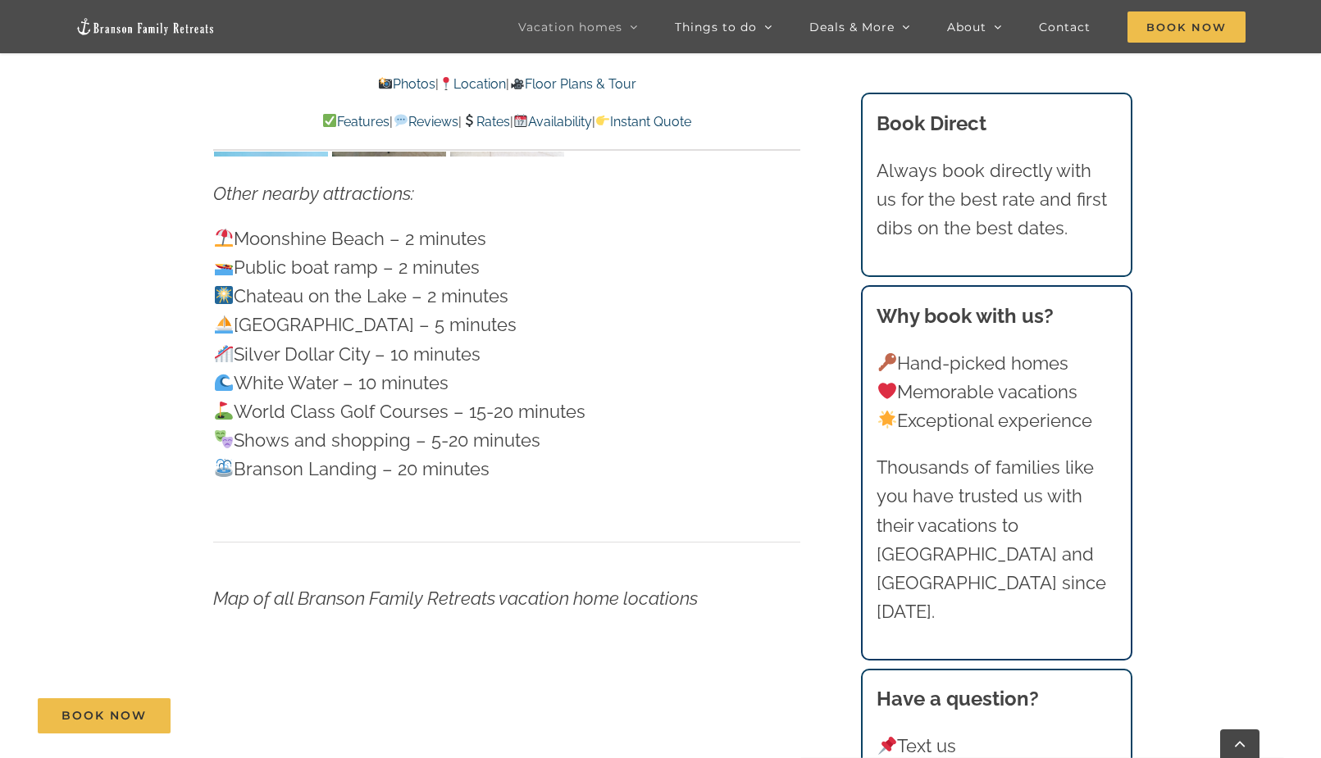
scroll to position [5002, 0]
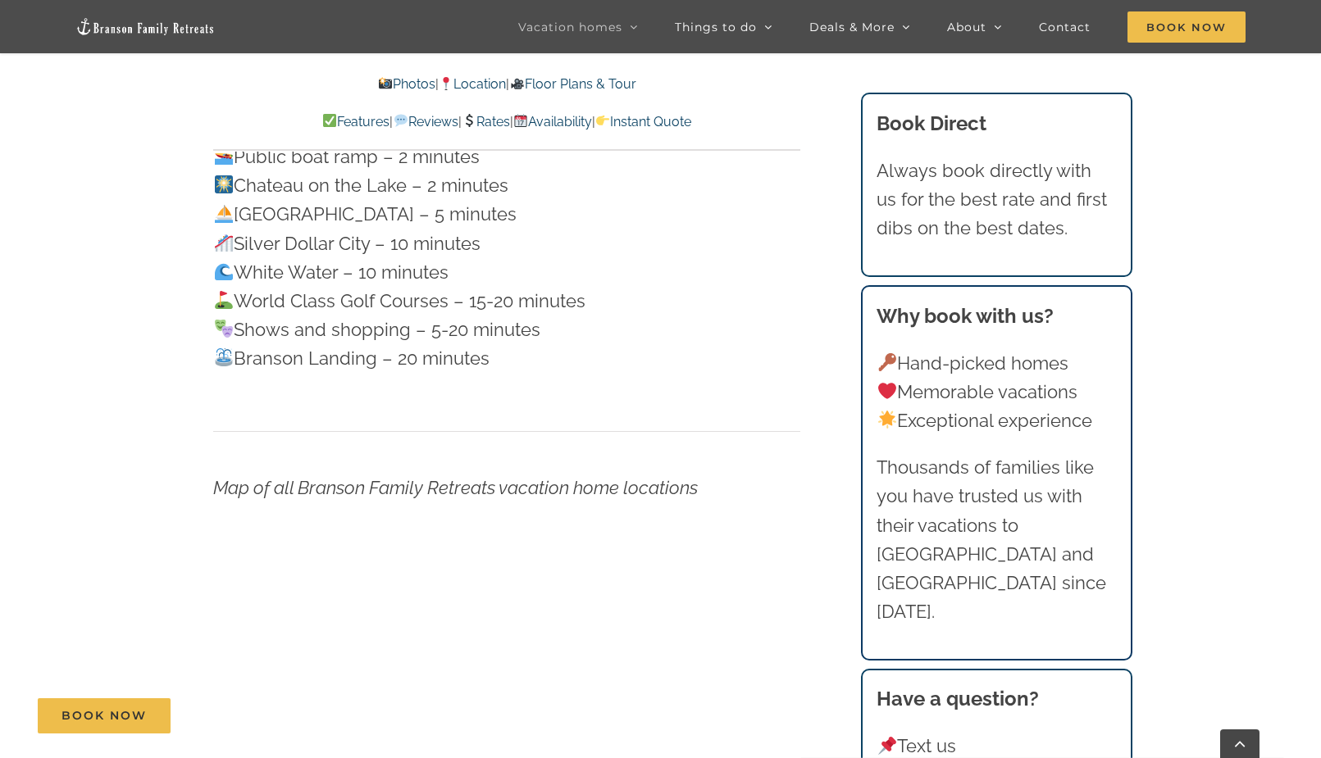
click at [749, 410] on div "Map of all Branson Family Retreats vacation home locations" at bounding box center [506, 643] width 587 height 466
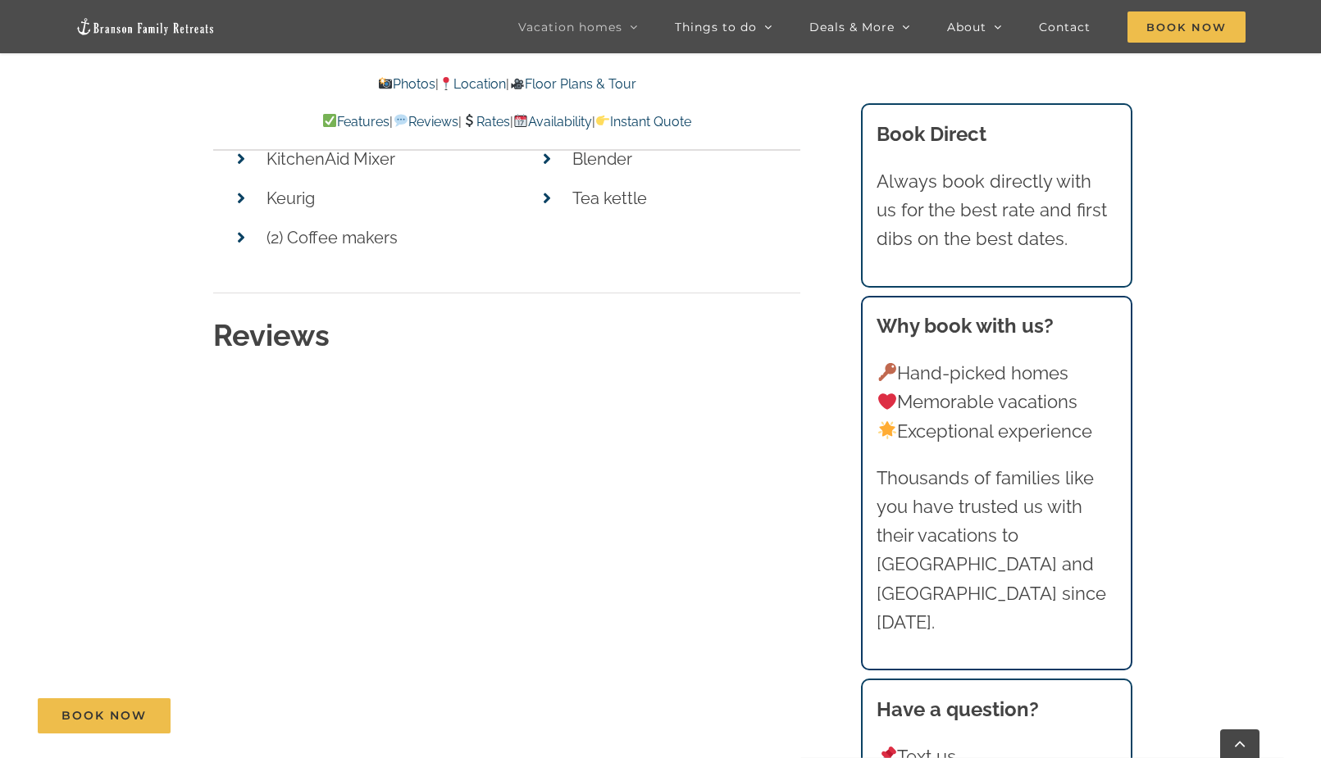
scroll to position [8364, 0]
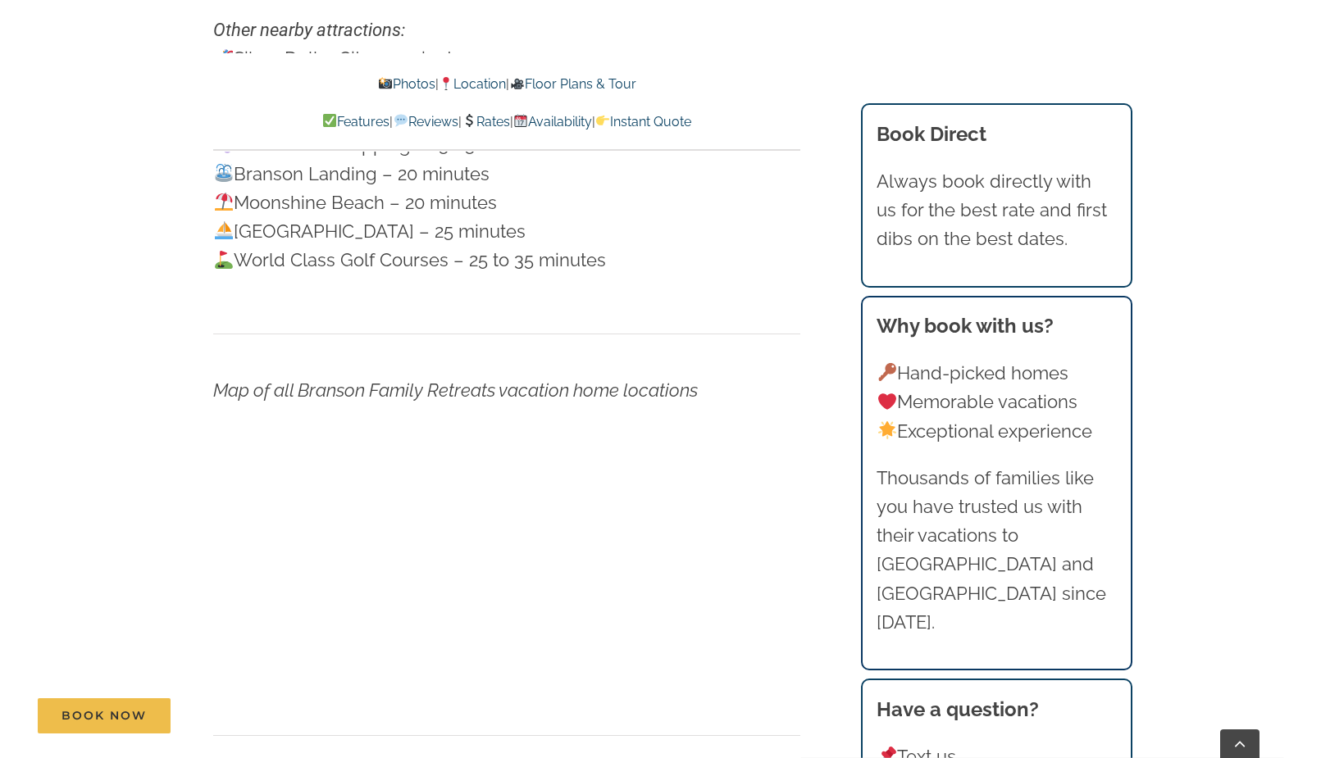
scroll to position [5084, 0]
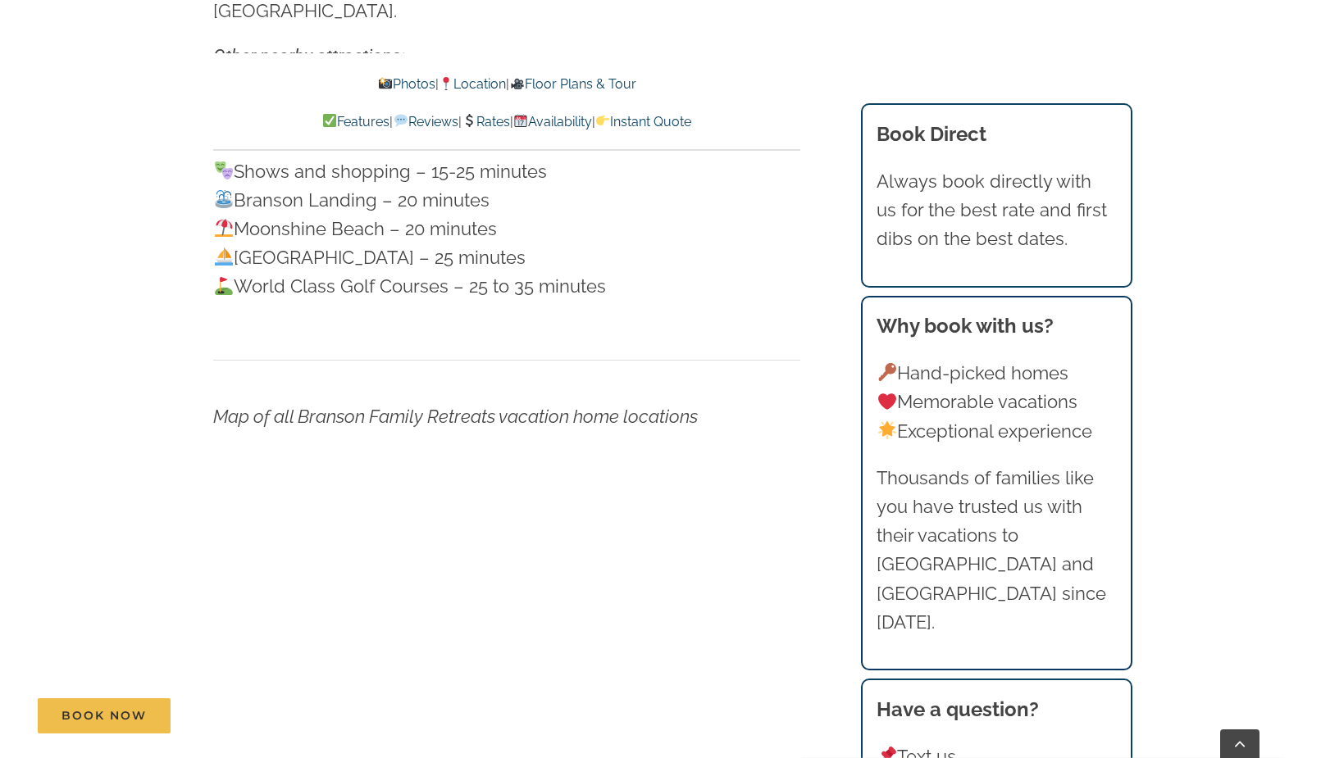
click at [777, 403] on p "Map of all Branson Family Retreats vacation home locations" at bounding box center [506, 417] width 587 height 29
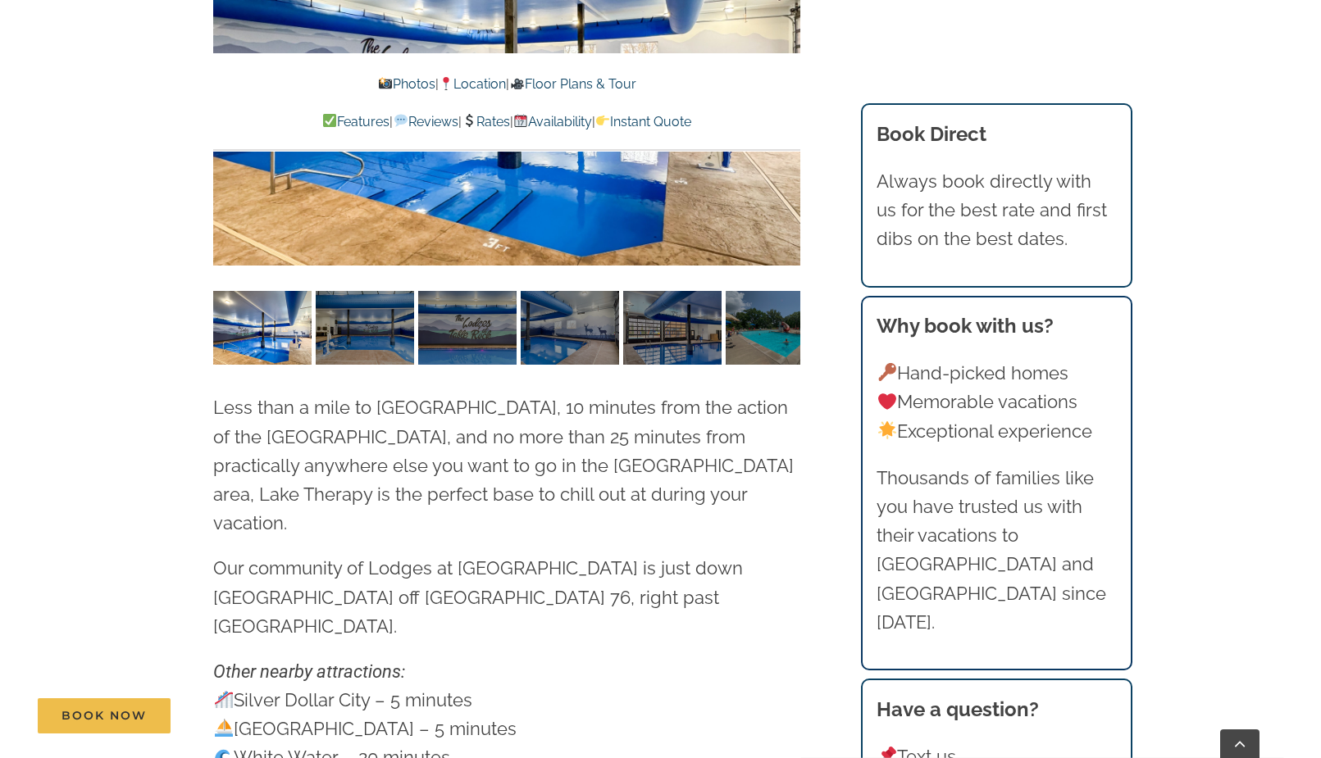
scroll to position [4346, 0]
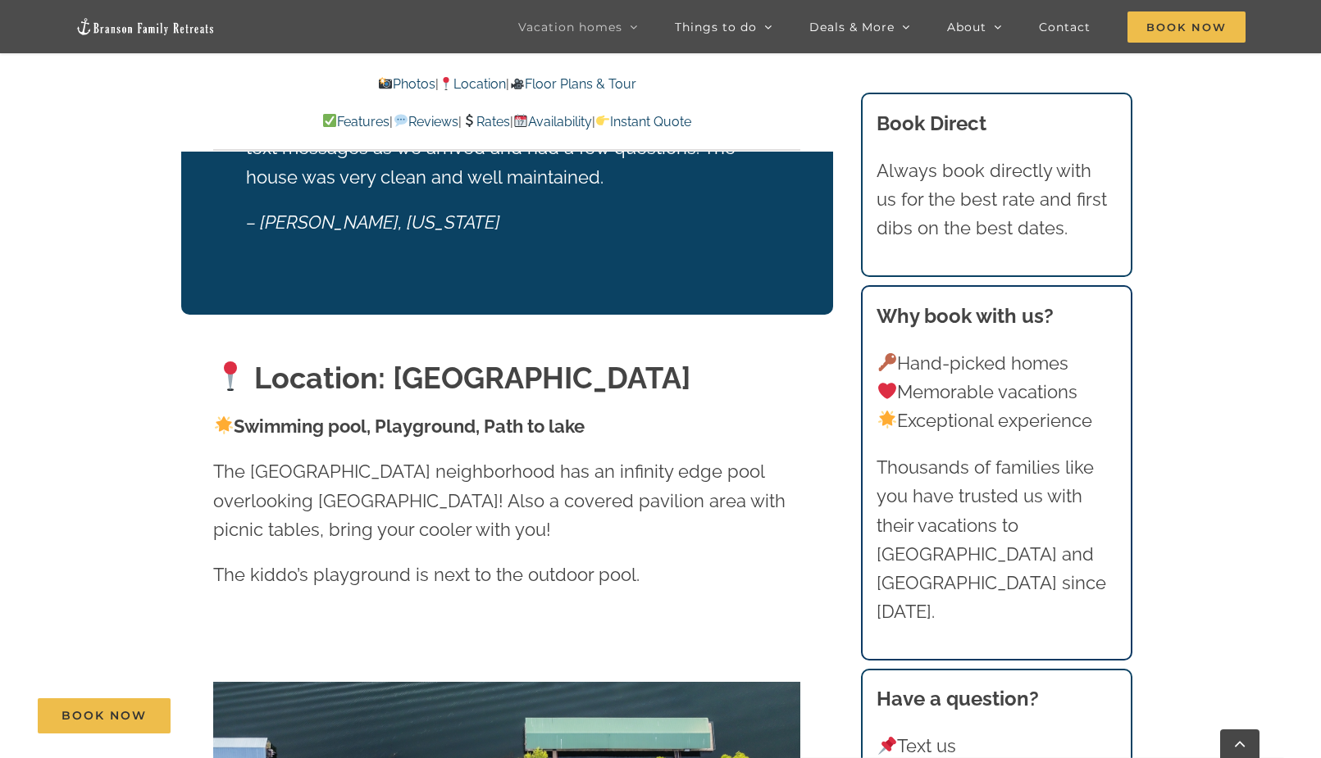
scroll to position [3690, 0]
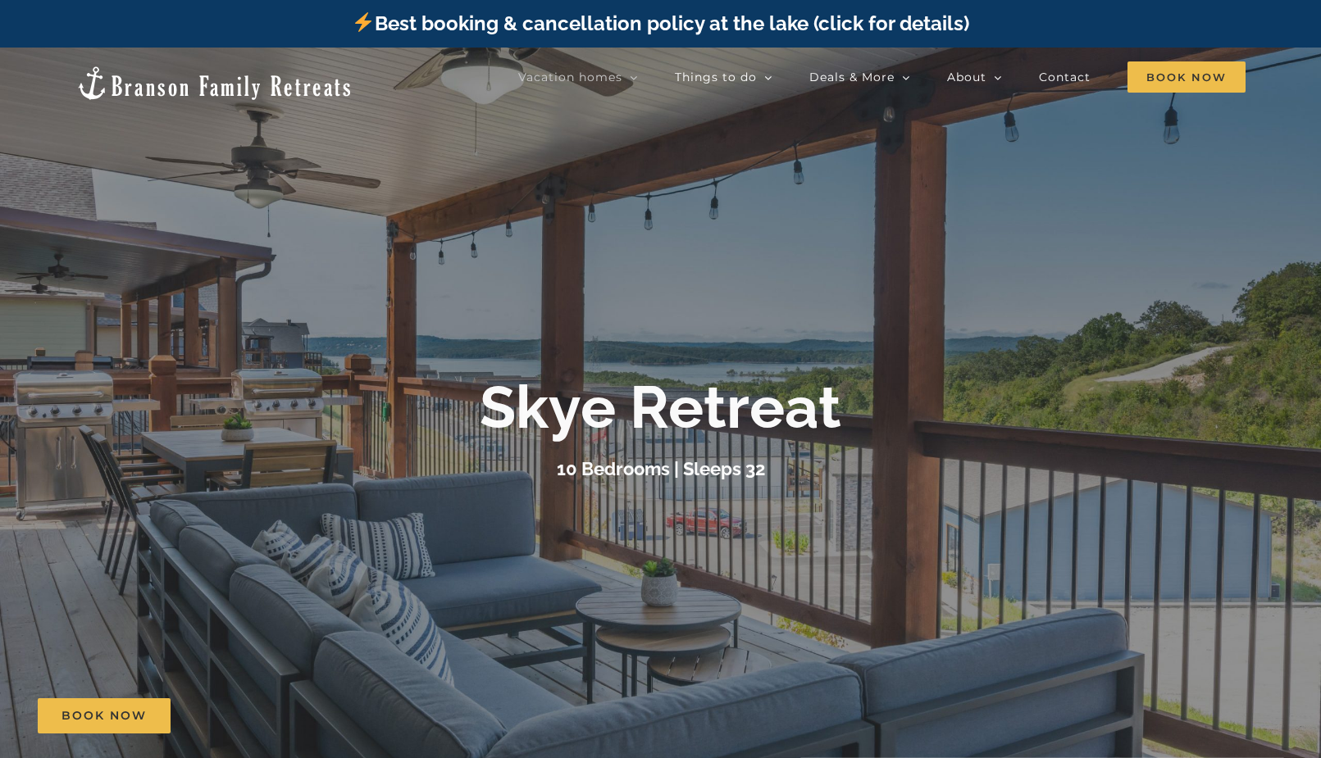
scroll to position [246, 0]
